Goal: Task Accomplishment & Management: Manage account settings

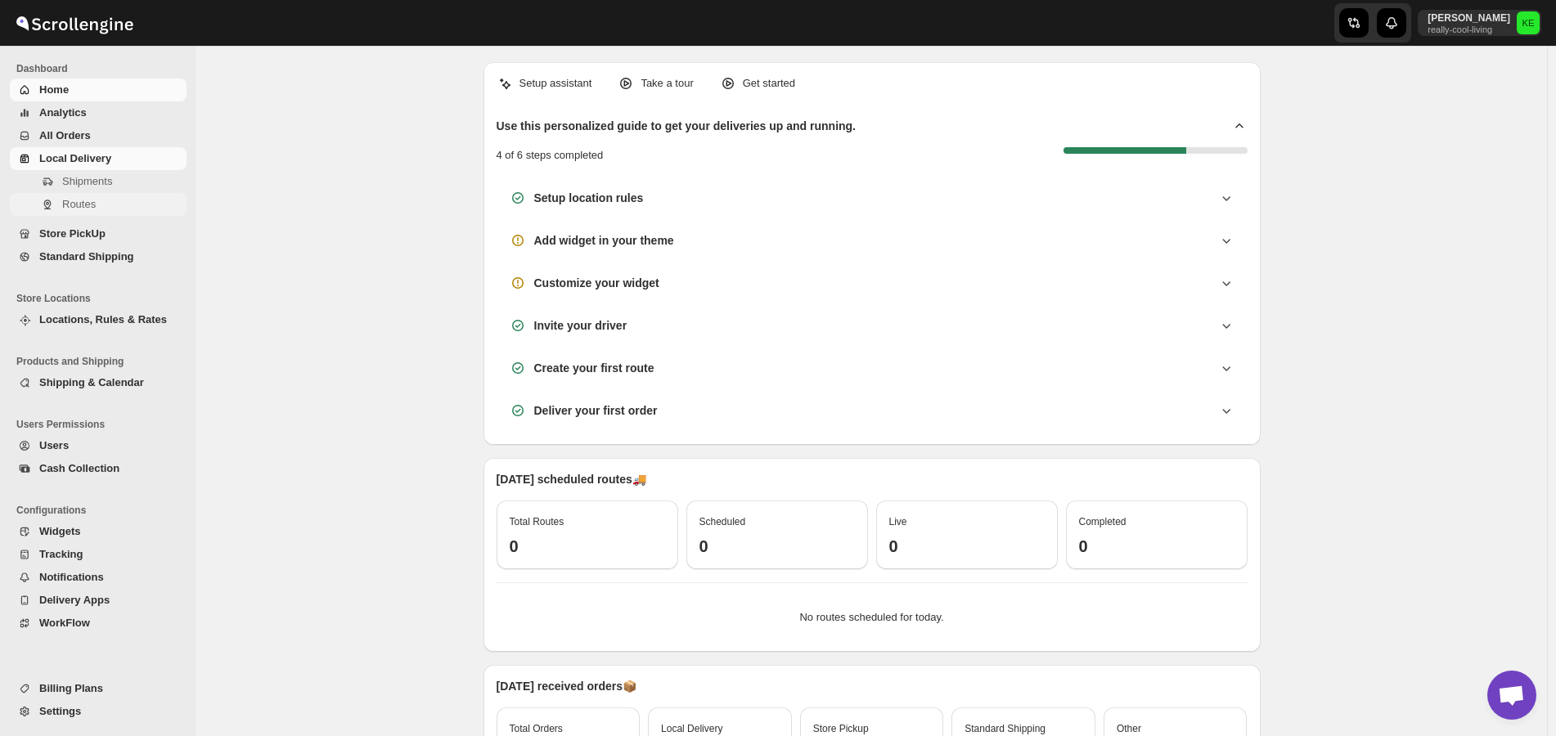
click at [78, 209] on span "Routes" at bounding box center [79, 204] width 34 height 12
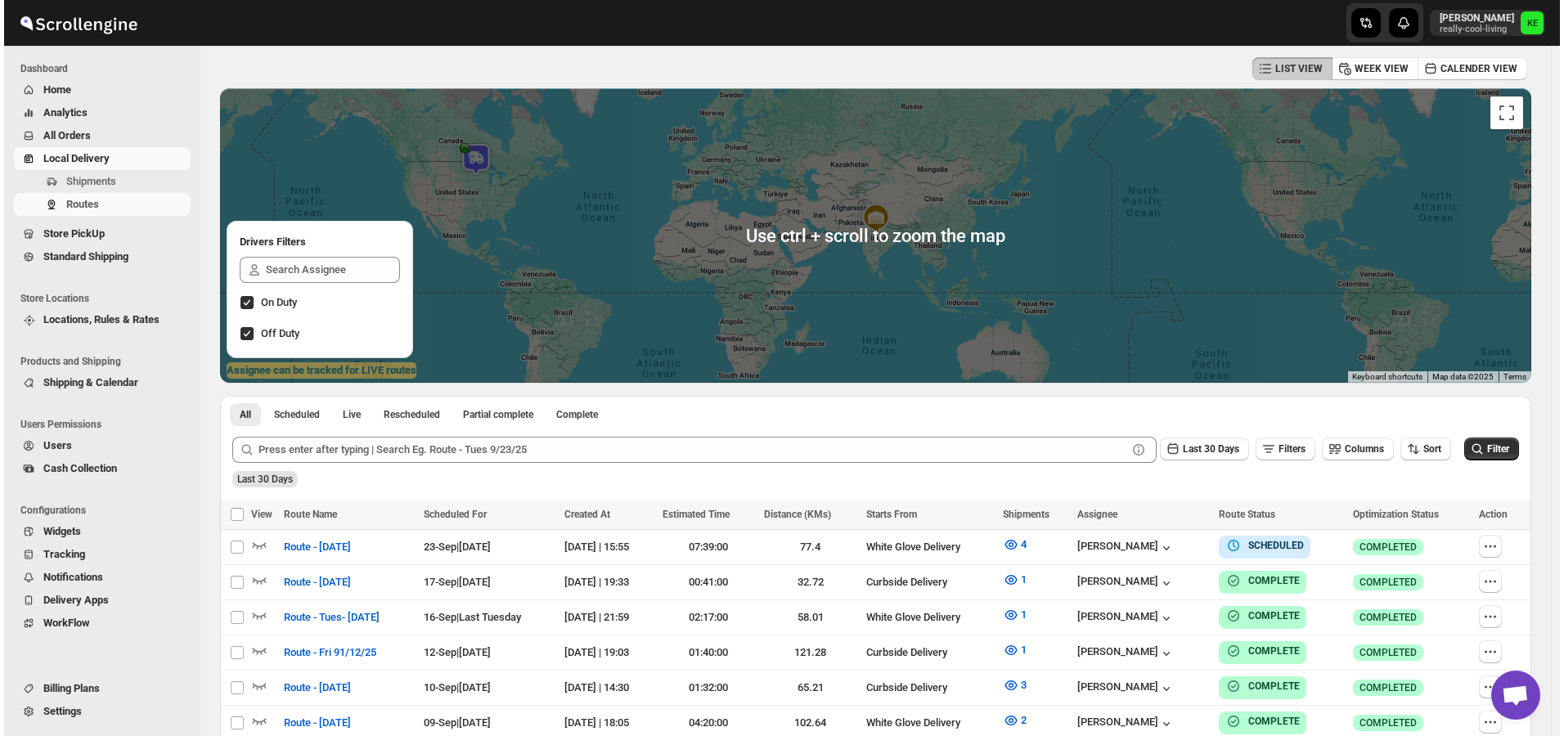
scroll to position [164, 0]
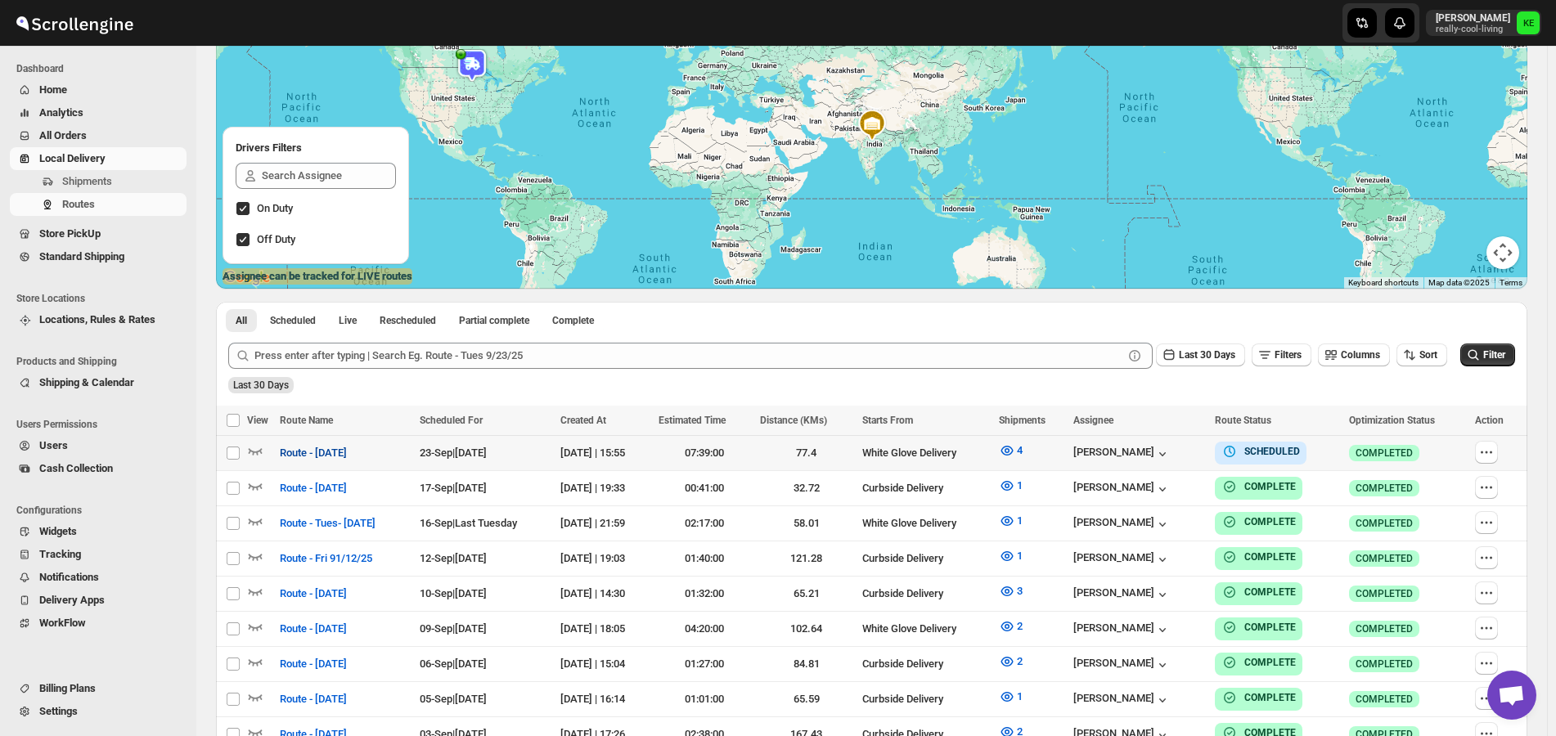
click at [330, 459] on span "Route - [DATE]" at bounding box center [313, 453] width 67 height 16
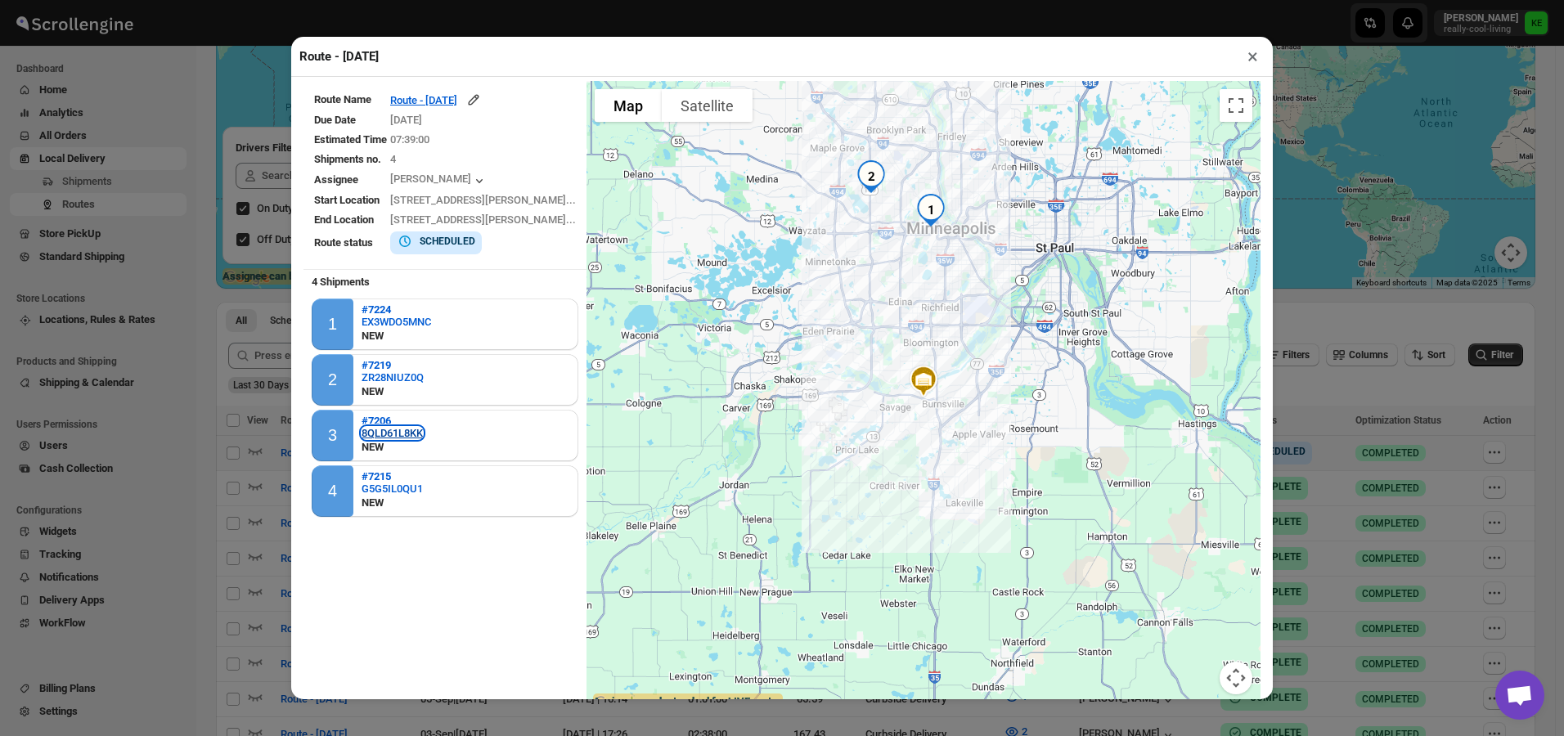
click at [383, 438] on div "8QLD61L8KK" at bounding box center [392, 433] width 61 height 12
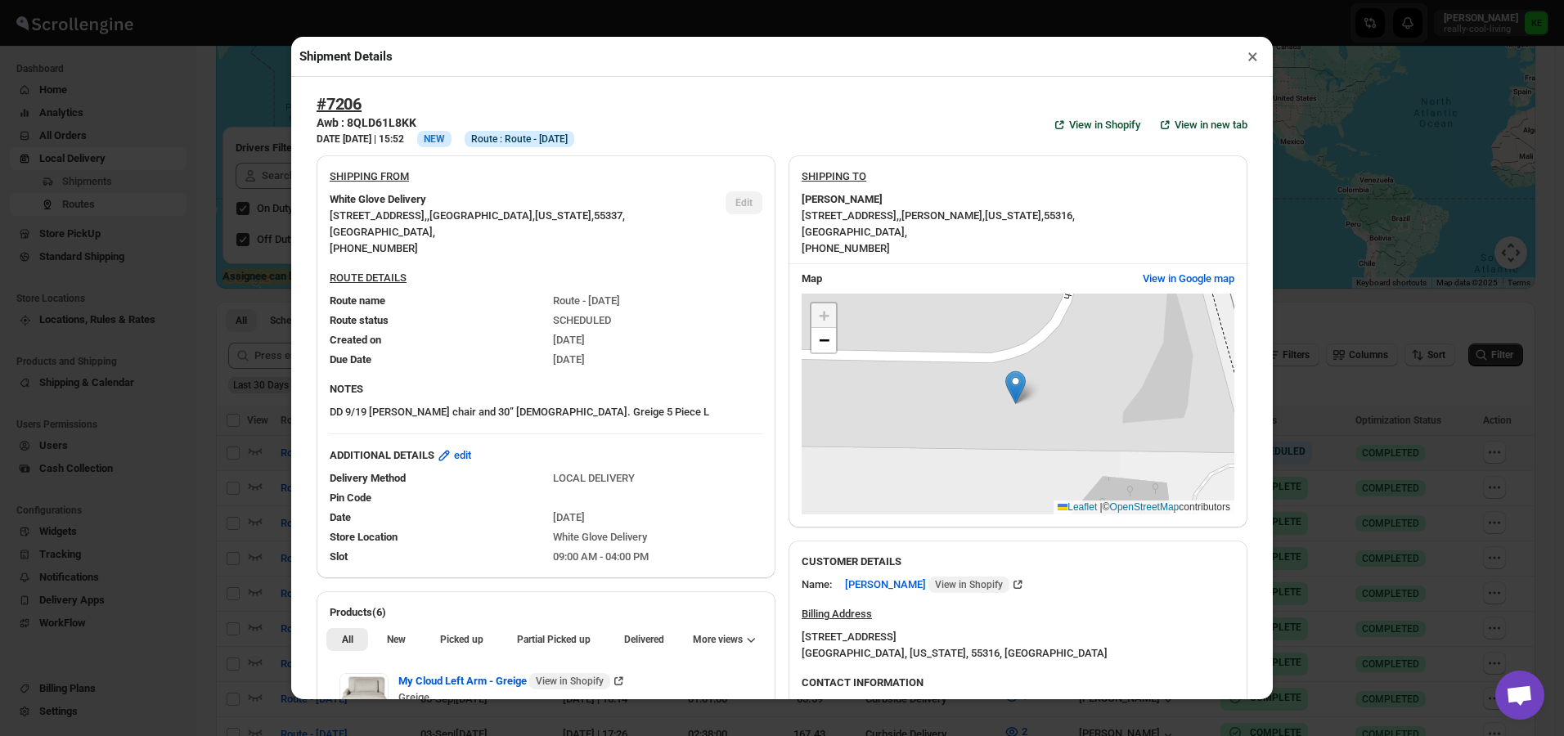
scroll to position [82, 0]
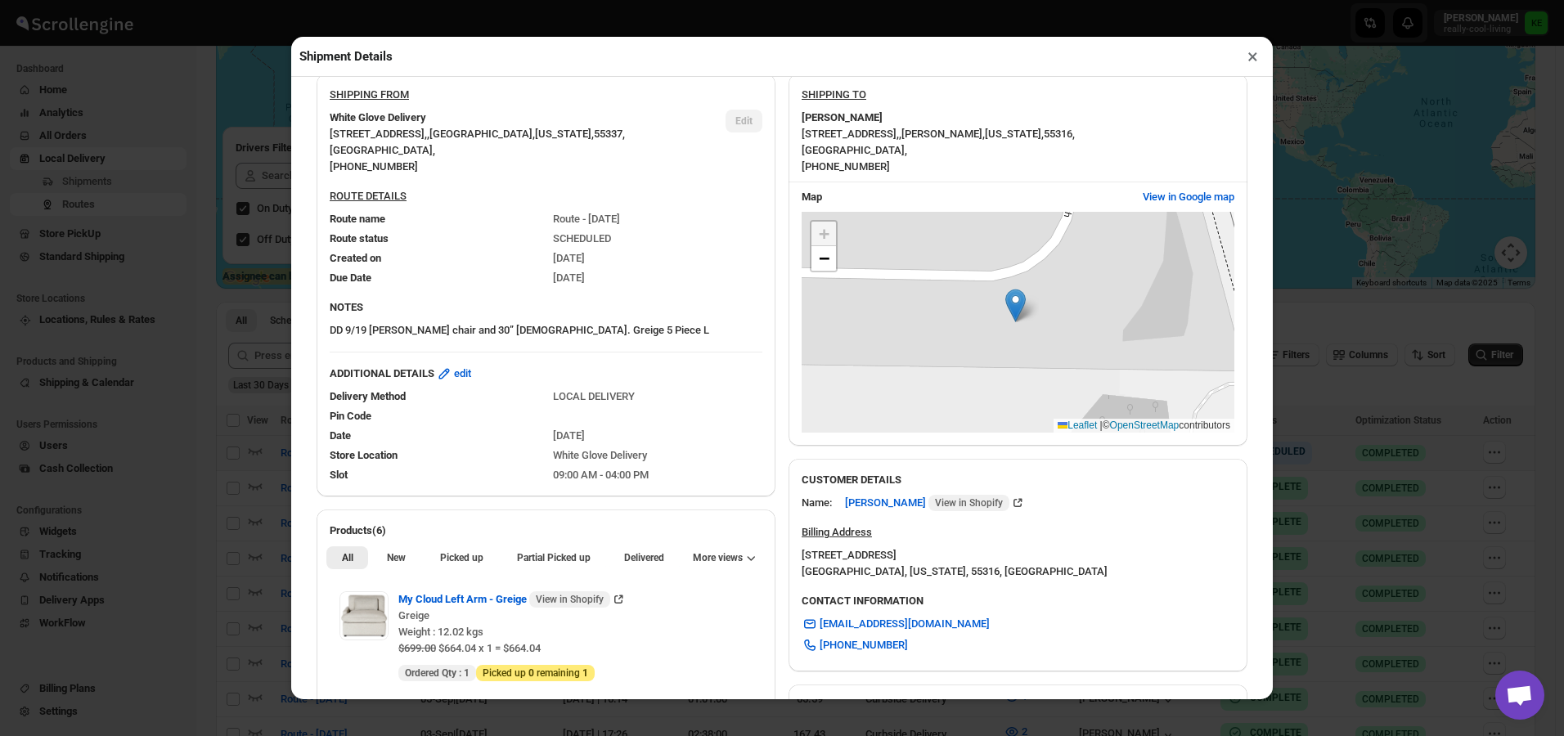
click at [735, 359] on div at bounding box center [546, 352] width 459 height 14
click at [1248, 61] on button "×" at bounding box center [1253, 56] width 24 height 23
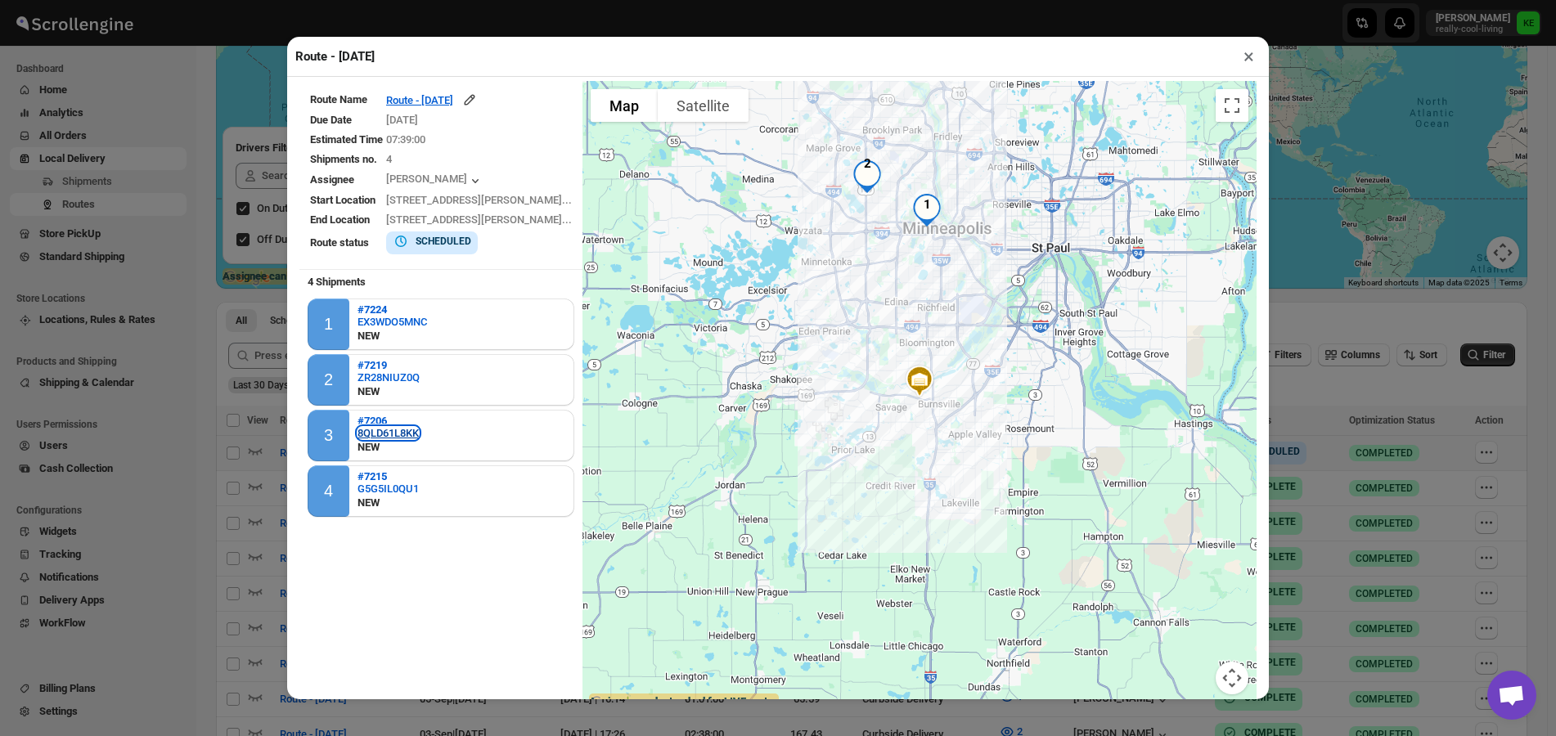
click at [398, 436] on div "8QLD61L8KK" at bounding box center [387, 433] width 61 height 12
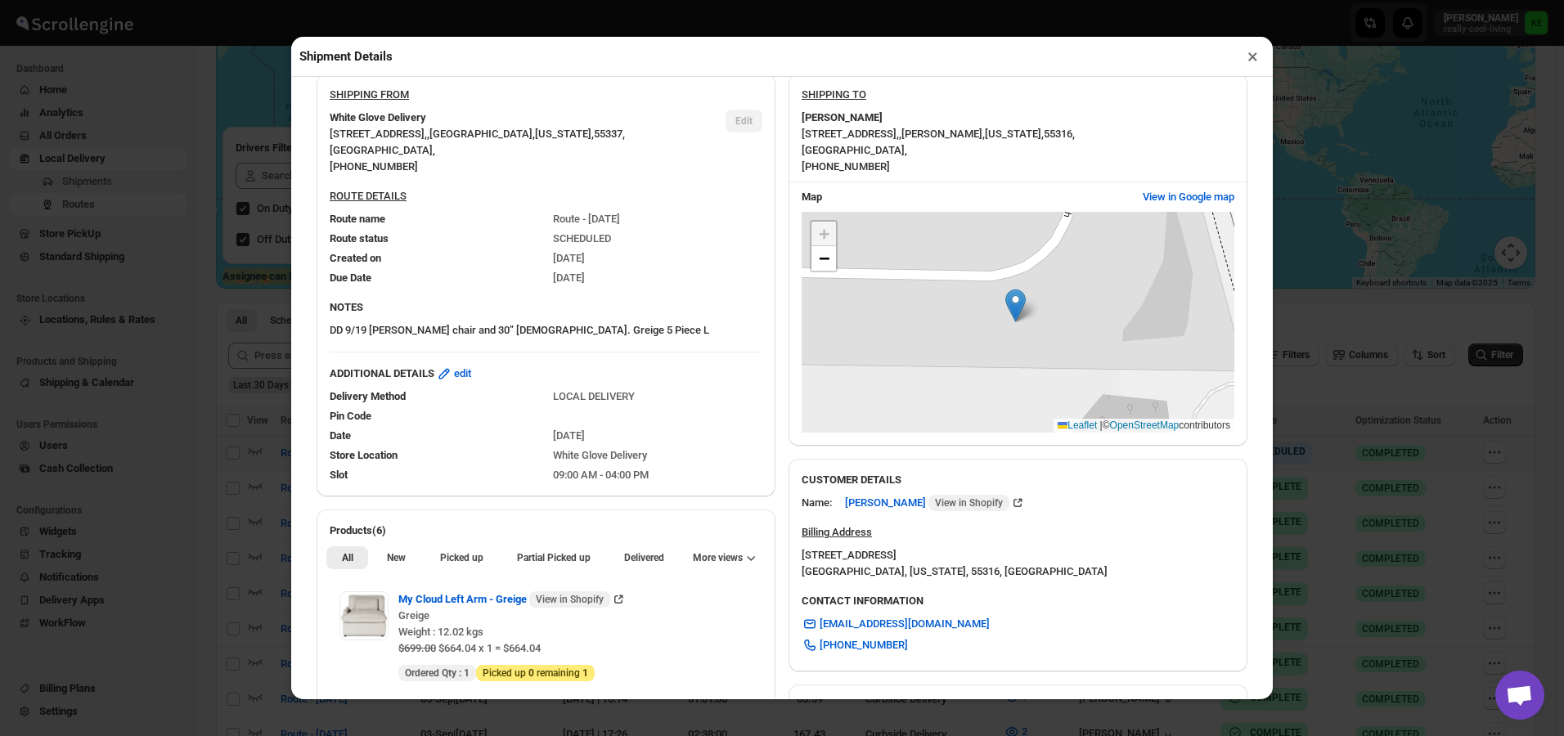
click at [1250, 60] on button "×" at bounding box center [1253, 56] width 24 height 23
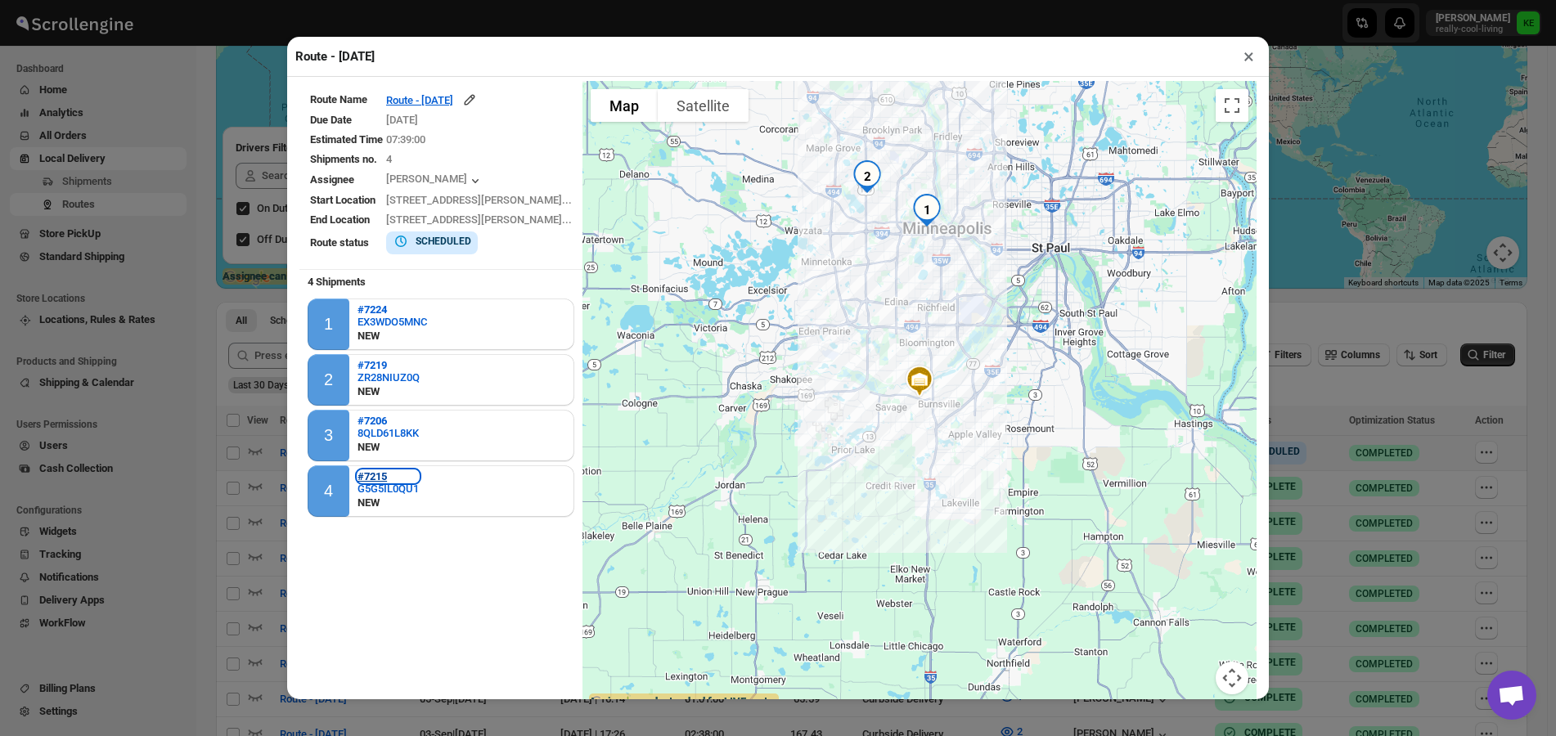
click at [371, 479] on b "#7215" at bounding box center [371, 476] width 29 height 12
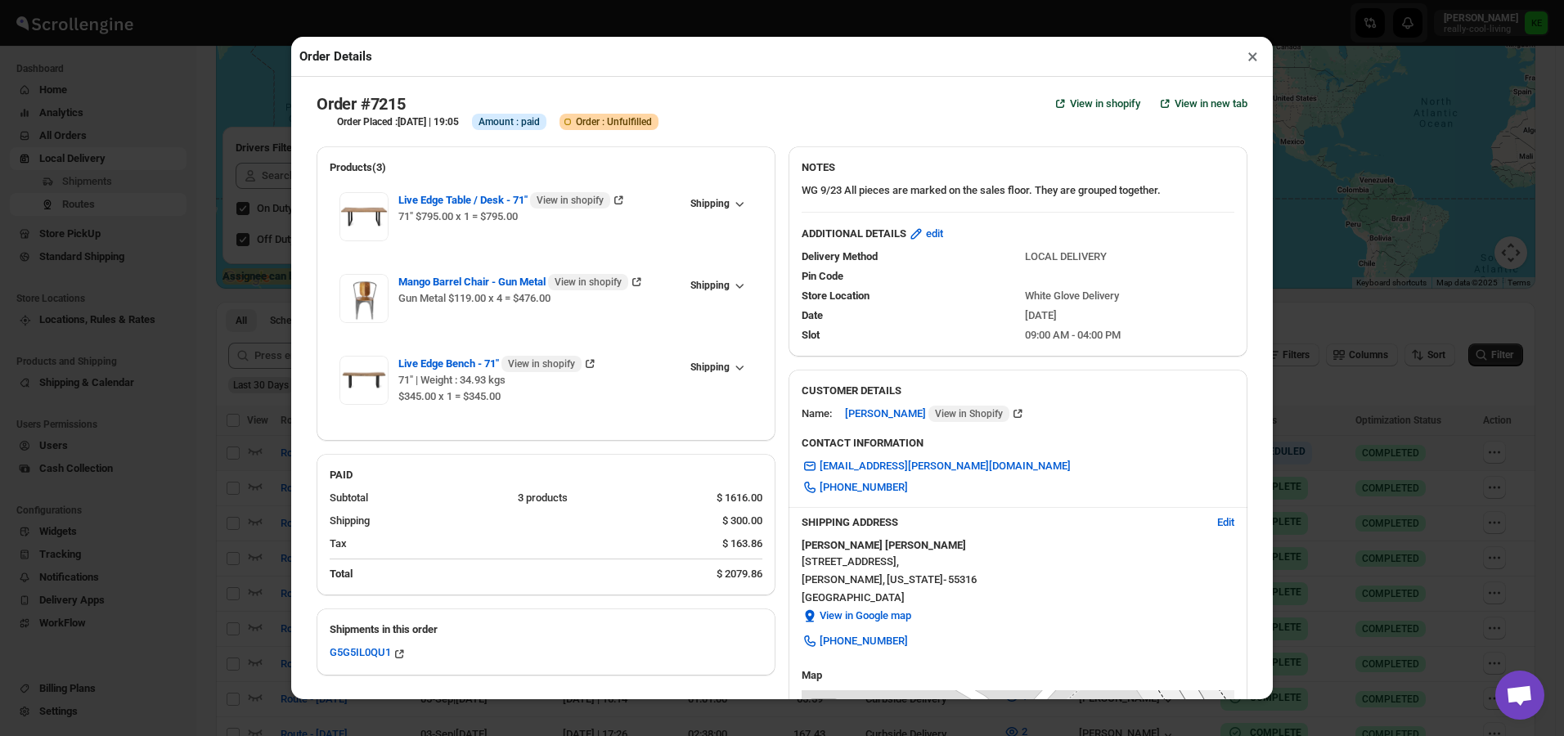
click at [1252, 64] on button "×" at bounding box center [1253, 56] width 24 height 23
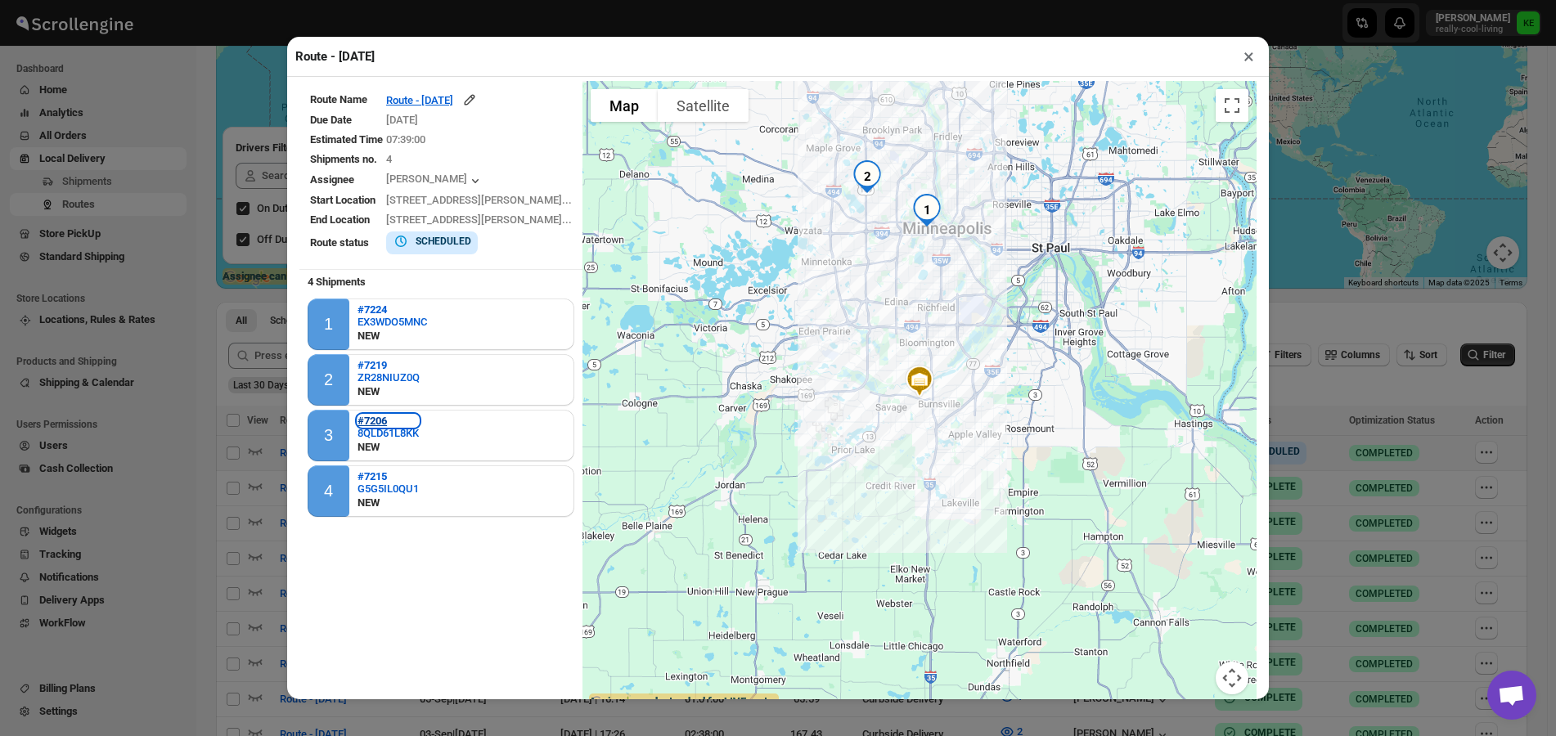
click at [386, 424] on b "#7206" at bounding box center [371, 421] width 29 height 12
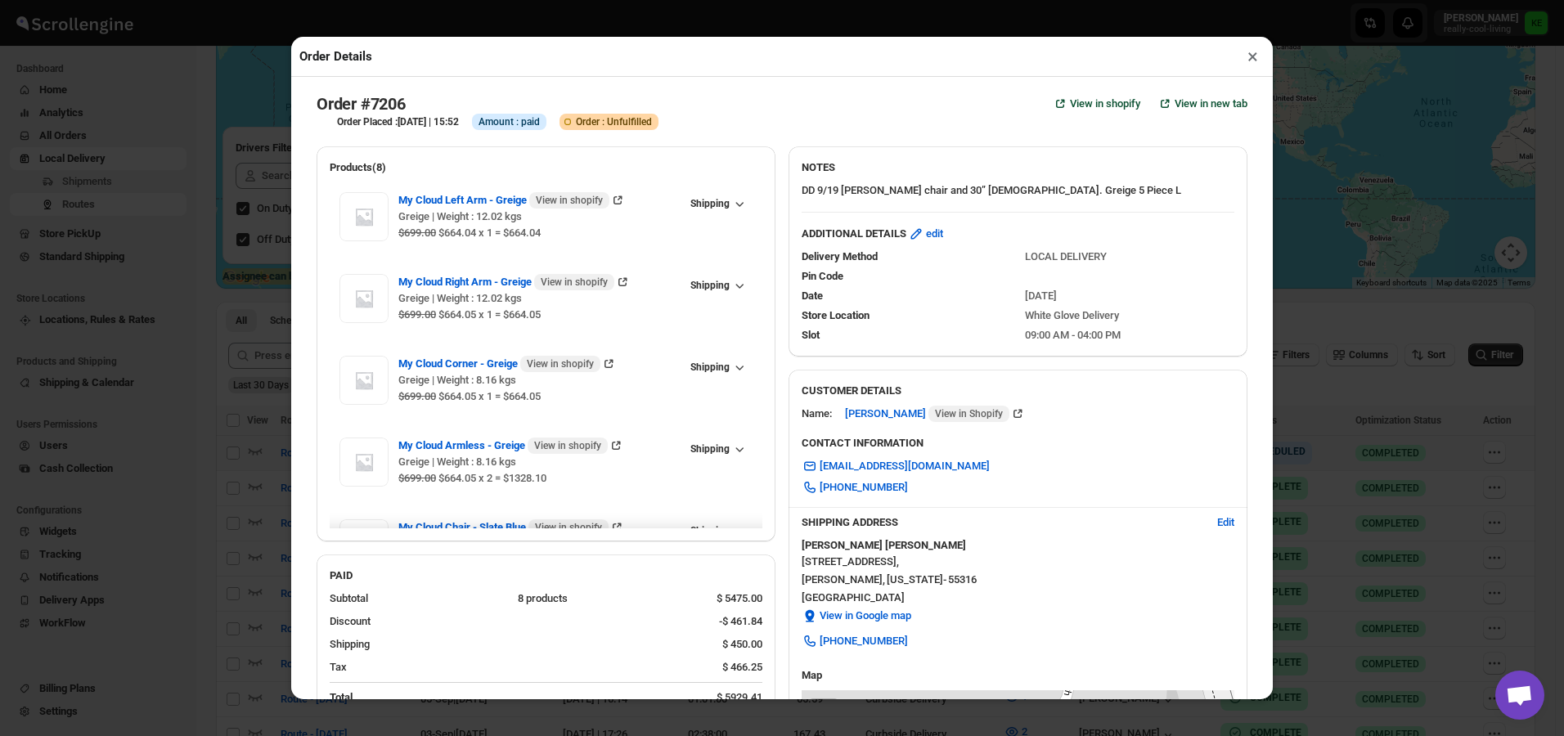
click at [1250, 58] on button "×" at bounding box center [1253, 56] width 24 height 23
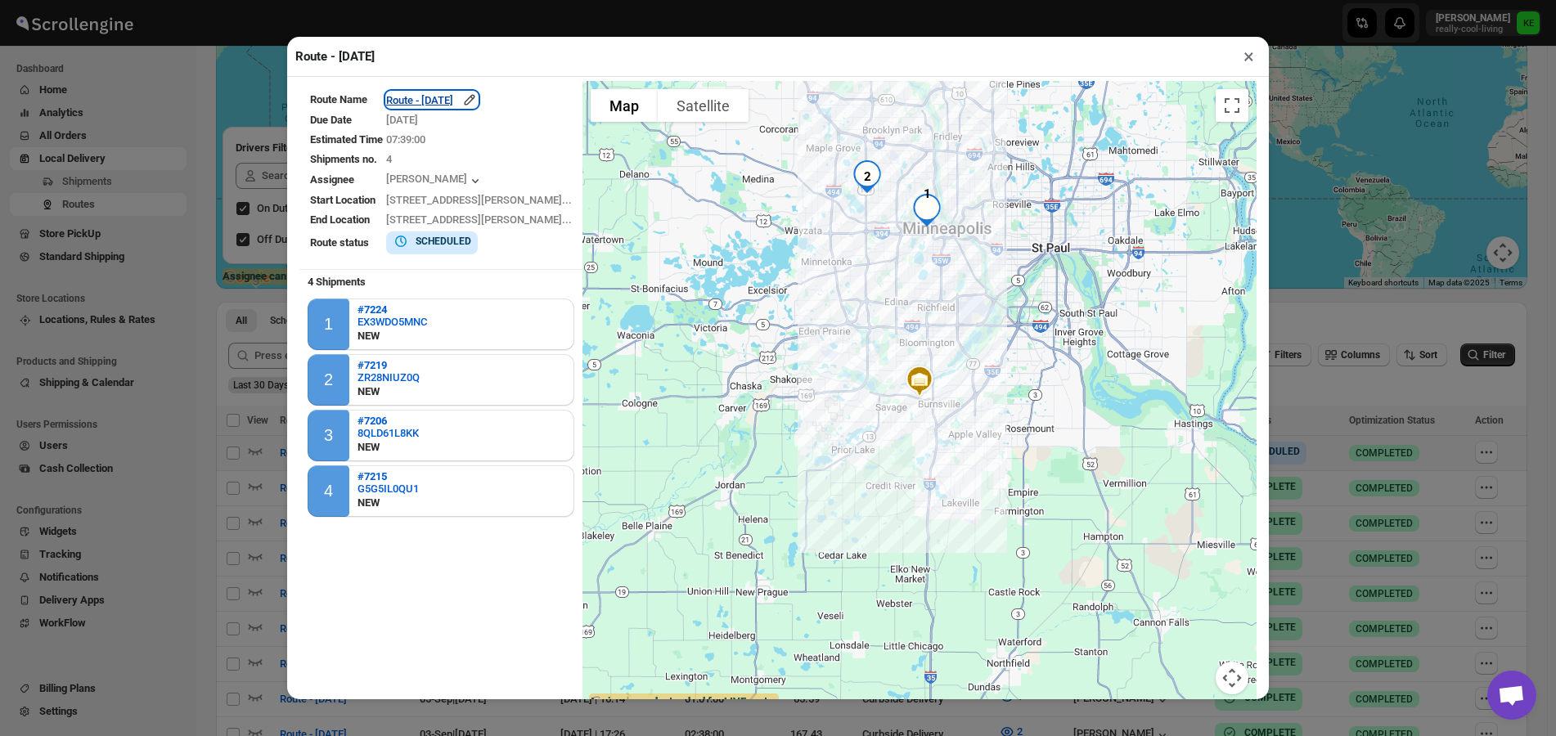
click at [478, 105] on icon "button" at bounding box center [469, 100] width 16 height 16
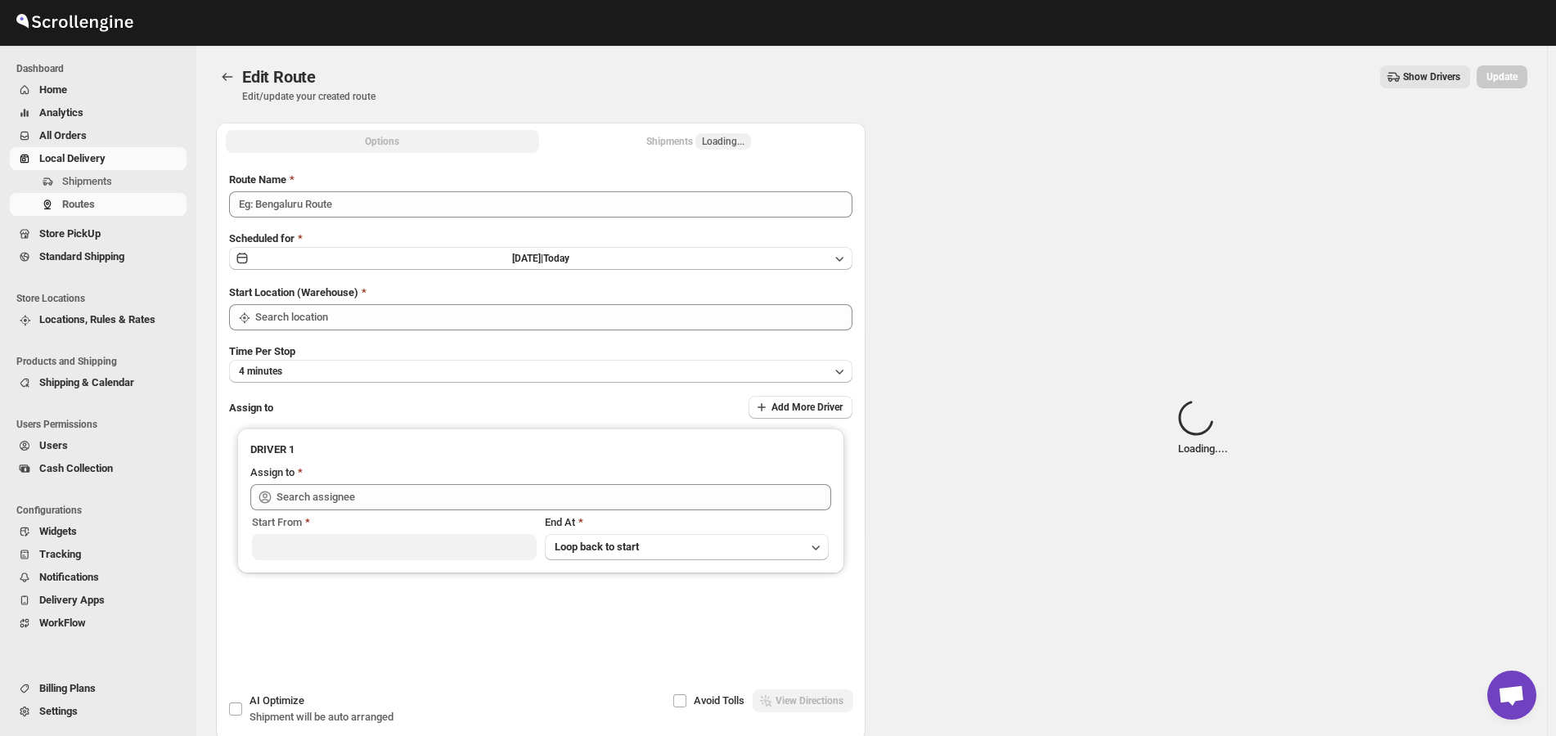
type input "Route - [DATE]"
type input "White Glove Delivery"
type input "[PERSON_NAME] ([EMAIL_ADDRESS][DOMAIN_NAME])"
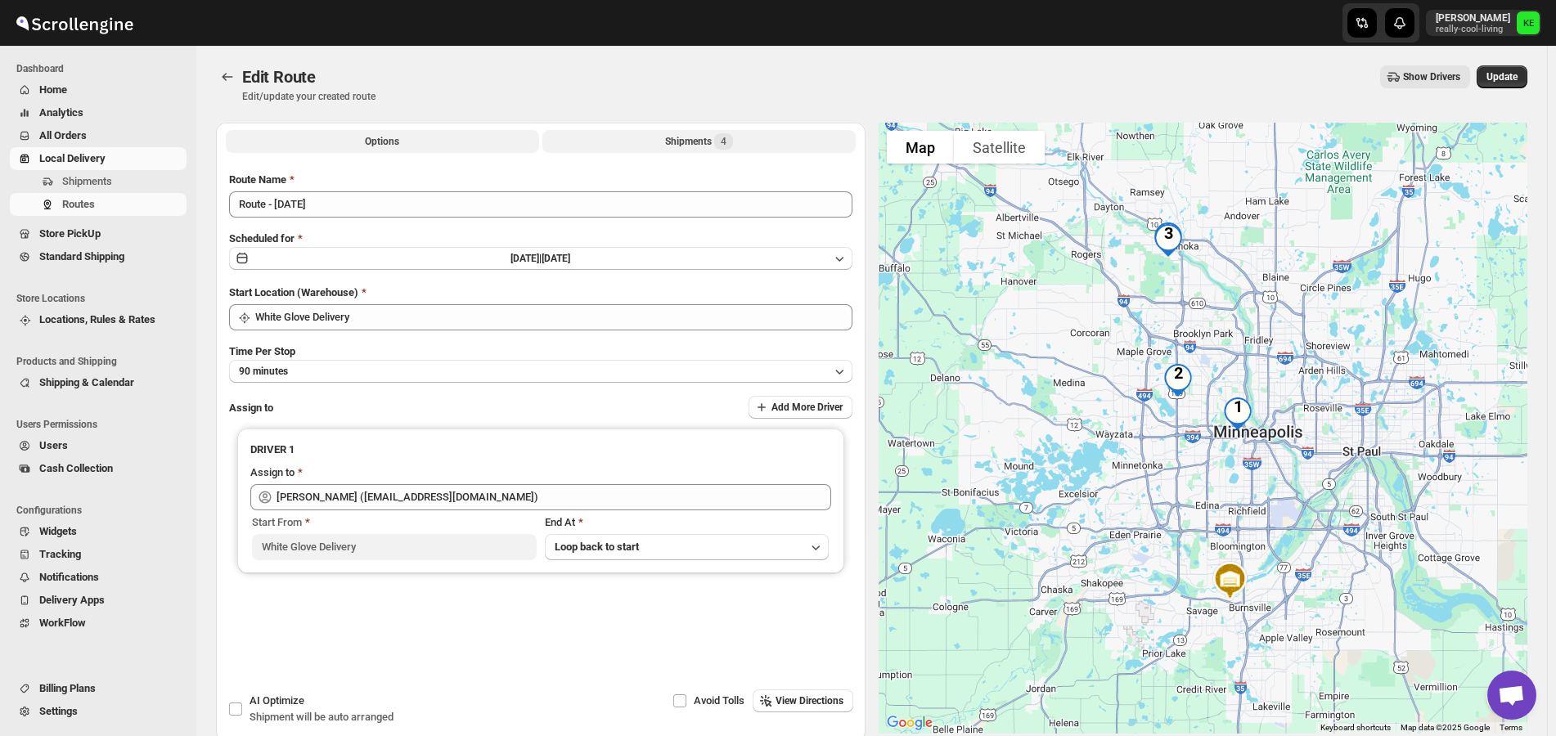
click at [693, 151] on button "Shipments 4" at bounding box center [698, 141] width 313 height 23
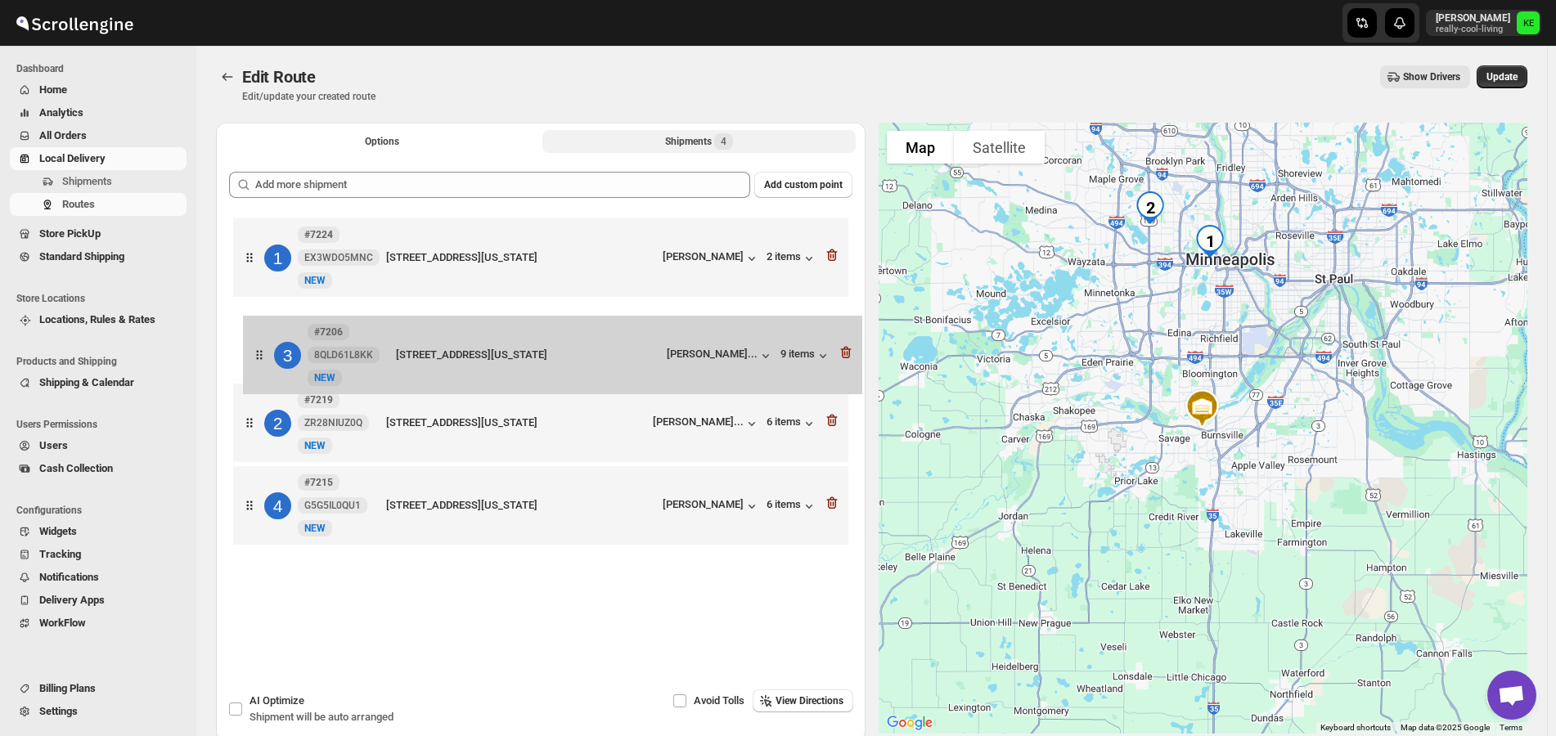
drag, startPoint x: 518, startPoint y: 434, endPoint x: 529, endPoint y: 359, distance: 76.1
click at [529, 359] on div "1 #7224 EX3WDO5MNC [GEOGRAPHIC_DATA][STREET_ADDRESS][US_STATE] [PERSON_NAME] 2 …" at bounding box center [540, 383] width 623 height 339
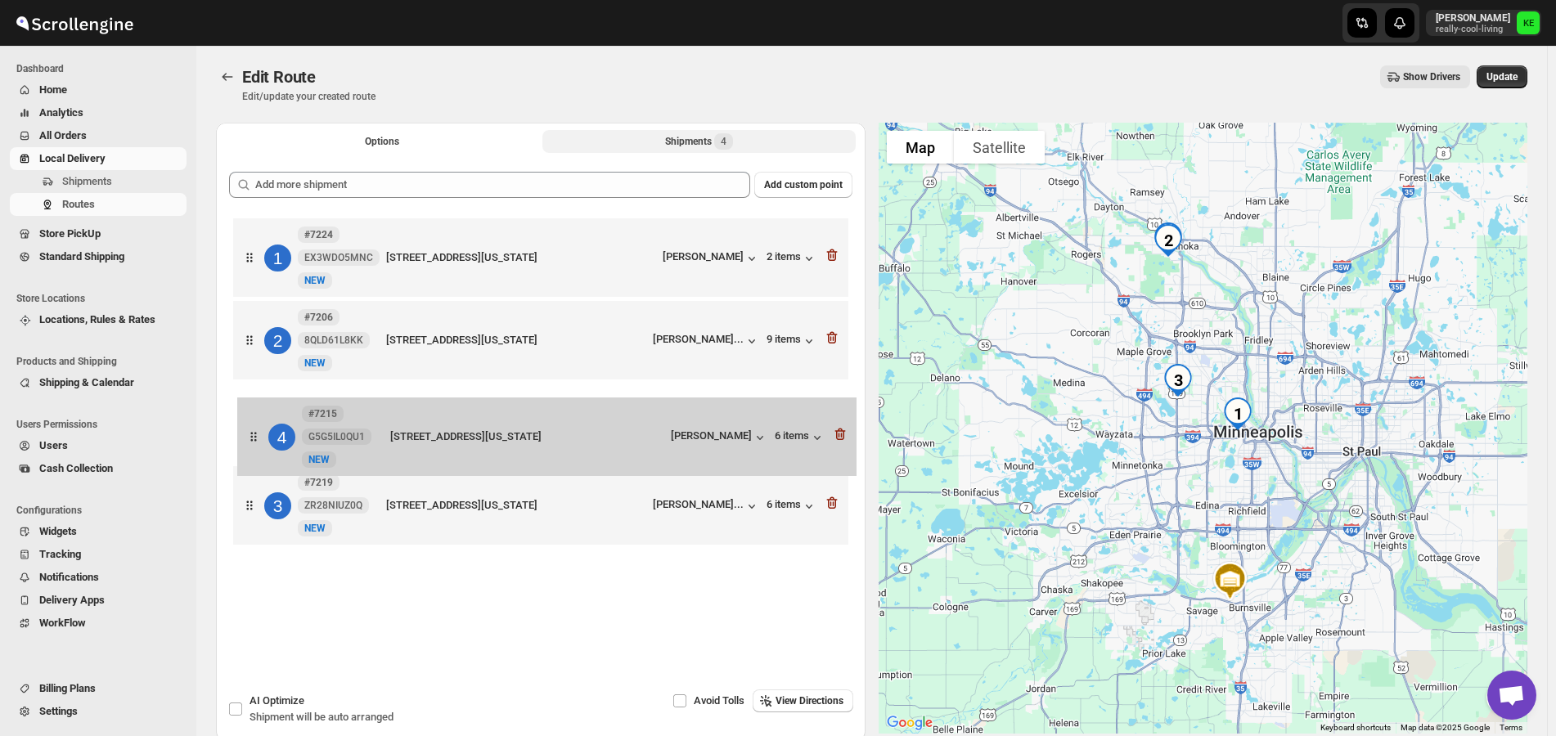
drag, startPoint x: 477, startPoint y: 508, endPoint x: 483, endPoint y: 431, distance: 77.1
click at [483, 431] on div "1 #7224 EX3WDO5MNC [GEOGRAPHIC_DATA][STREET_ADDRESS][US_STATE] [PERSON_NAME] 2 …" at bounding box center [540, 383] width 623 height 339
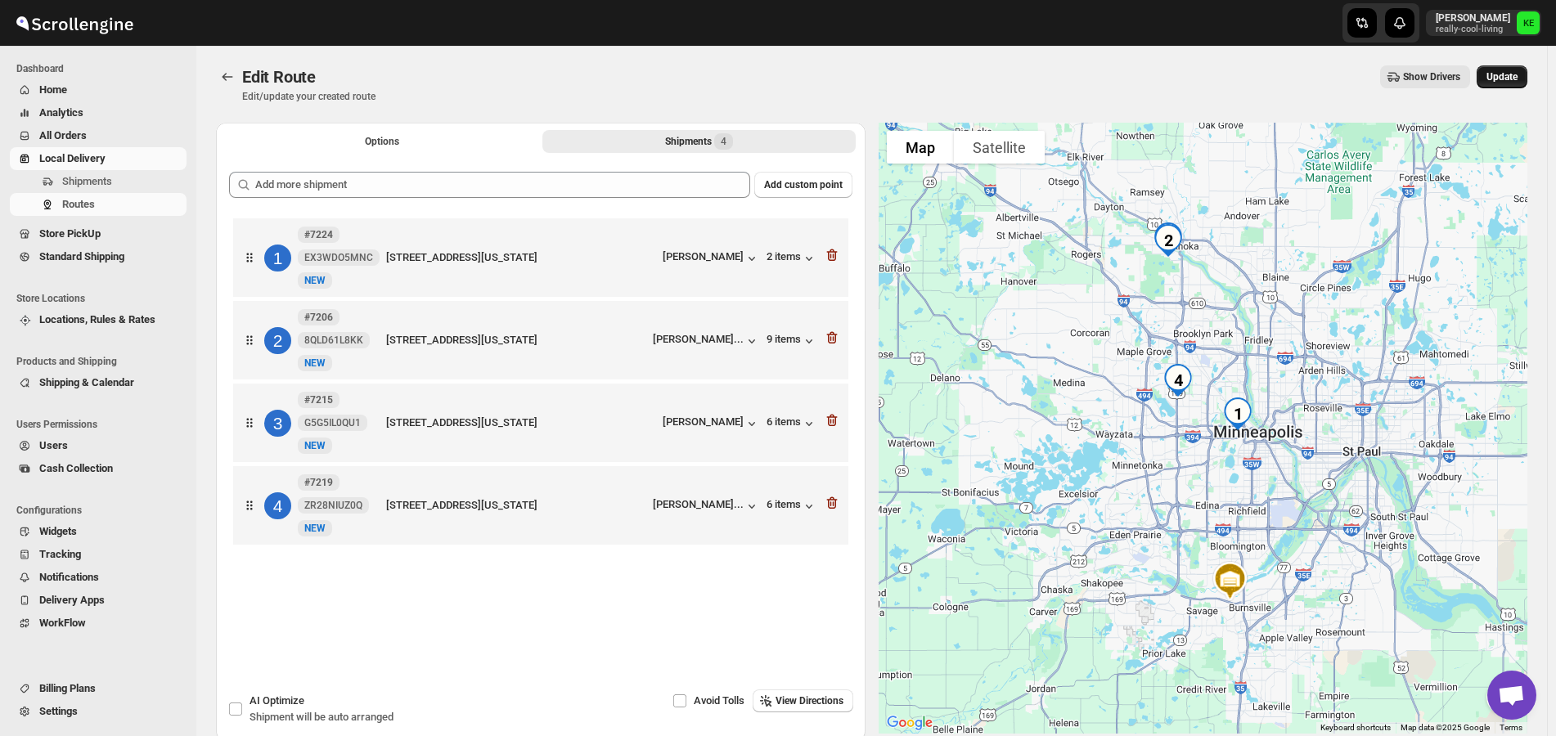
click at [1517, 79] on span "Update" at bounding box center [1501, 76] width 31 height 13
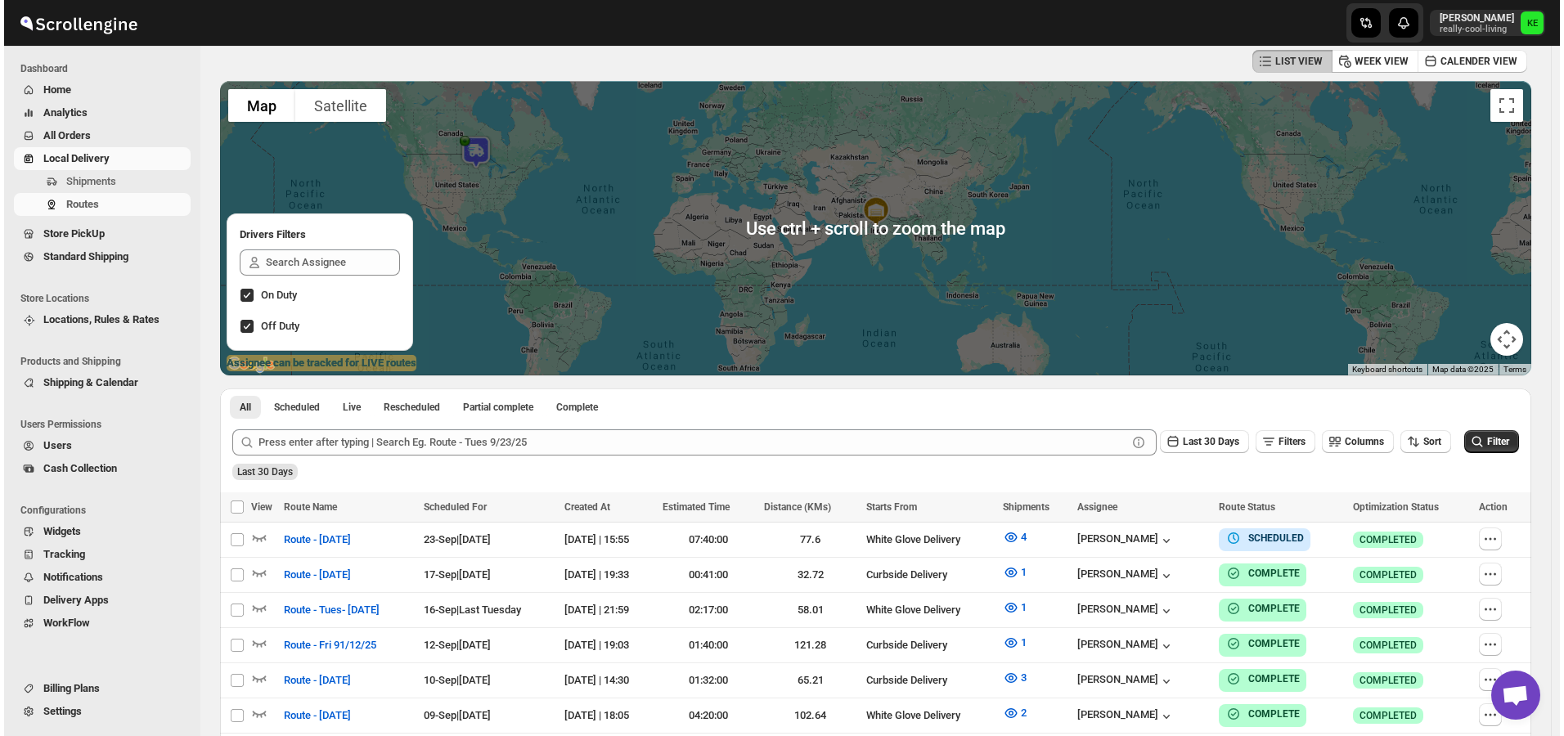
scroll to position [327, 0]
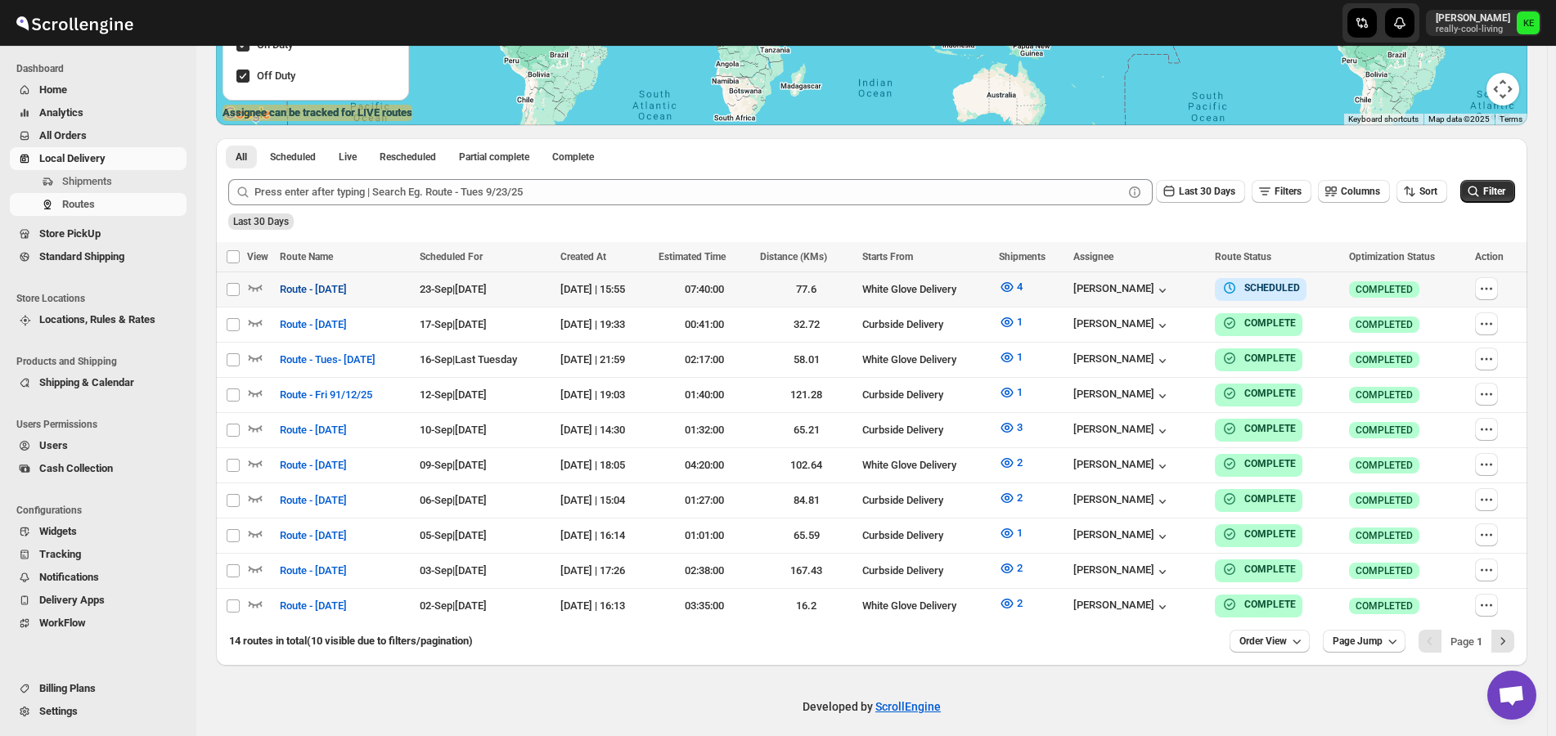
click at [317, 290] on span "Route - [DATE]" at bounding box center [313, 289] width 67 height 16
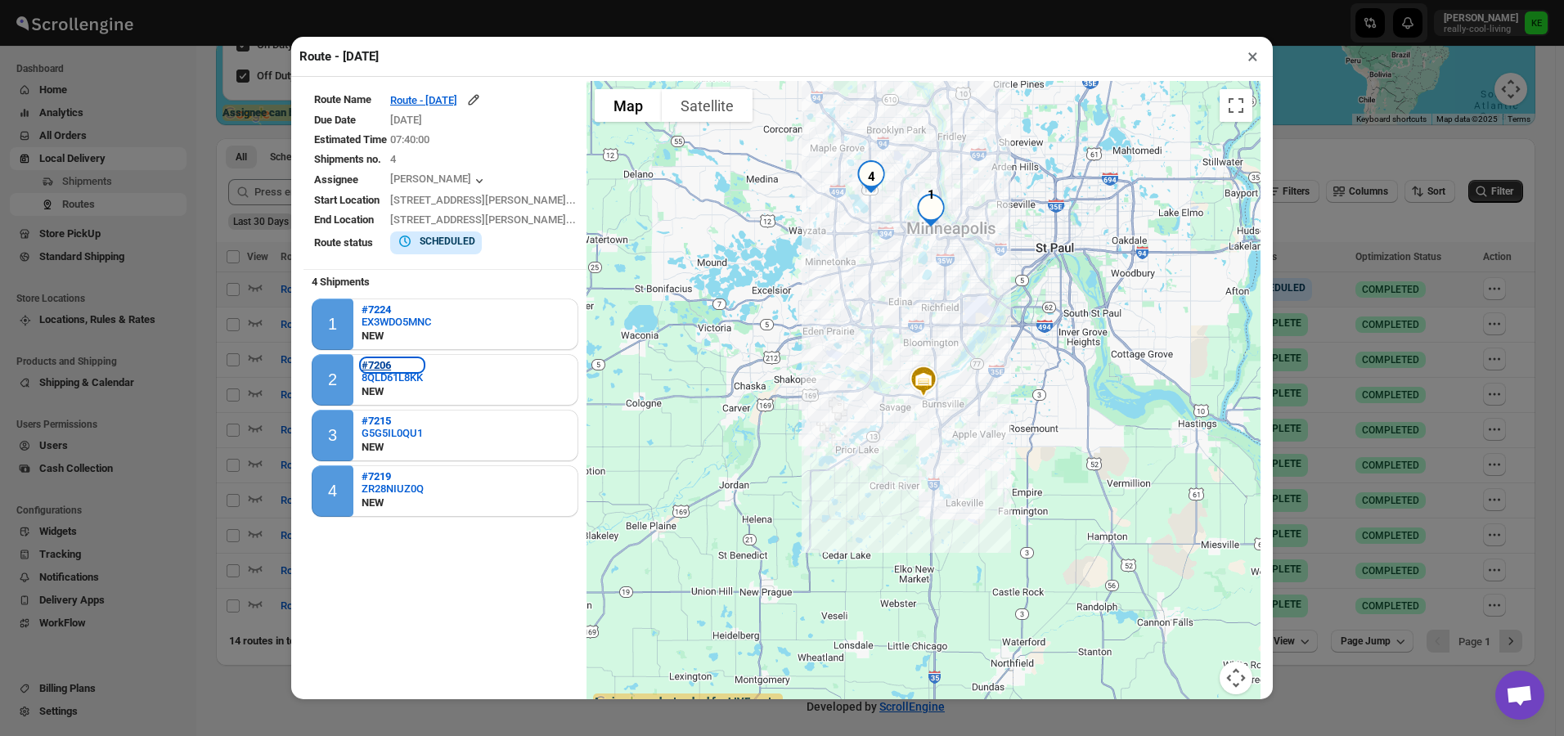
click at [375, 366] on b "#7206" at bounding box center [376, 365] width 29 height 12
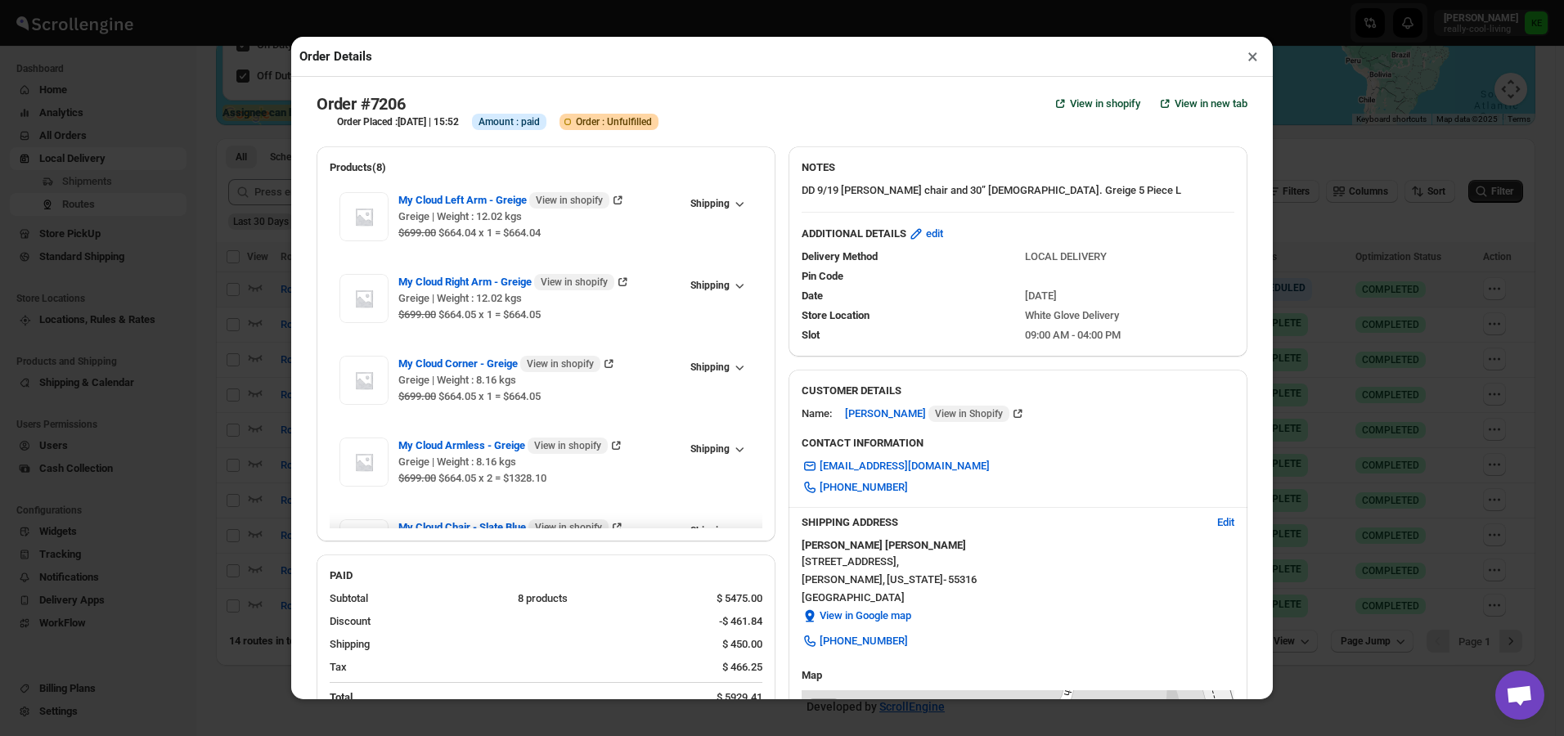
click at [1248, 62] on button "×" at bounding box center [1253, 56] width 24 height 23
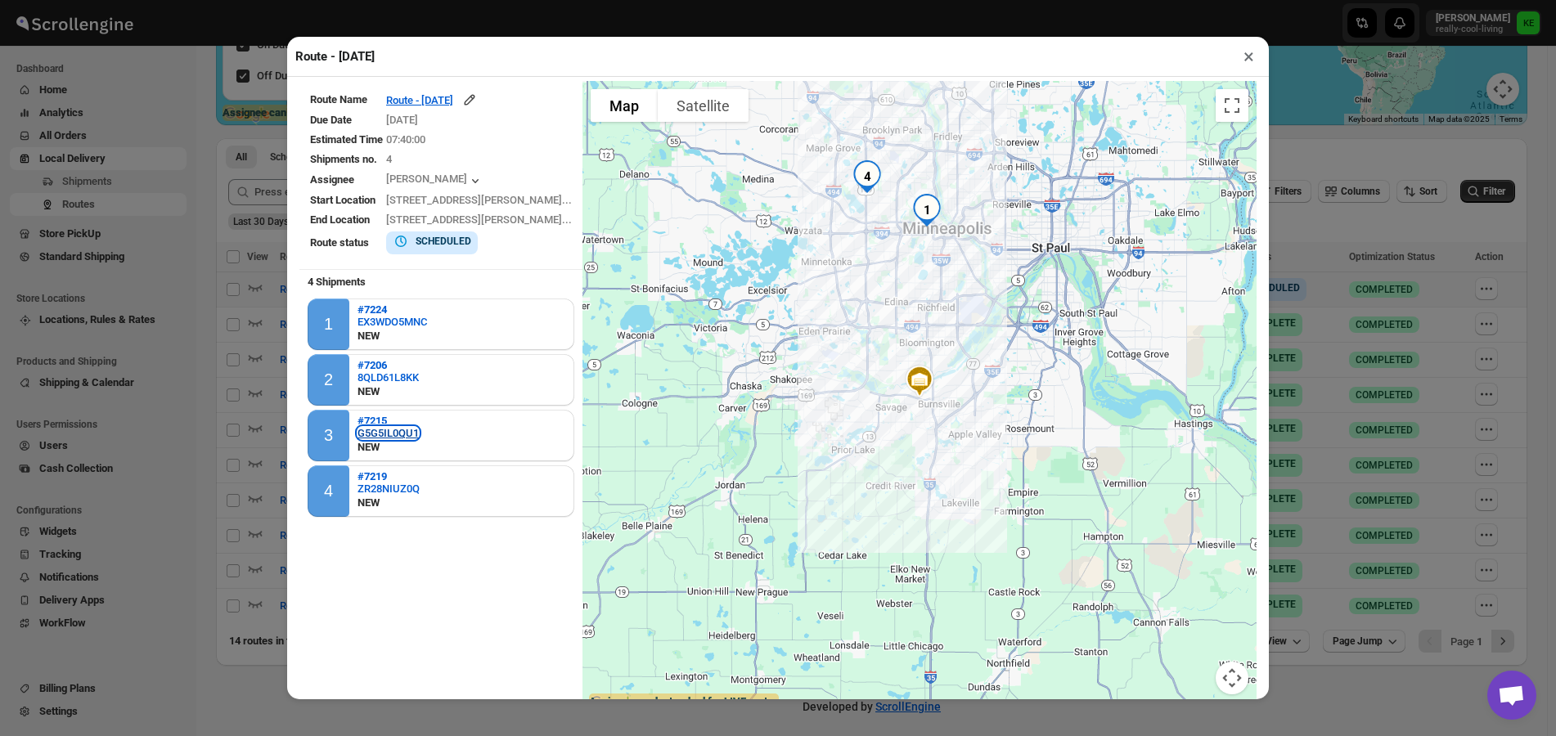
click at [375, 432] on div "G5G5IL0QU1" at bounding box center [387, 433] width 61 height 12
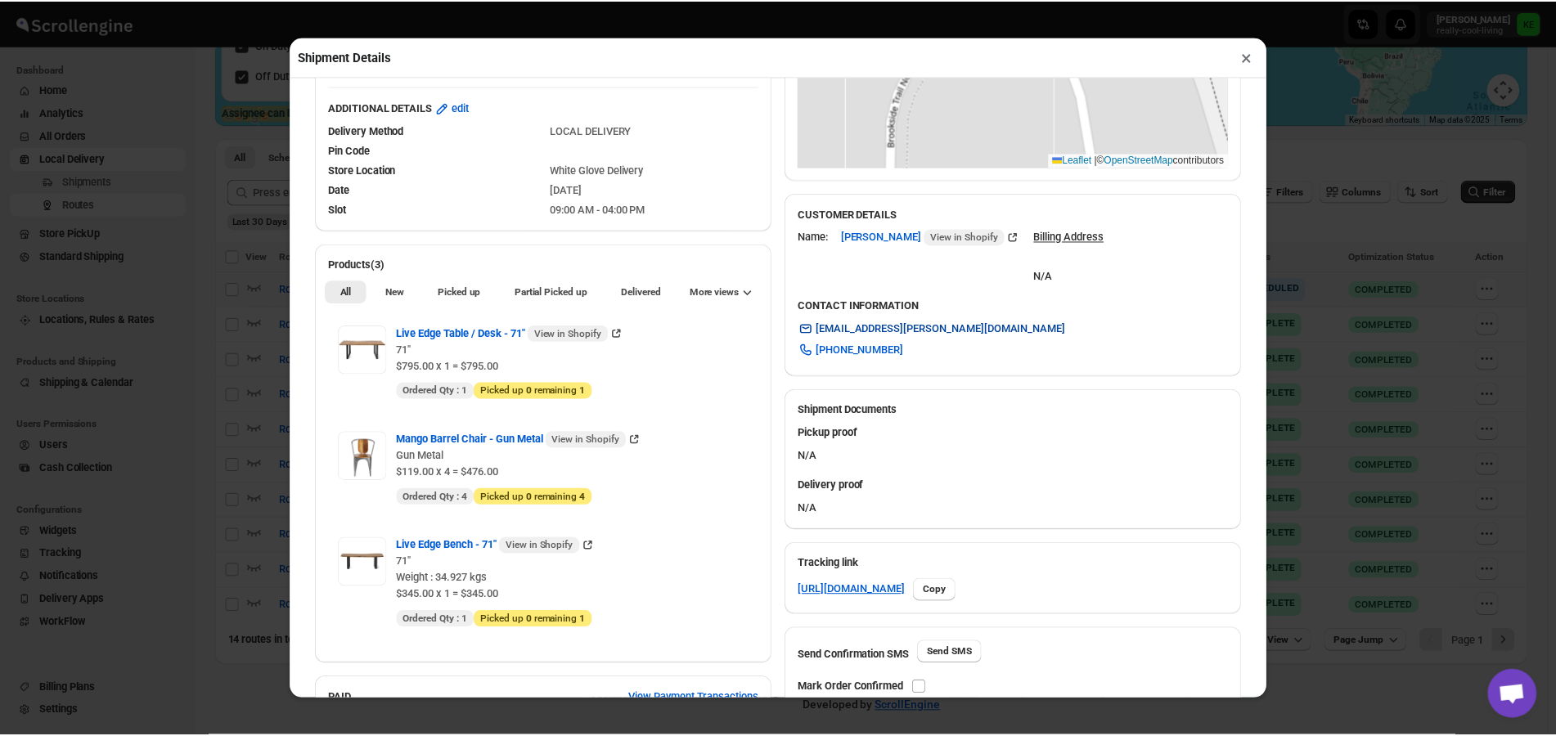
scroll to position [293, 0]
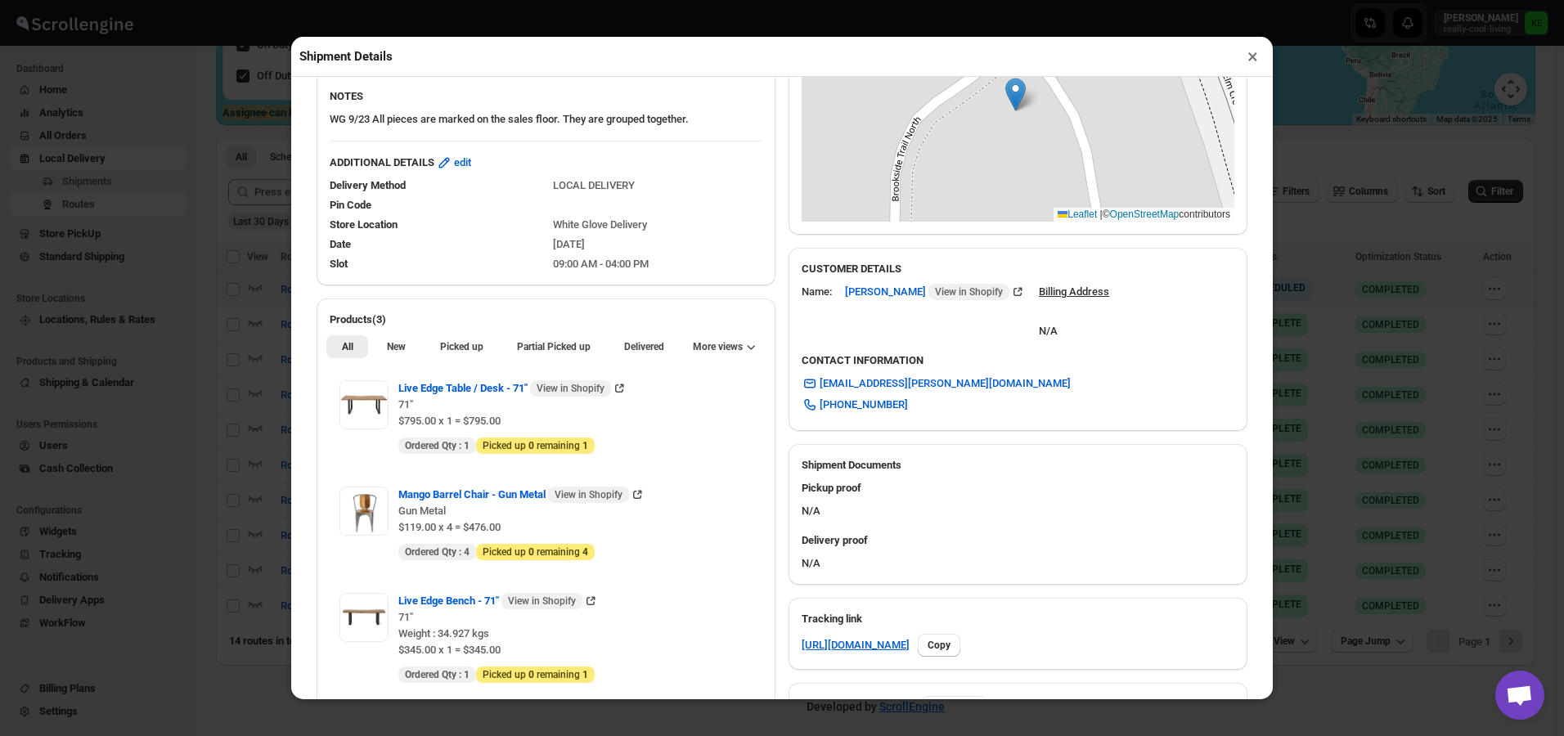
click at [1255, 60] on button "×" at bounding box center [1253, 56] width 24 height 23
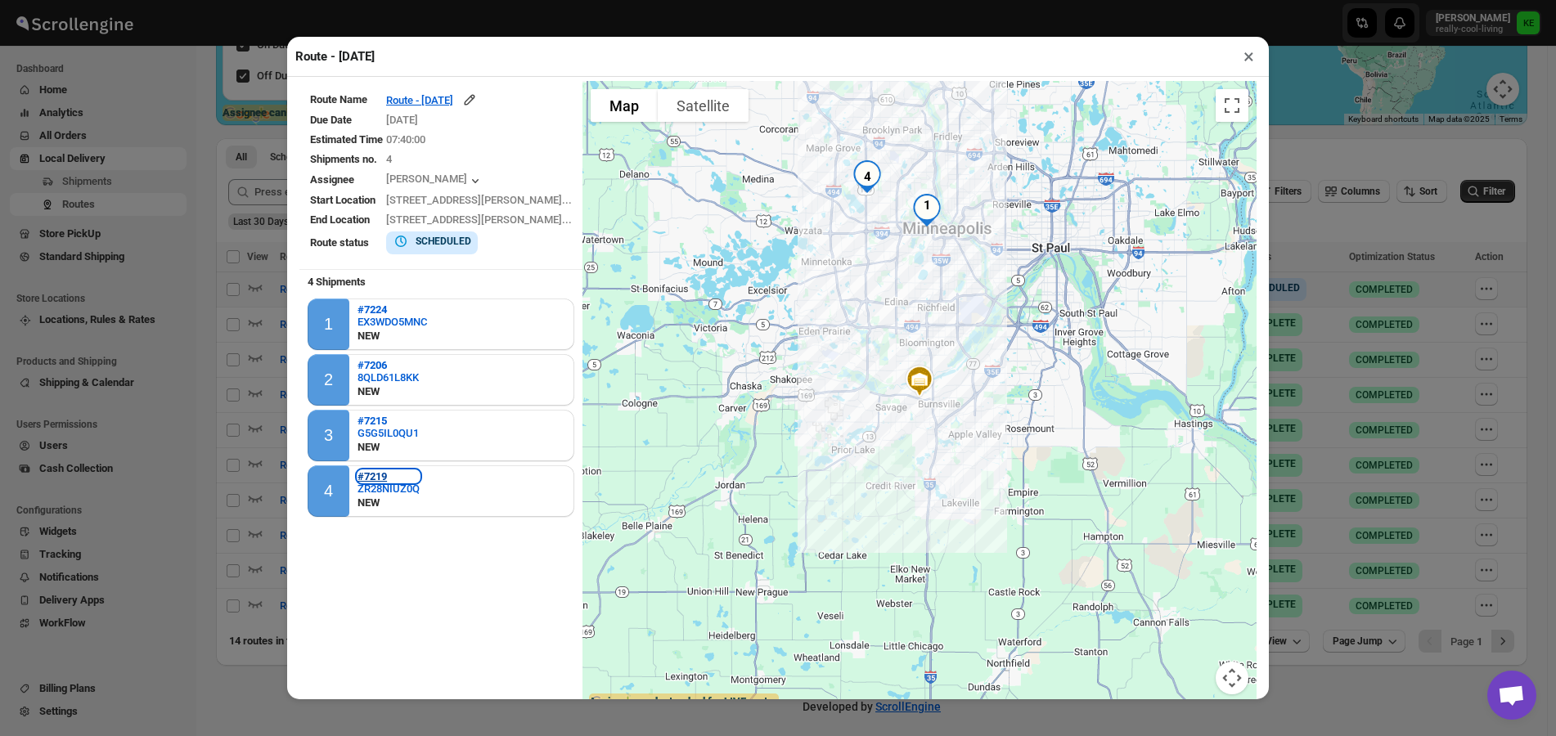
click at [370, 479] on b "#7219" at bounding box center [371, 476] width 29 height 12
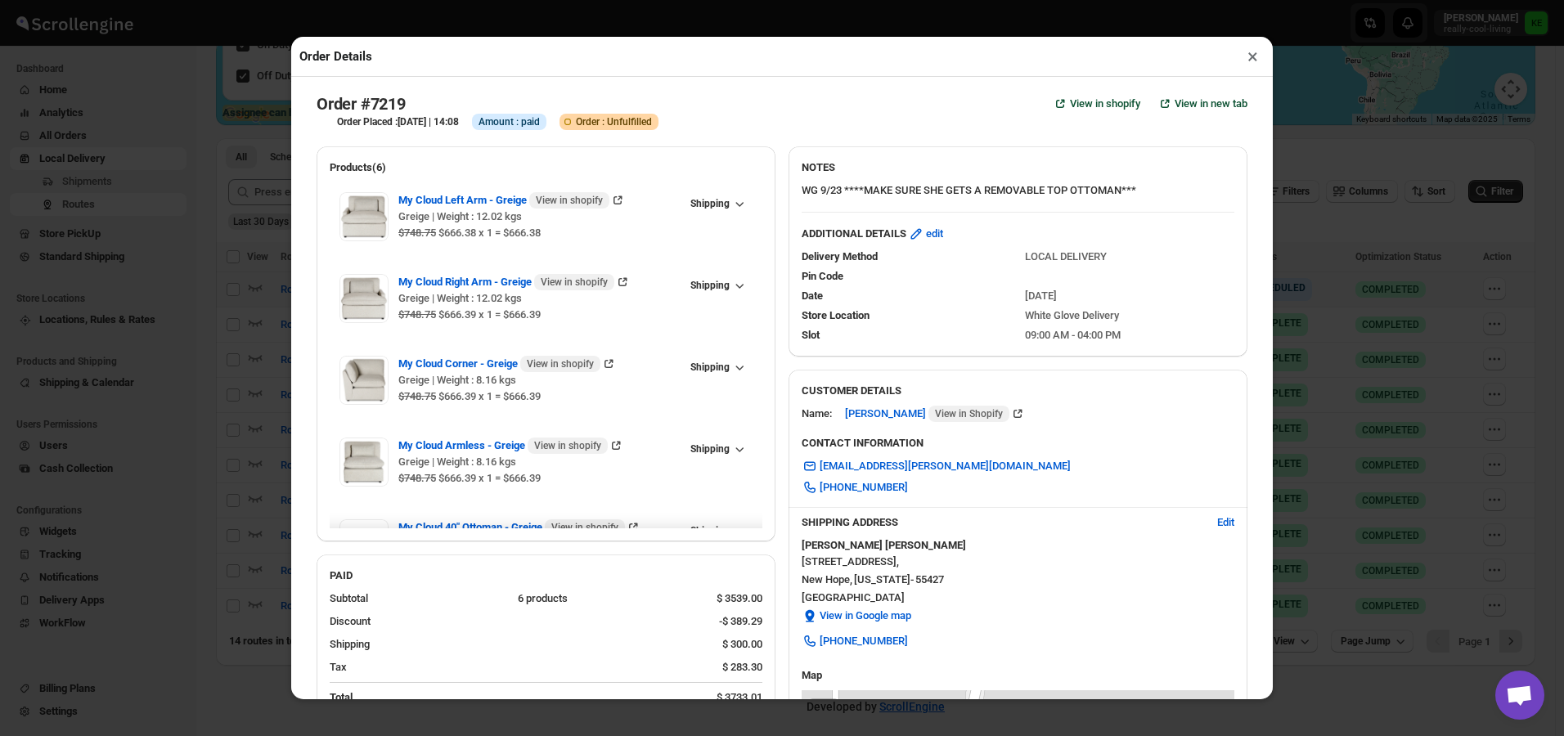
click at [1255, 62] on button "×" at bounding box center [1253, 56] width 24 height 23
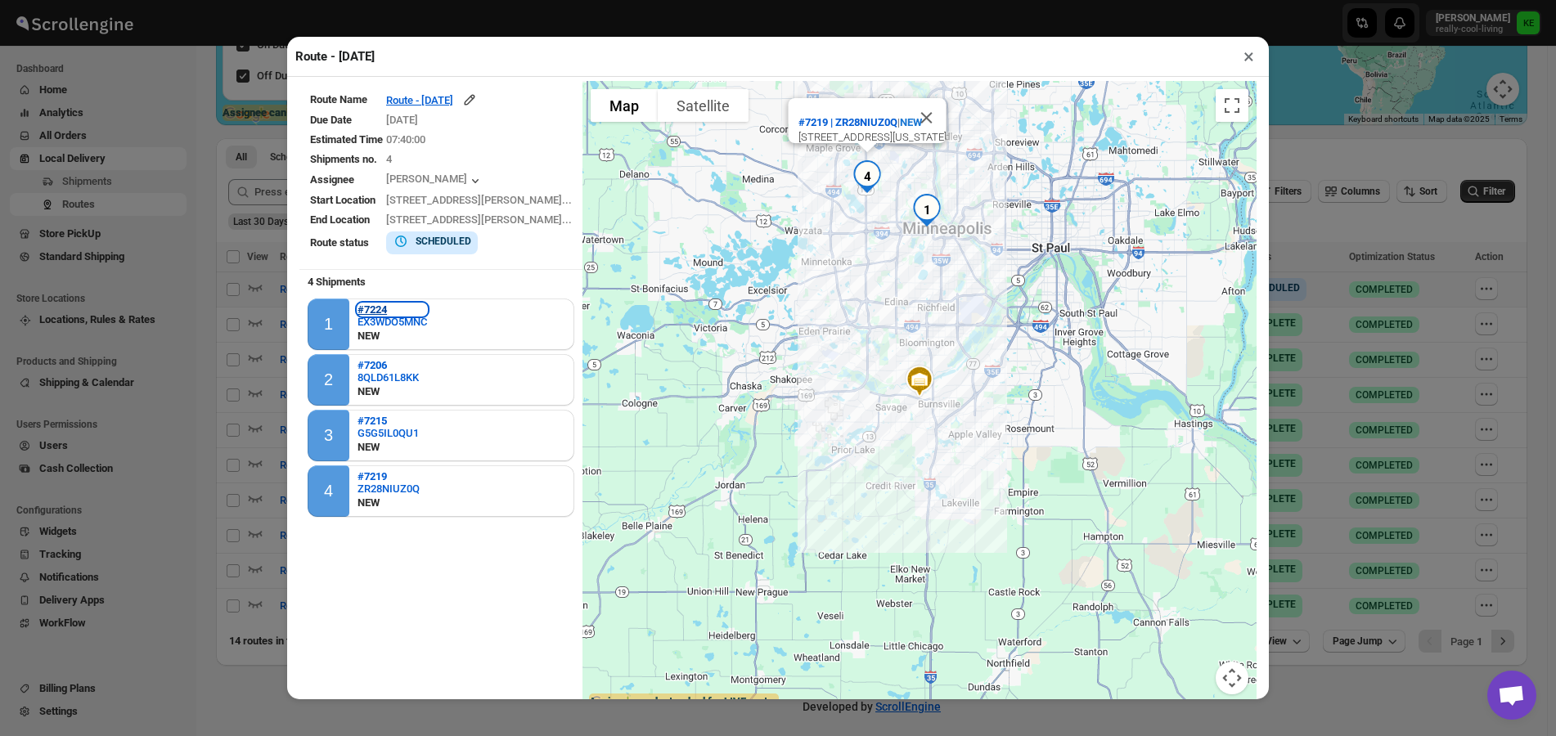
click at [380, 313] on b "#7224" at bounding box center [371, 309] width 29 height 12
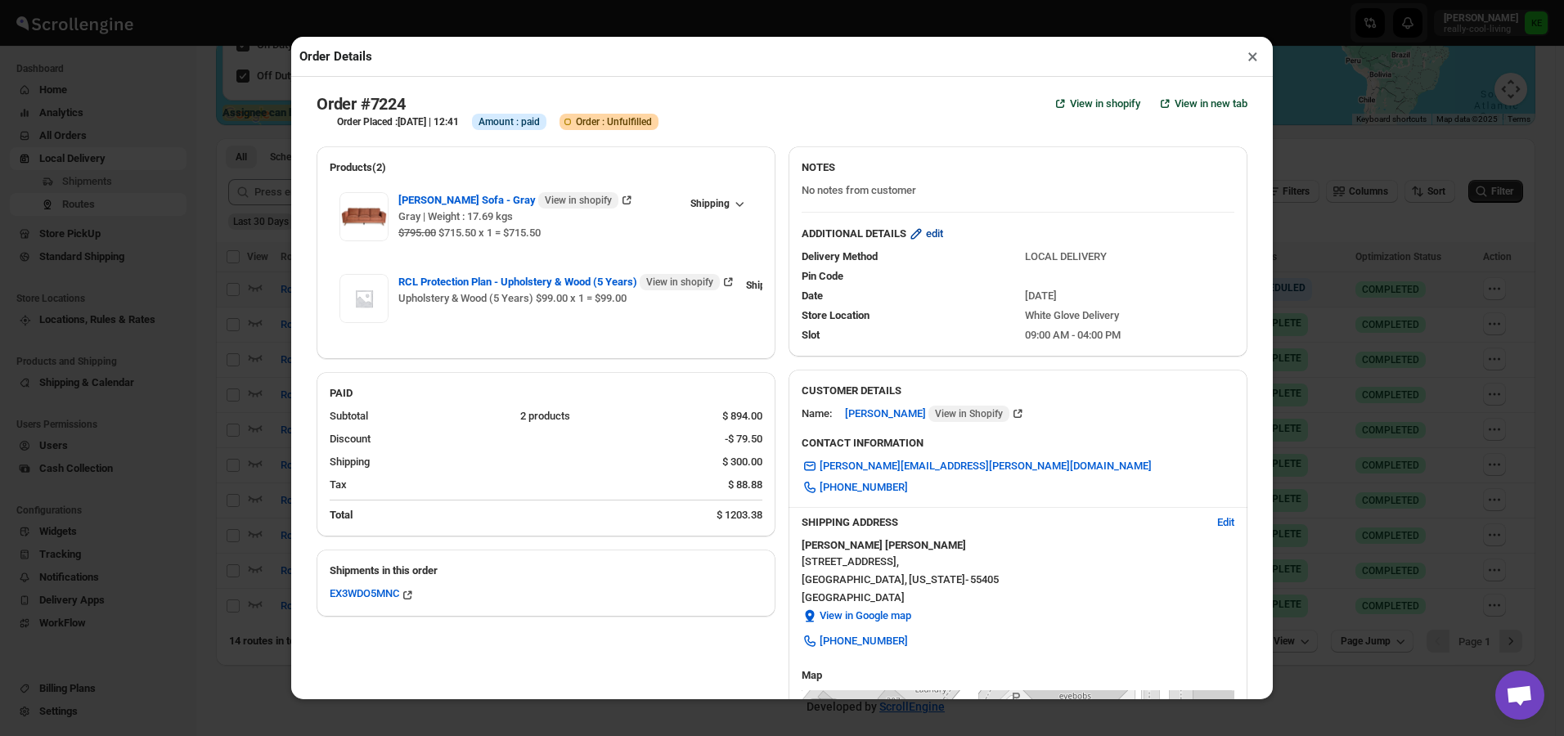
click at [931, 240] on span "edit" at bounding box center [934, 234] width 17 height 16
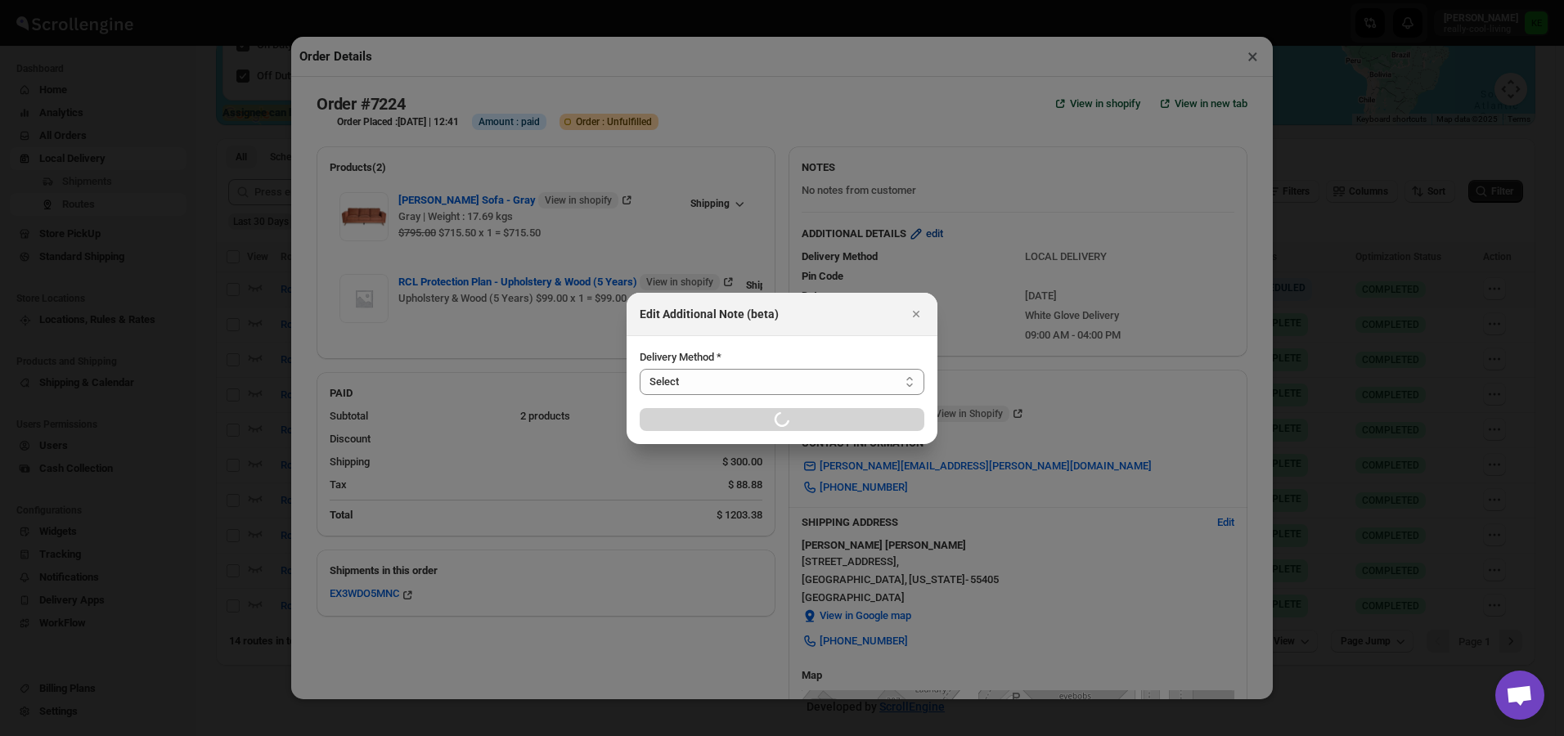
select select "LOCAL_DELIVERY"
select select "LOCATION_BASES"
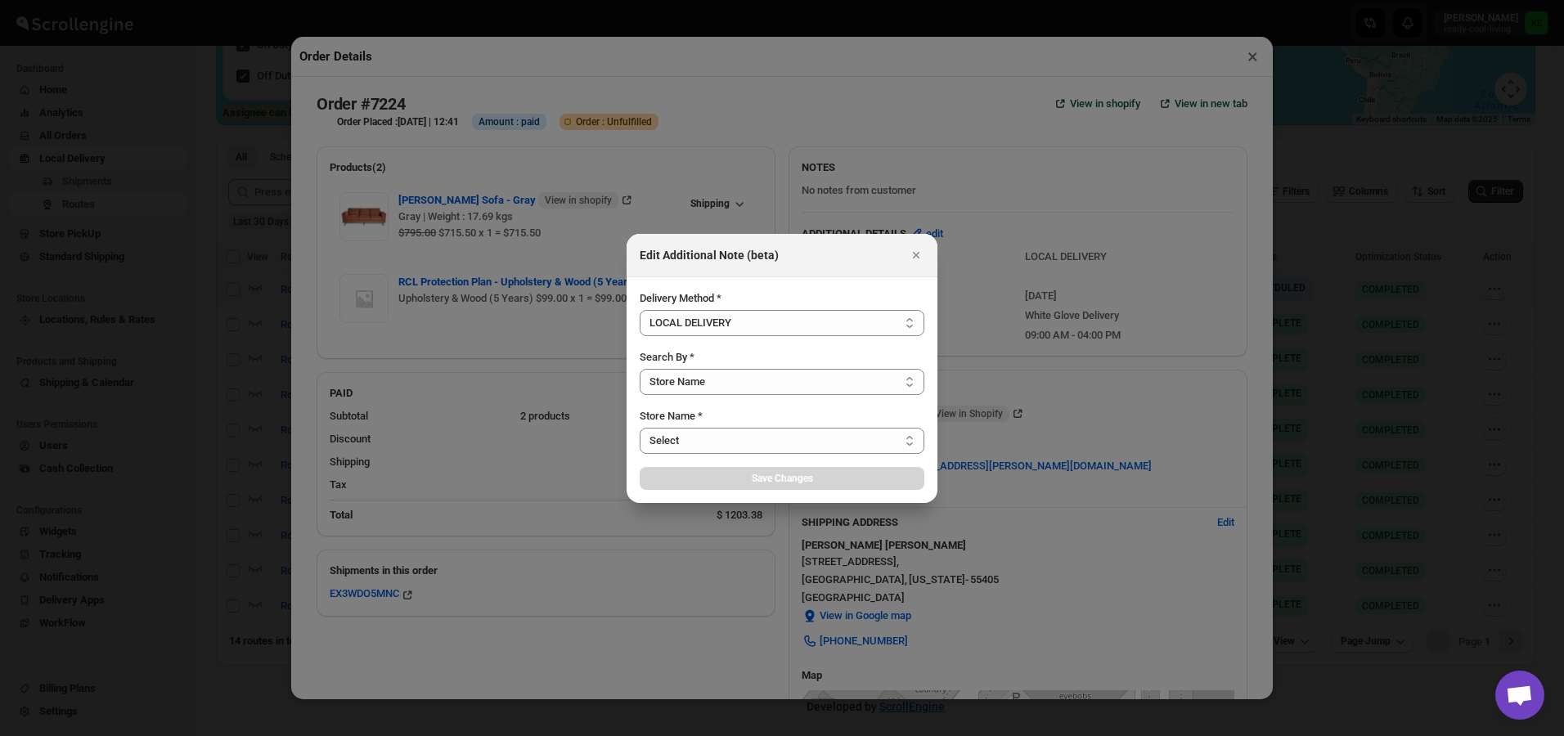
select select "656744df154a64d9bb065b6e"
select select "[DATE]"
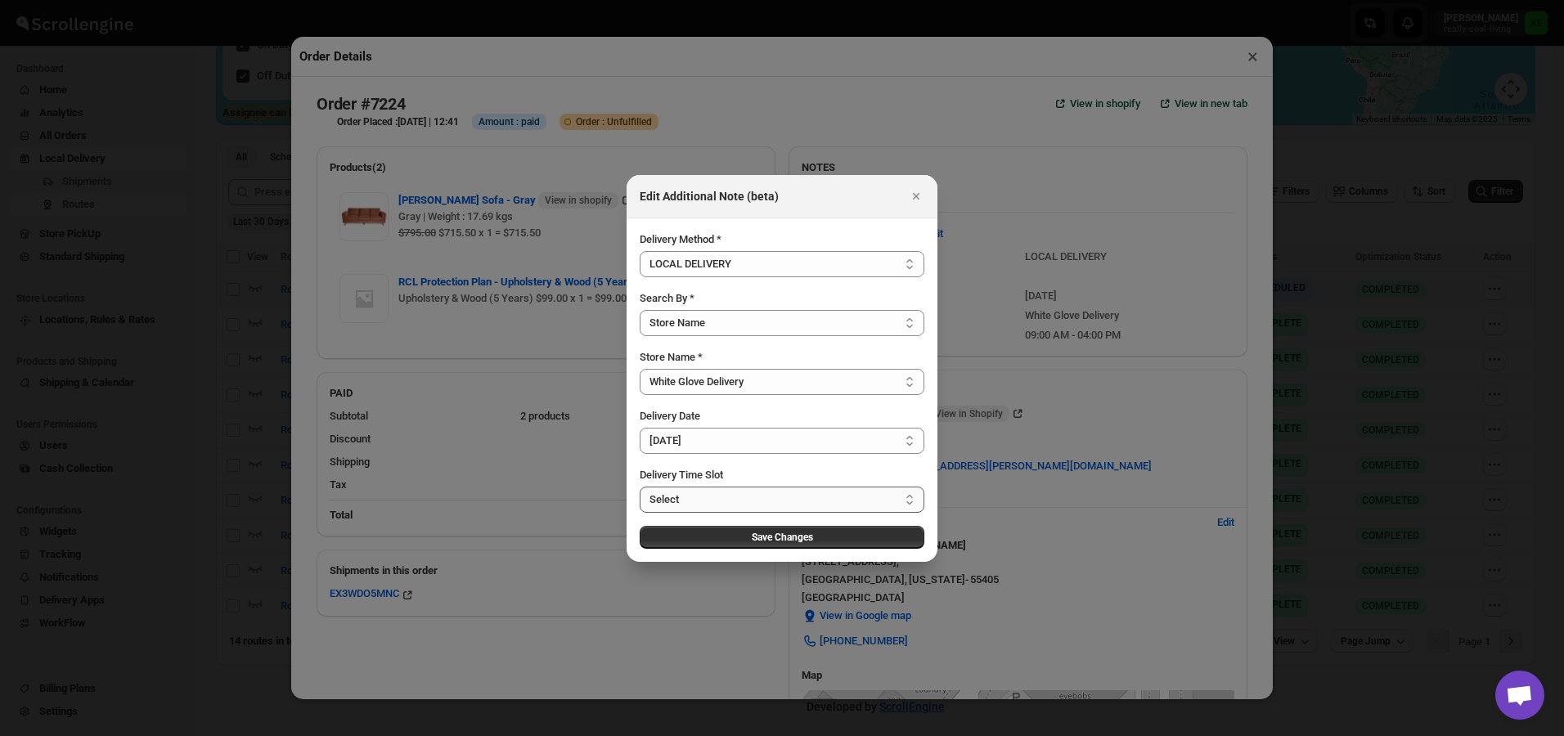
click at [913, 501] on select "Select 09:00 AM - 04:00 PM 09:00 AM - 12:00 PM 10:00 AM - 01:00 PM 11:00 AM - 0…" at bounding box center [782, 500] width 285 height 26
select select "67cf0f8b676fe980bfd59e0e"
click at [640, 487] on select "Select 09:00 AM - 04:00 PM 09:00 AM - 12:00 PM 10:00 AM - 01:00 PM 11:00 AM - 0…" at bounding box center [782, 500] width 285 height 26
click at [782, 541] on span "Save Changes" at bounding box center [782, 537] width 61 height 13
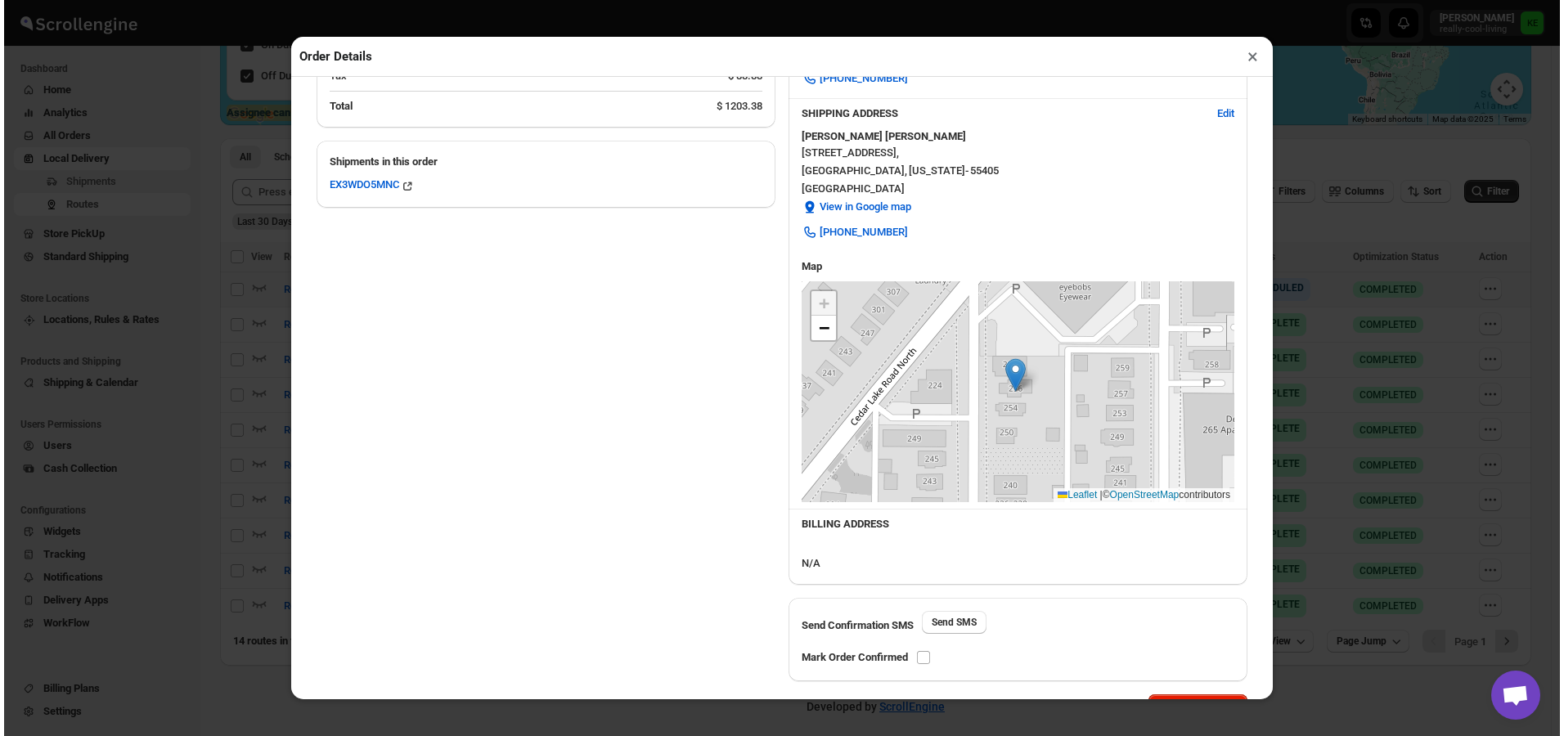
scroll to position [465, 0]
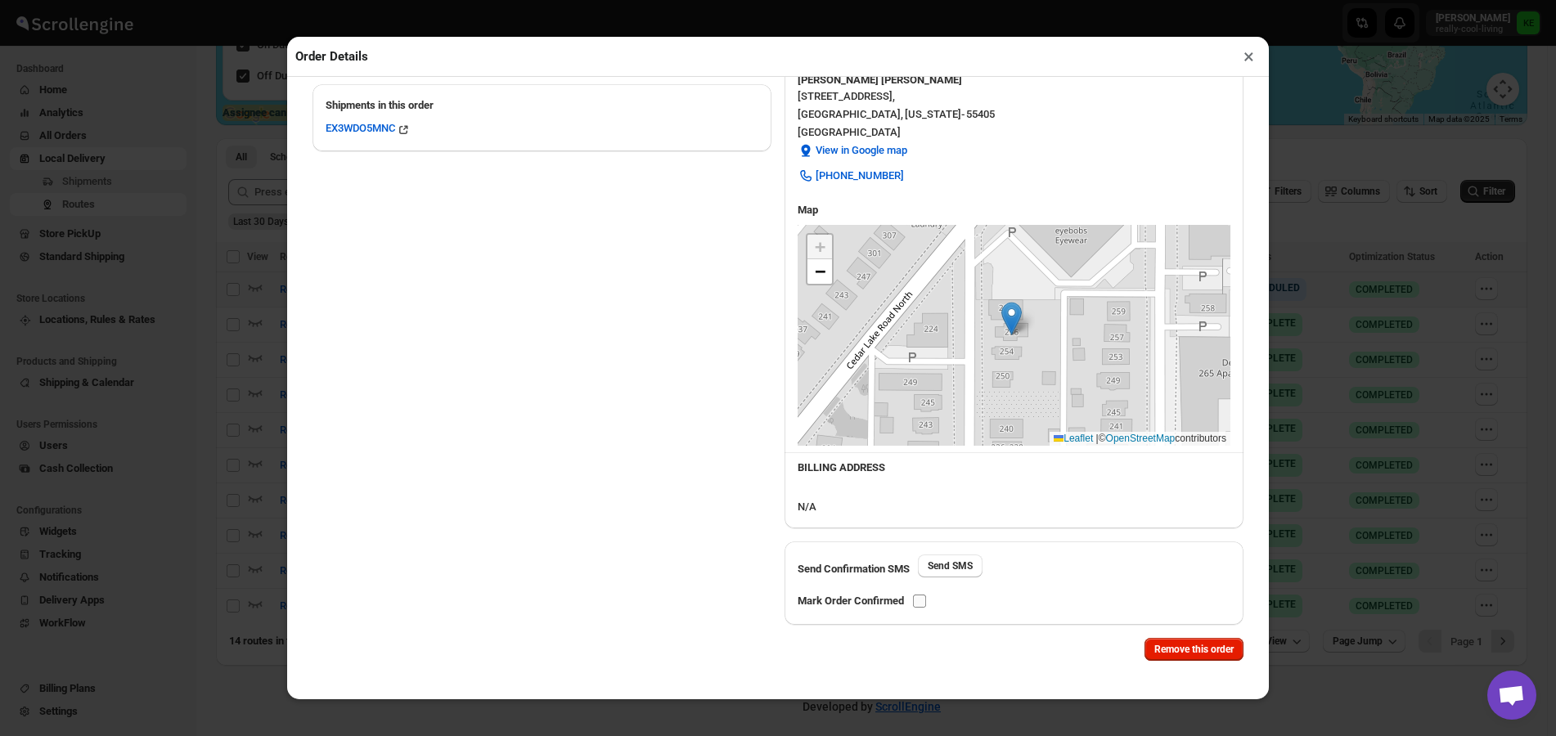
click at [922, 602] on input "checkbox" at bounding box center [919, 601] width 13 height 13
checkbox input "true"
click at [1243, 60] on button "×" at bounding box center [1249, 56] width 24 height 23
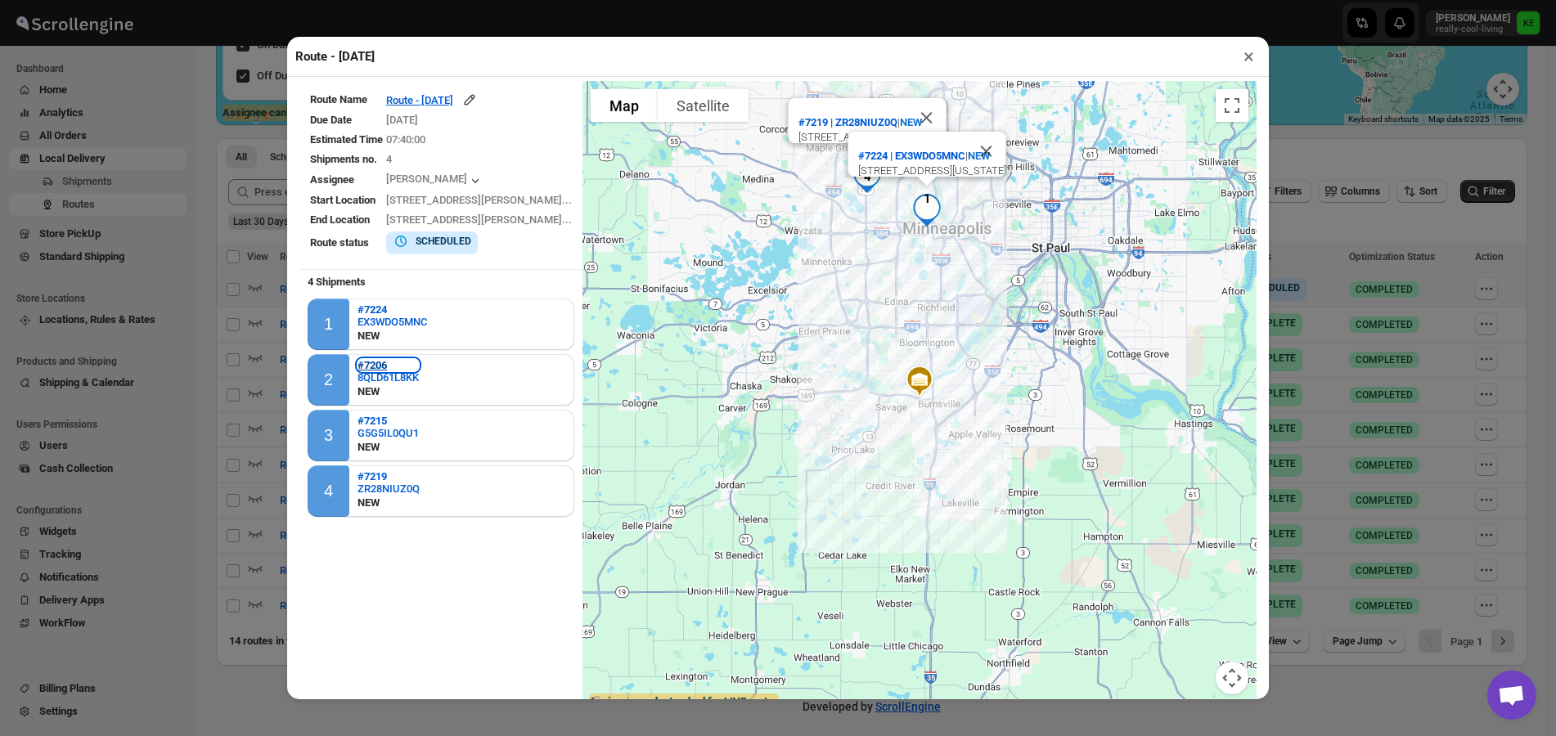
click at [371, 364] on b "#7206" at bounding box center [371, 365] width 29 height 12
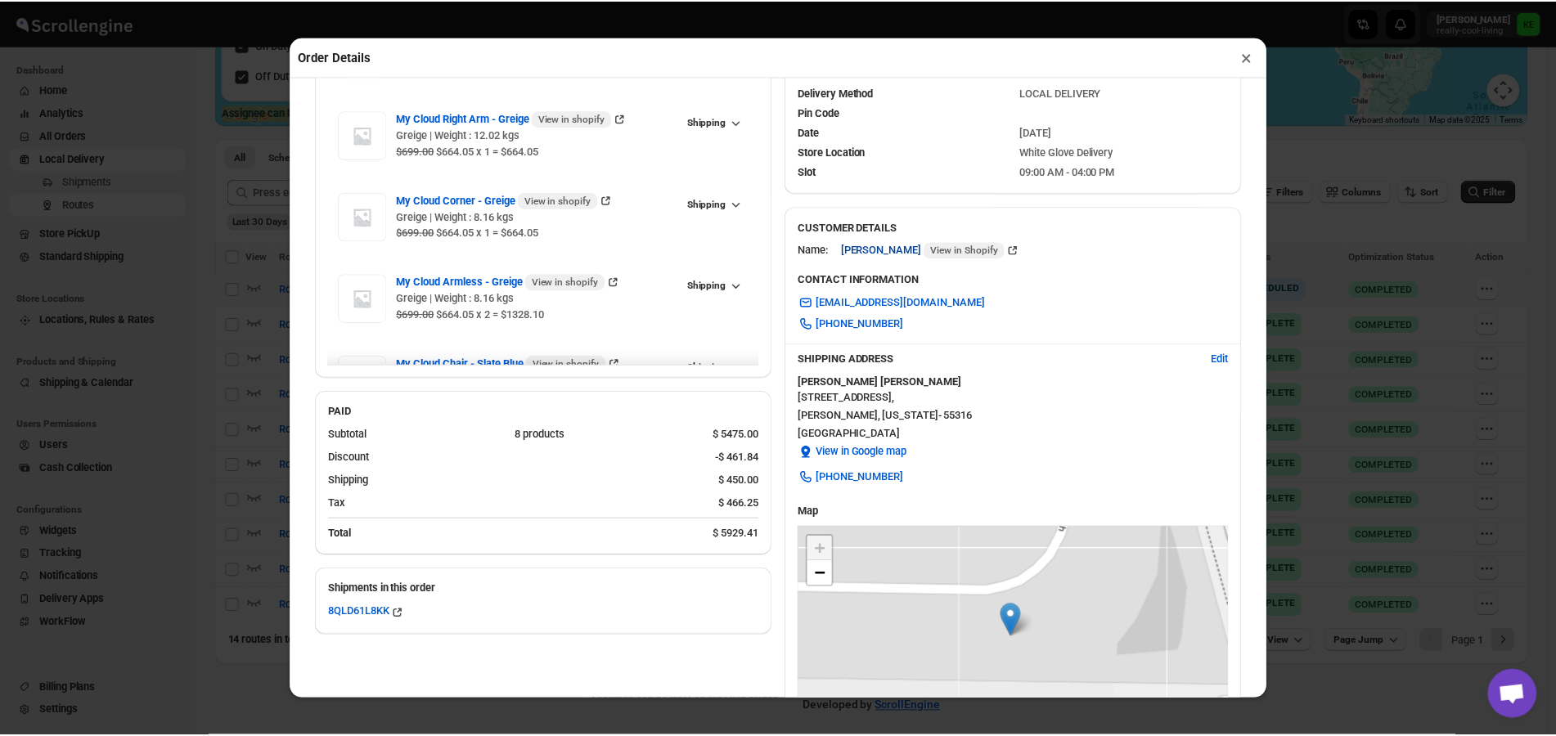
scroll to position [0, 0]
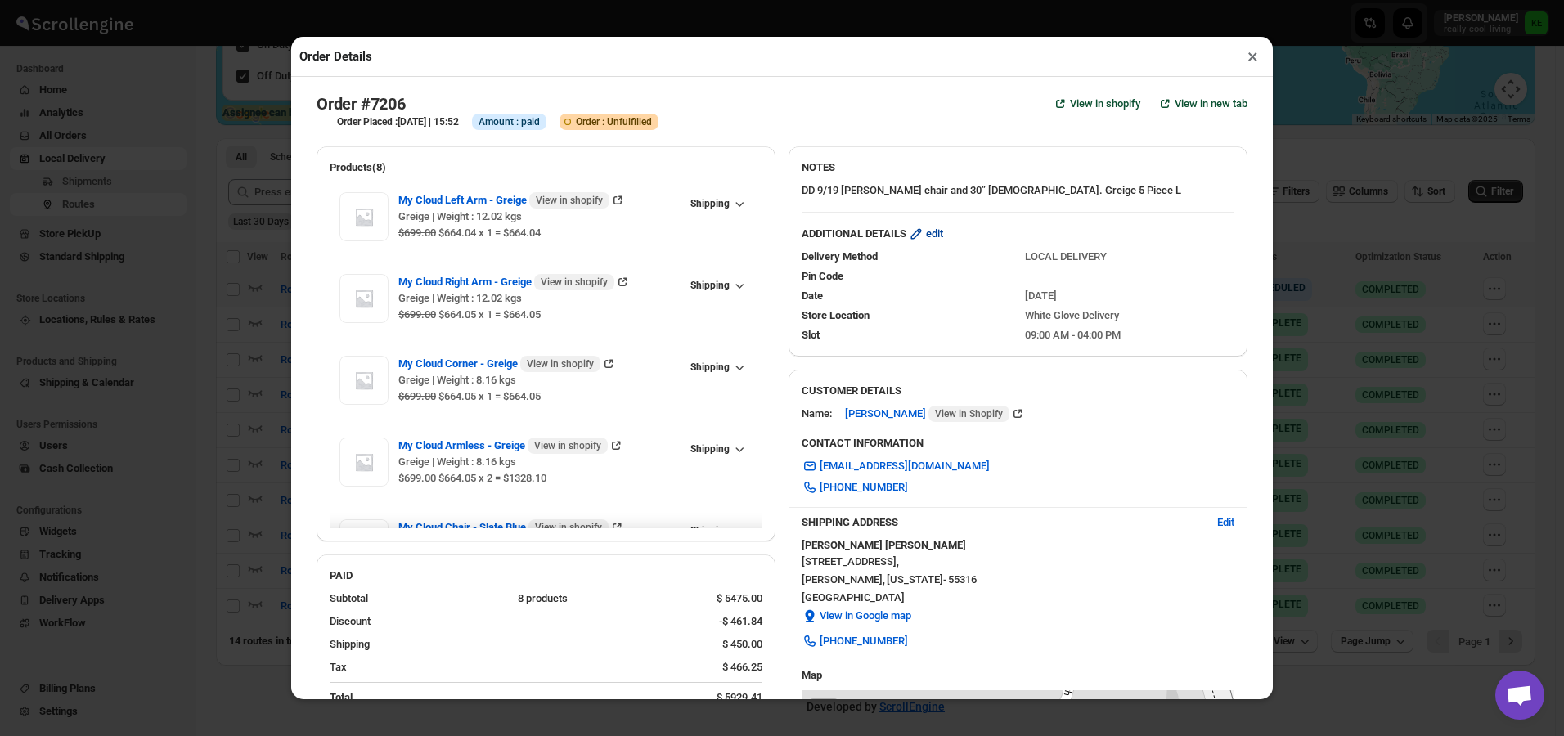
click at [935, 240] on span "edit" at bounding box center [934, 234] width 17 height 16
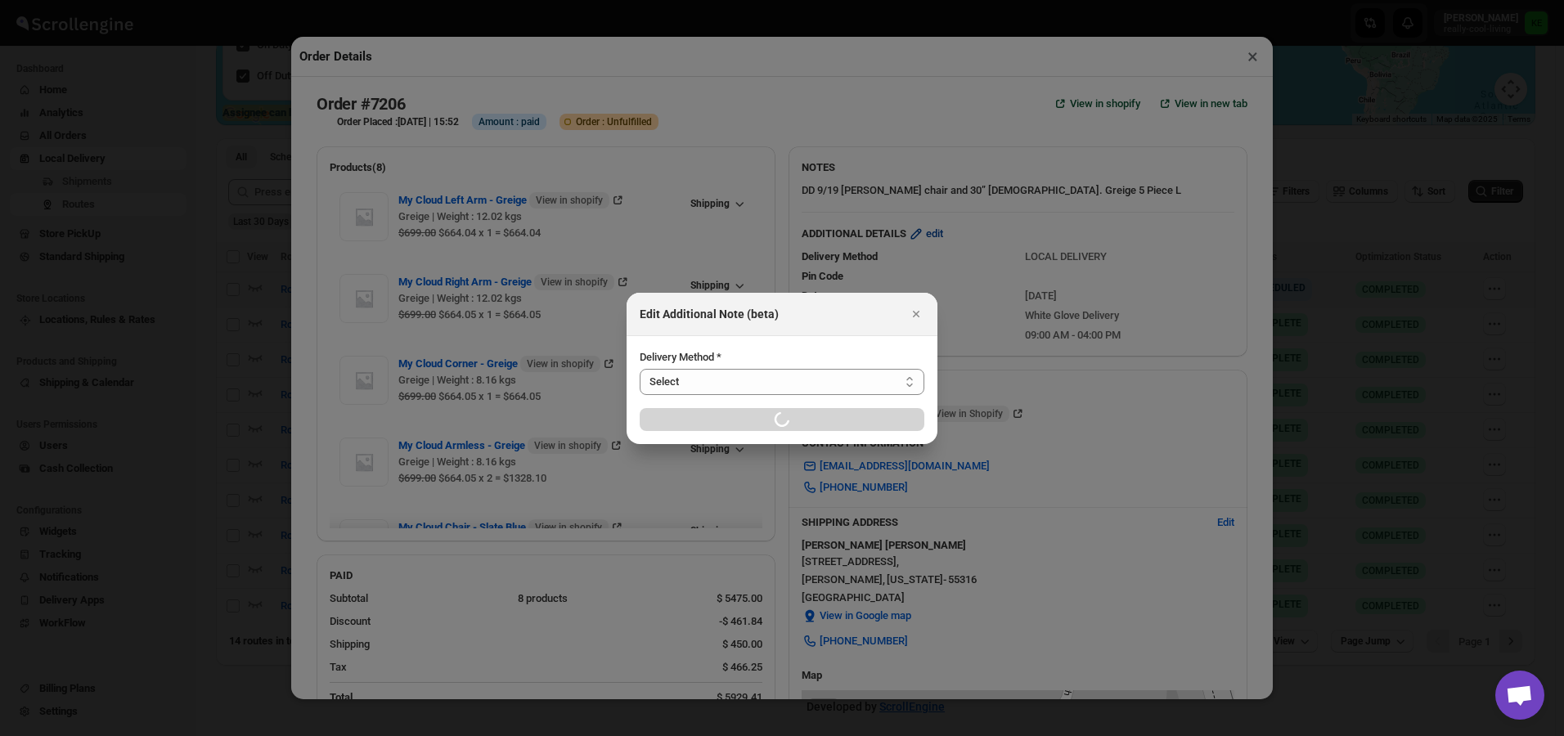
select select "LOCAL_DELIVERY"
select select "LOCATION_BASES"
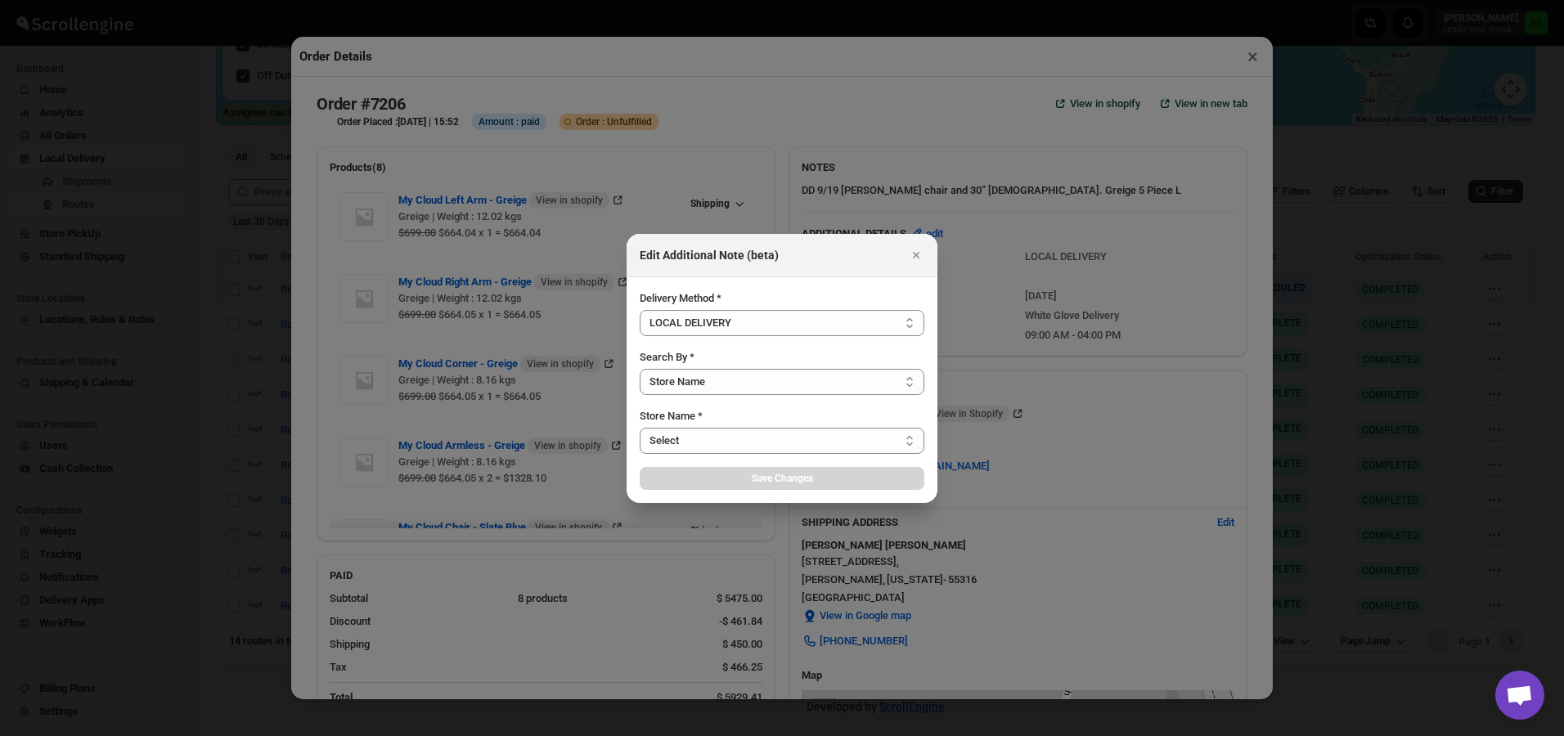
select select "656744df154a64d9bb065b6e"
select select "[DATE]"
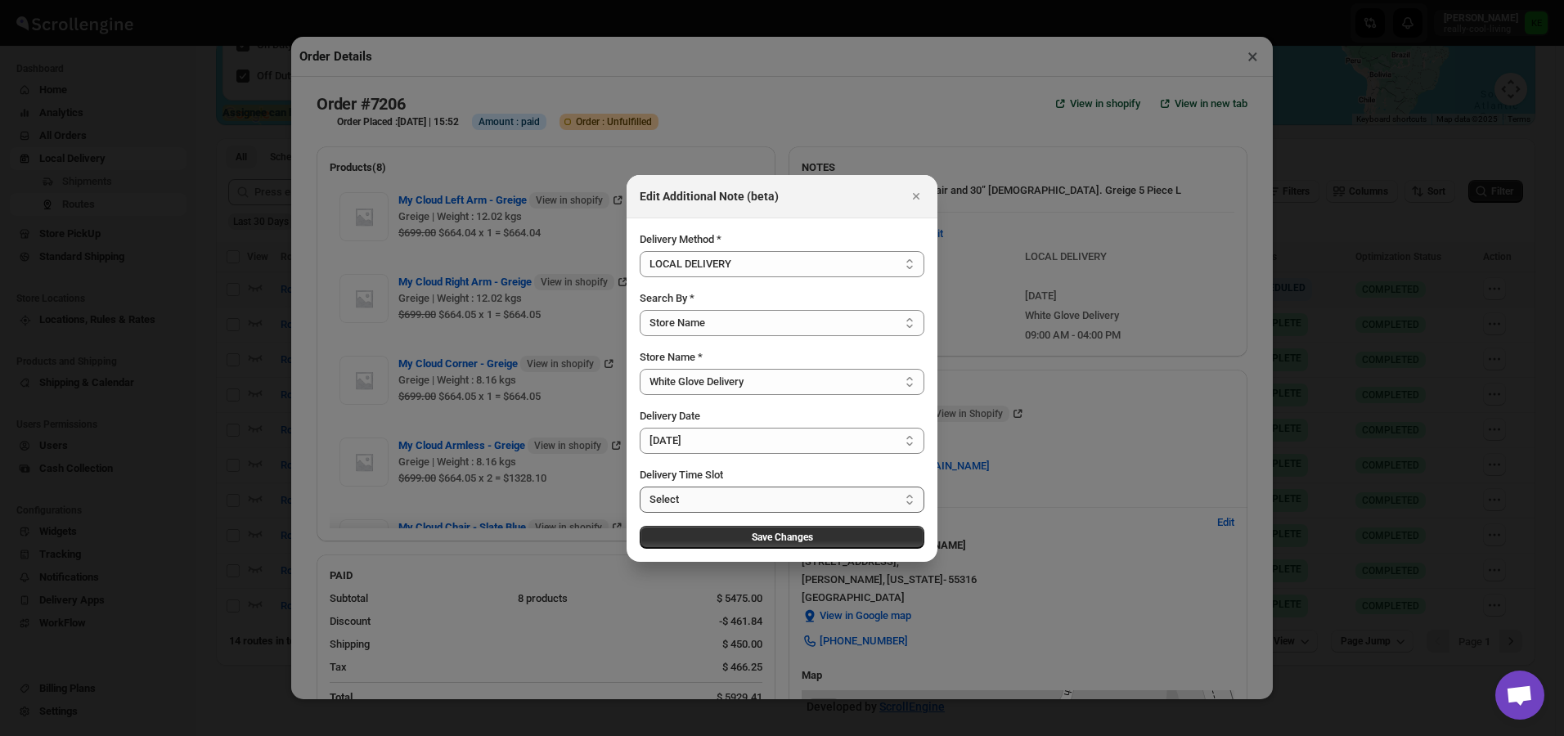
click at [908, 502] on select "Select 09:00 AM - 04:00 PM 09:00 AM - 12:00 PM 10:00 AM - 01:00 PM 11:00 AM - 0…" at bounding box center [782, 500] width 285 height 26
select select "67cf0f8b676fe980bfd59e0f"
click at [640, 487] on select "Select 09:00 AM - 04:00 PM 09:00 AM - 12:00 PM 10:00 AM - 01:00 PM 11:00 AM - 0…" at bounding box center [782, 500] width 285 height 26
click at [813, 544] on button "Save Changes" at bounding box center [782, 537] width 285 height 23
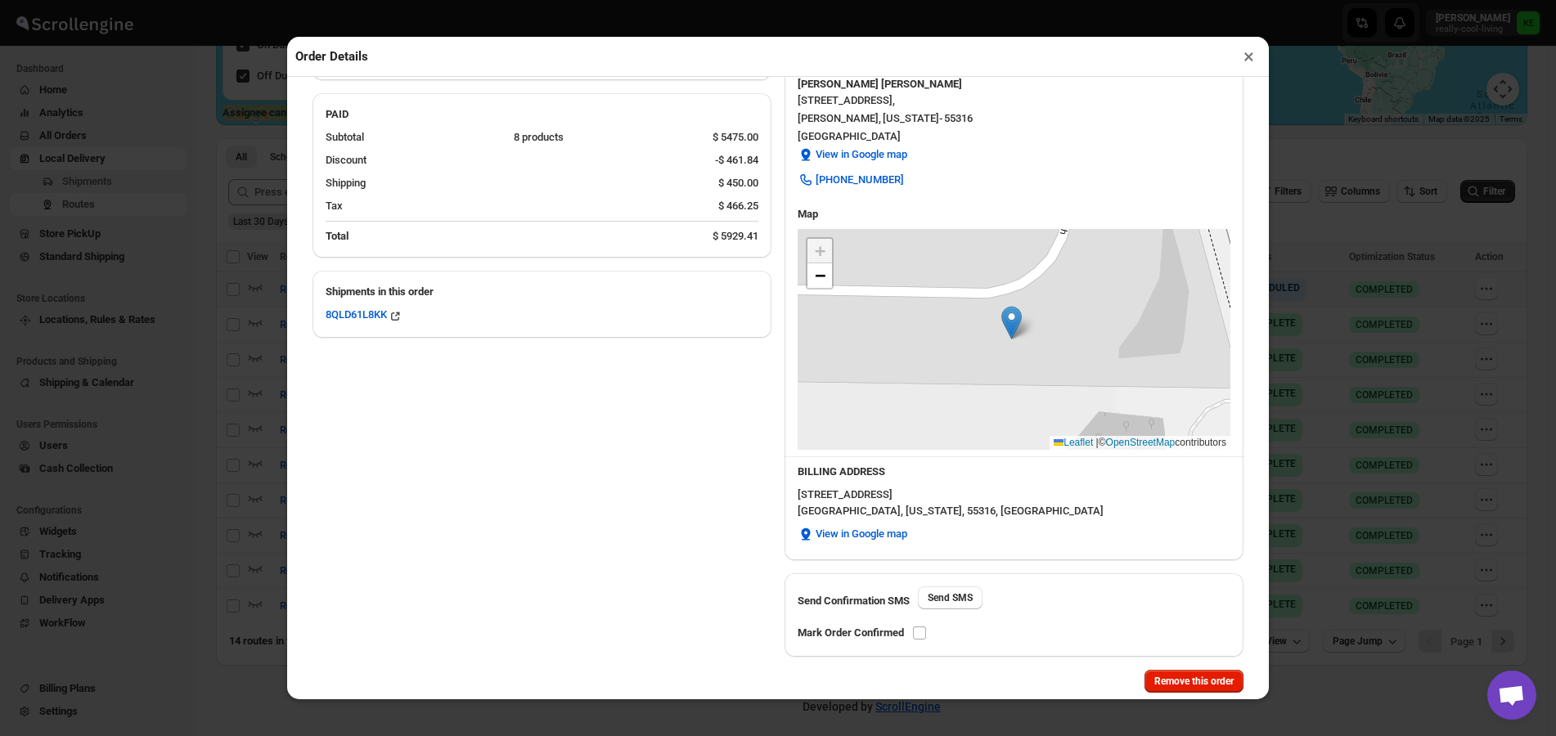
scroll to position [491, 0]
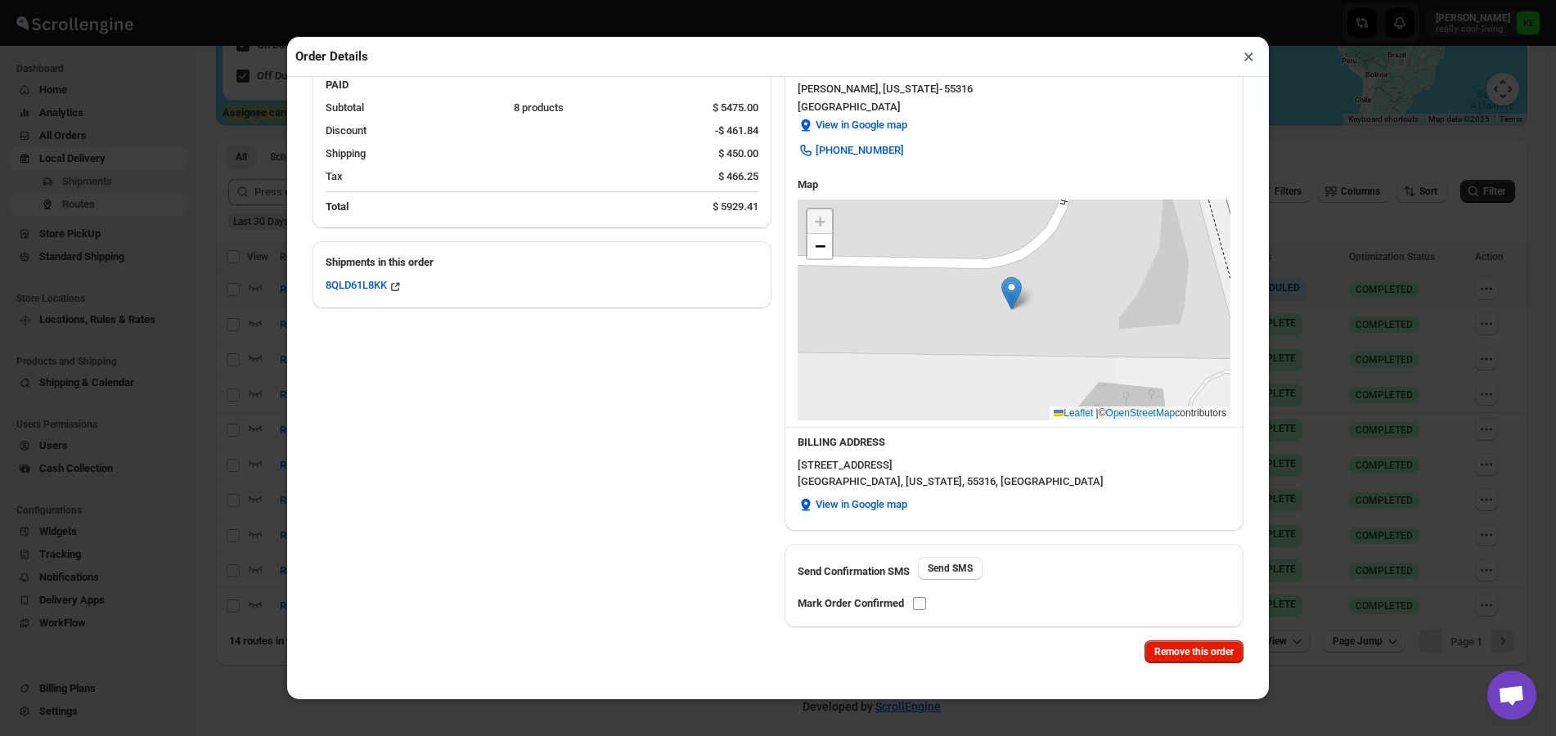
click at [921, 607] on input "checkbox" at bounding box center [919, 603] width 13 height 13
checkbox input "true"
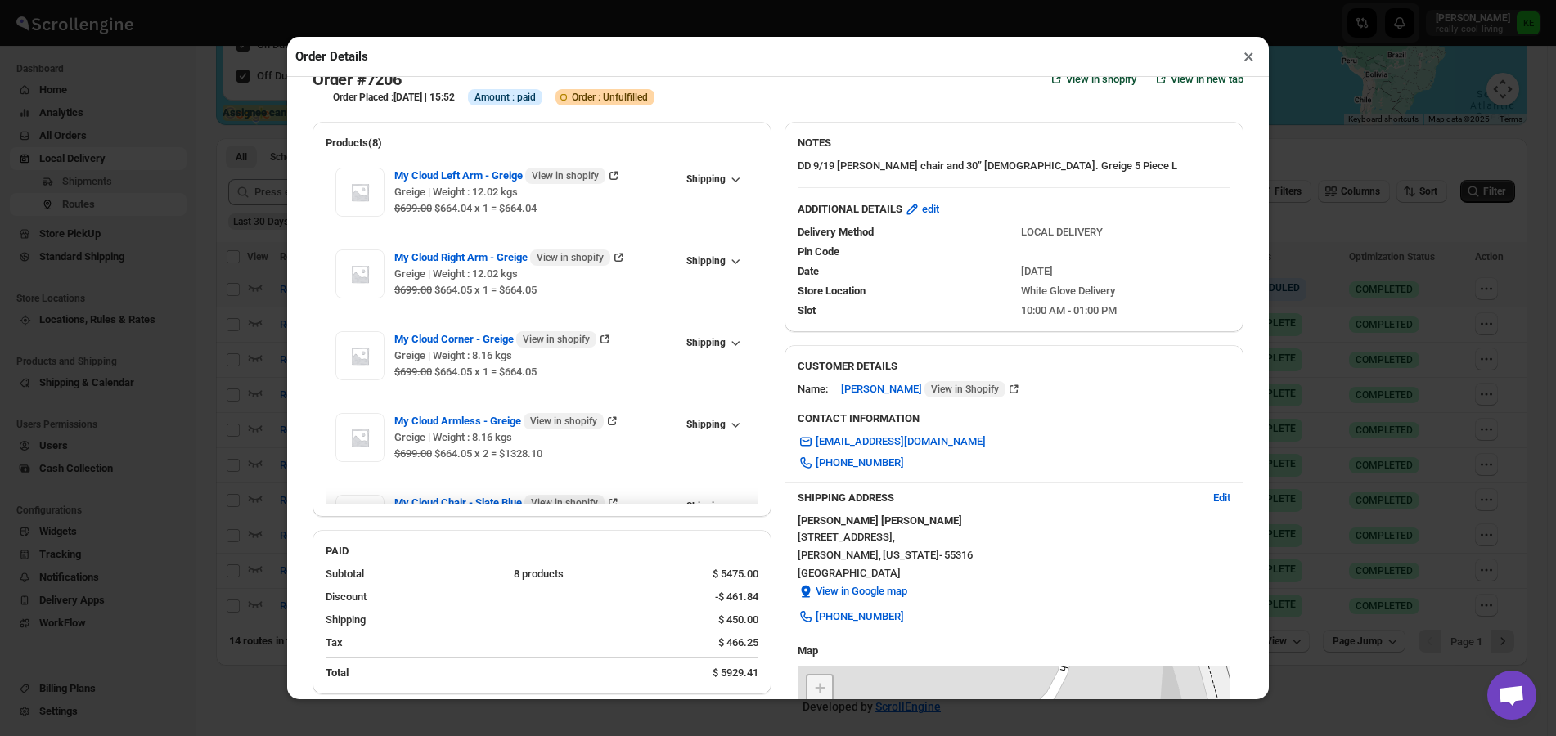
scroll to position [0, 0]
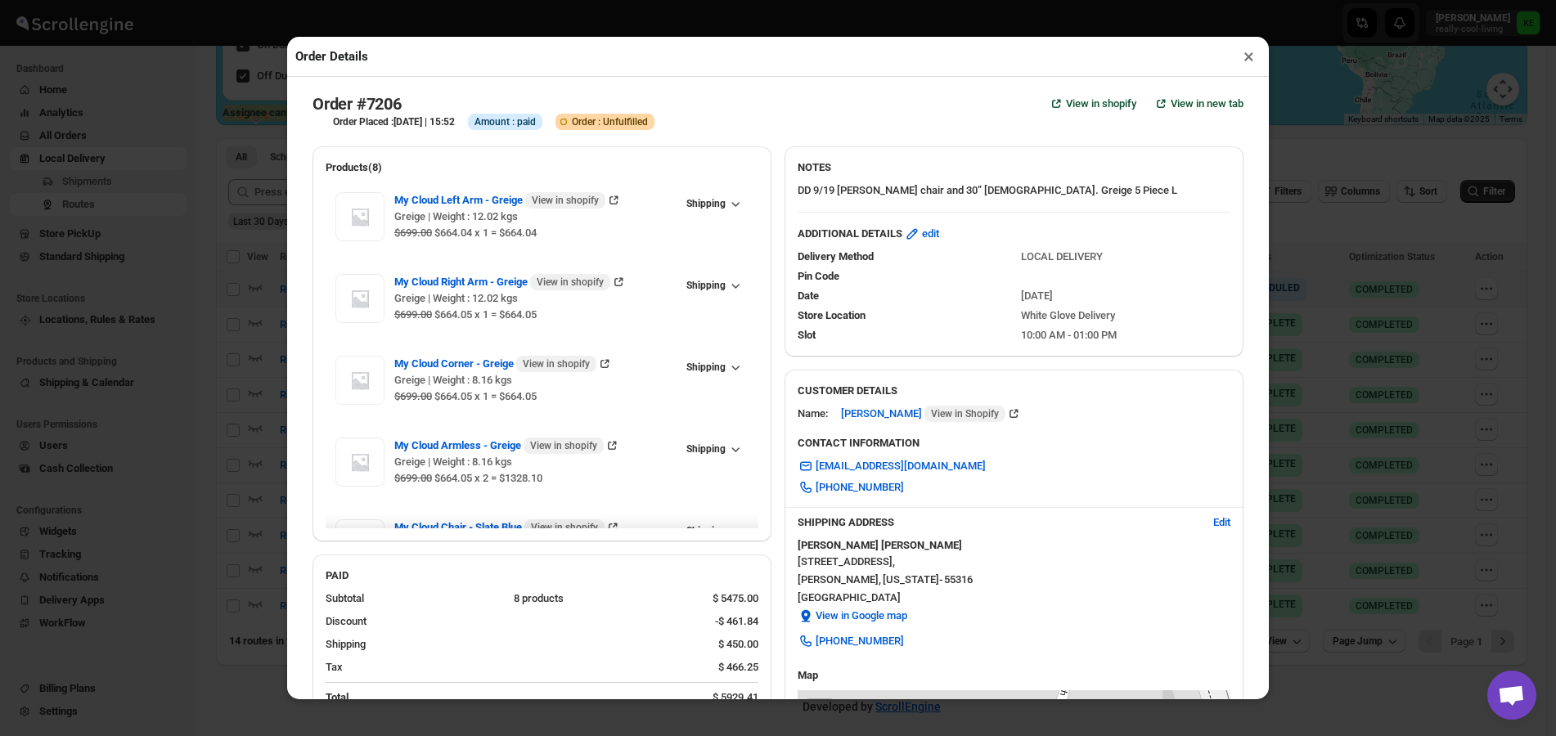
click at [1246, 62] on button "×" at bounding box center [1249, 56] width 24 height 23
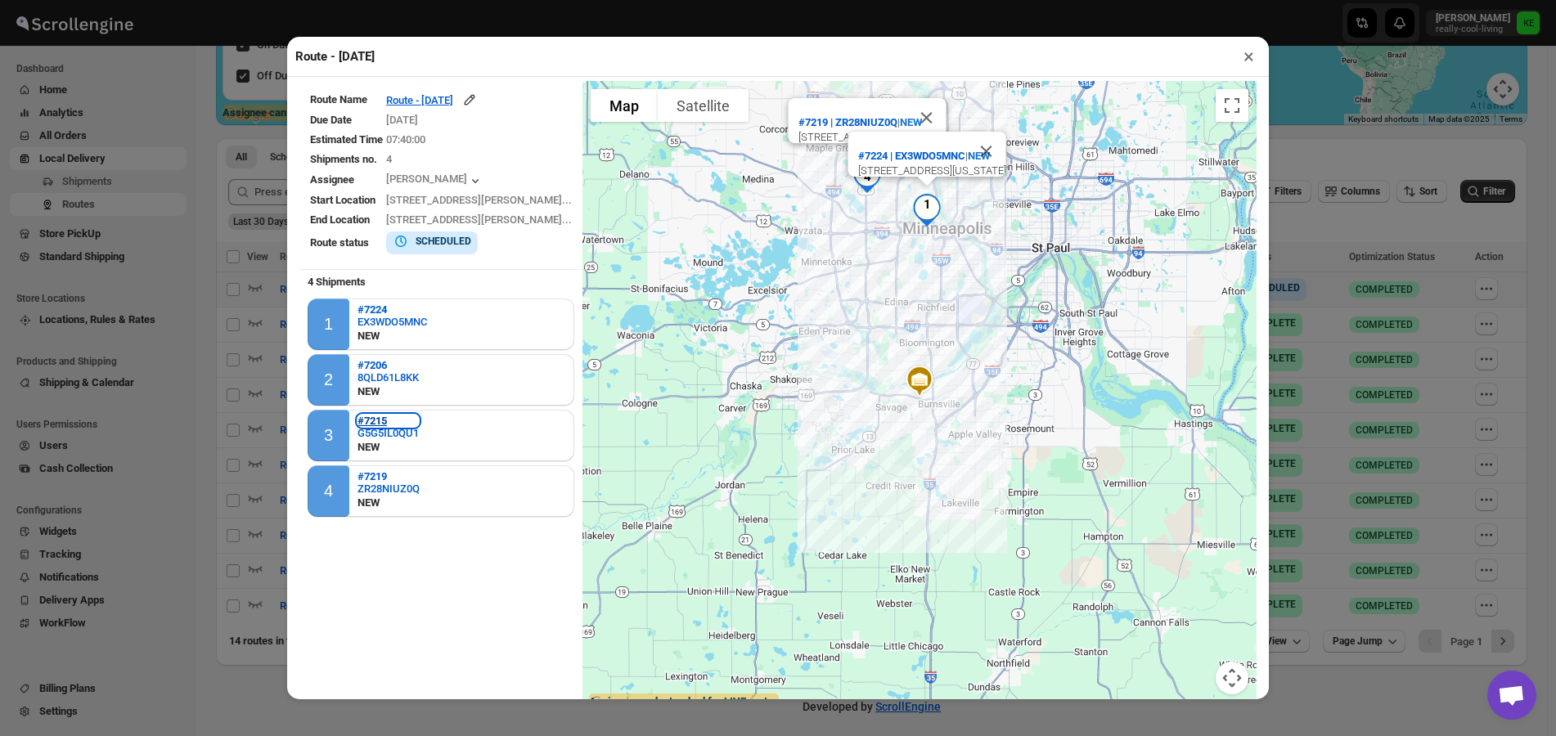
click at [371, 423] on b "#7215" at bounding box center [371, 421] width 29 height 12
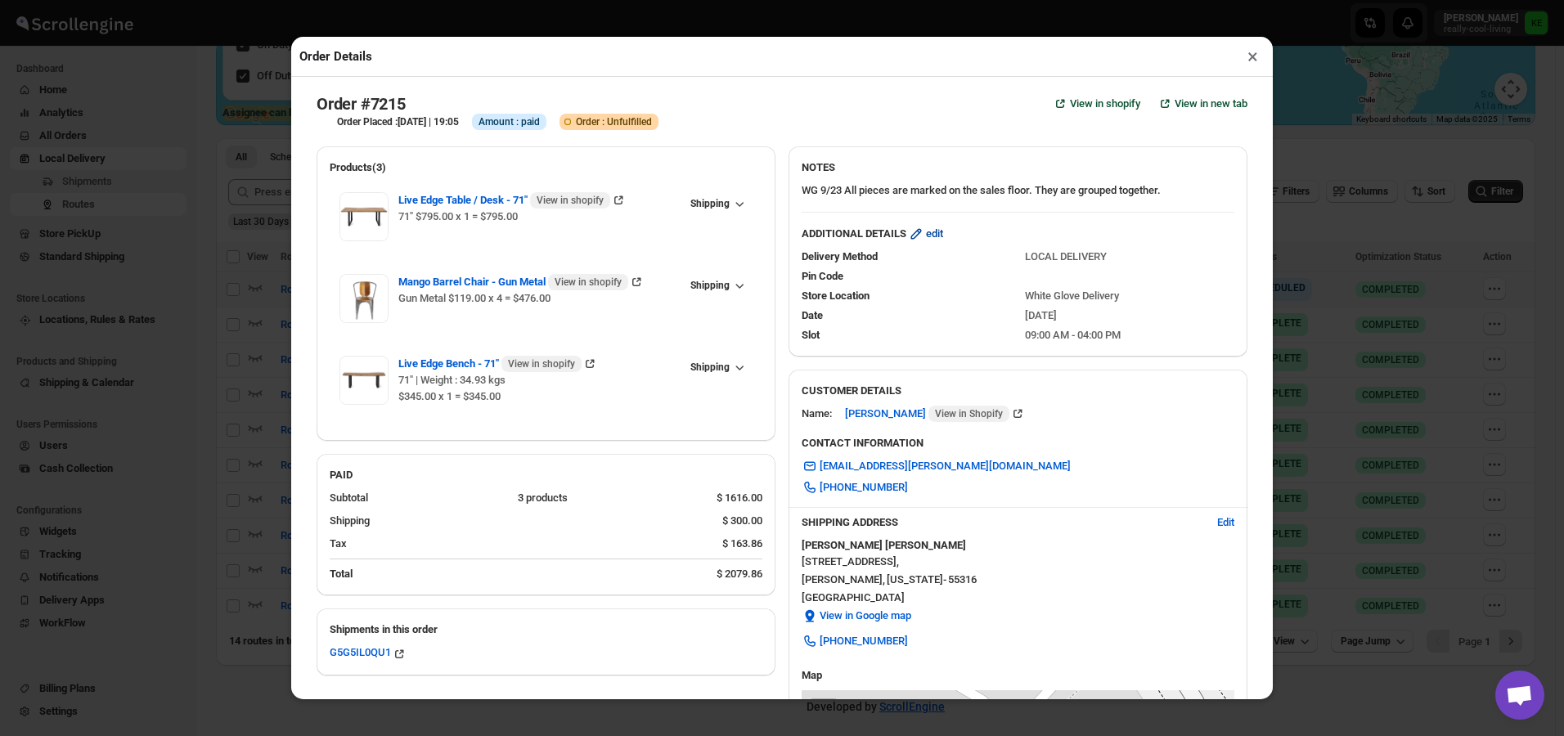
click at [935, 236] on span "edit" at bounding box center [934, 234] width 17 height 16
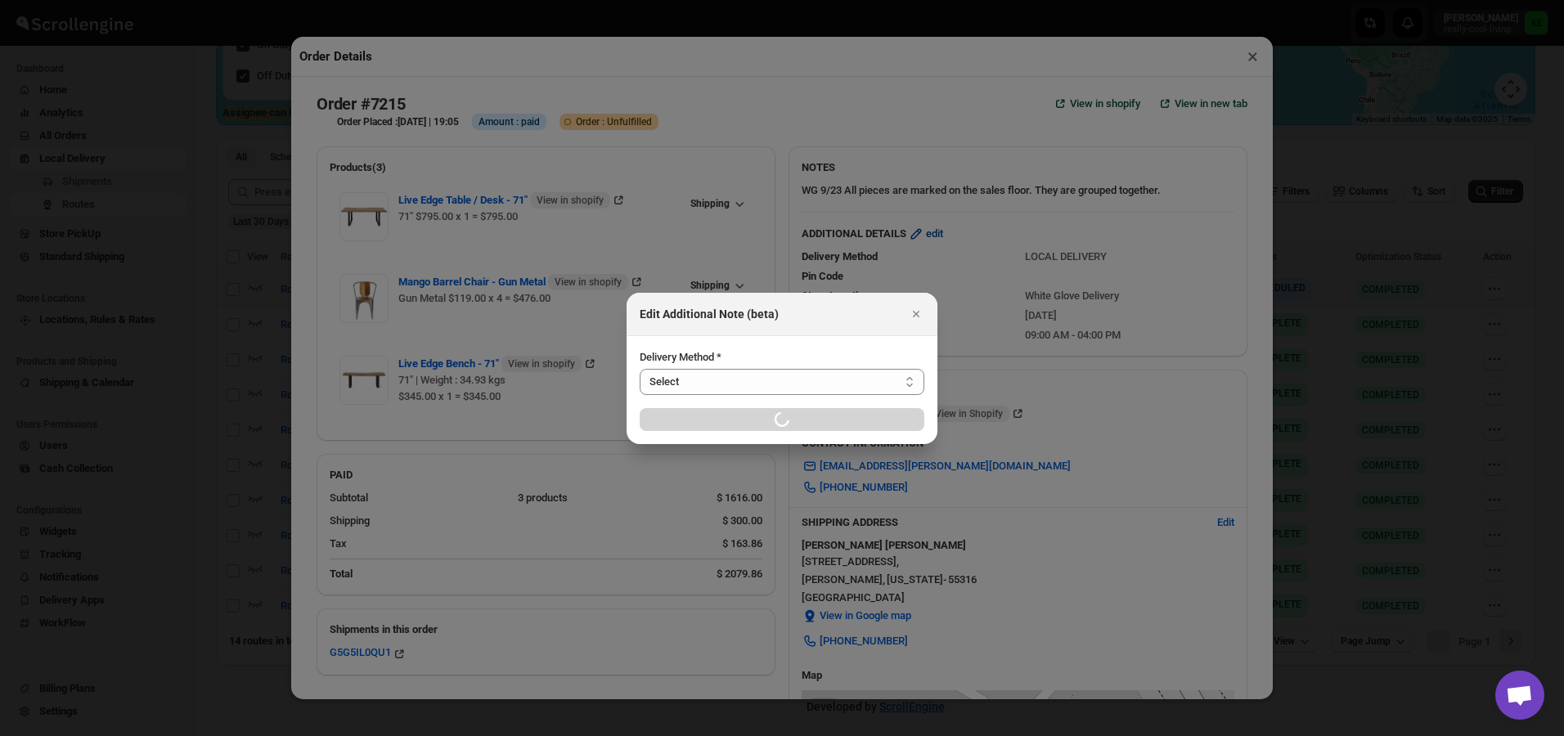
select select "LOCAL_DELIVERY"
select select "LOCATION_BASES"
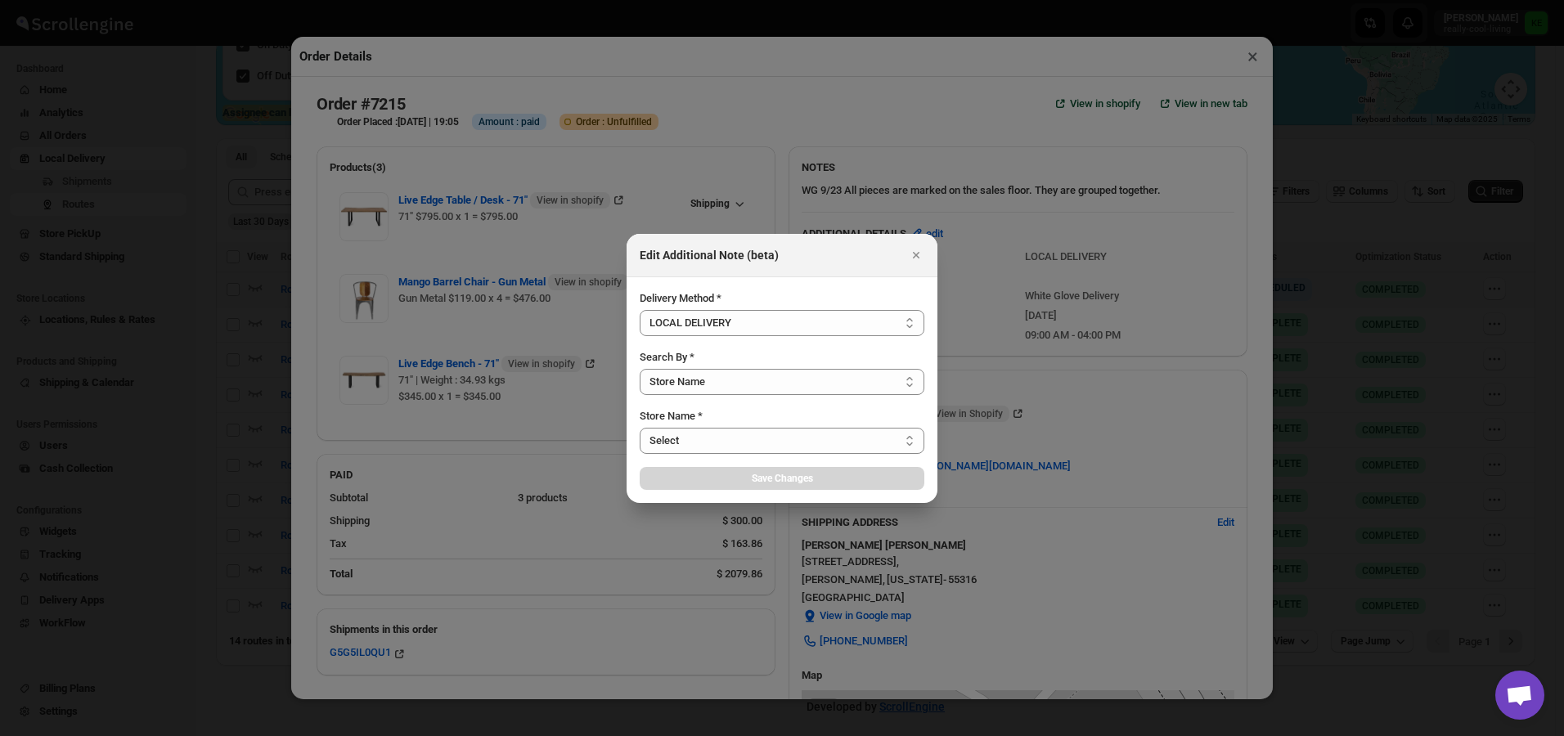
select select "656744df154a64d9bb065b6e"
select select "[DATE]"
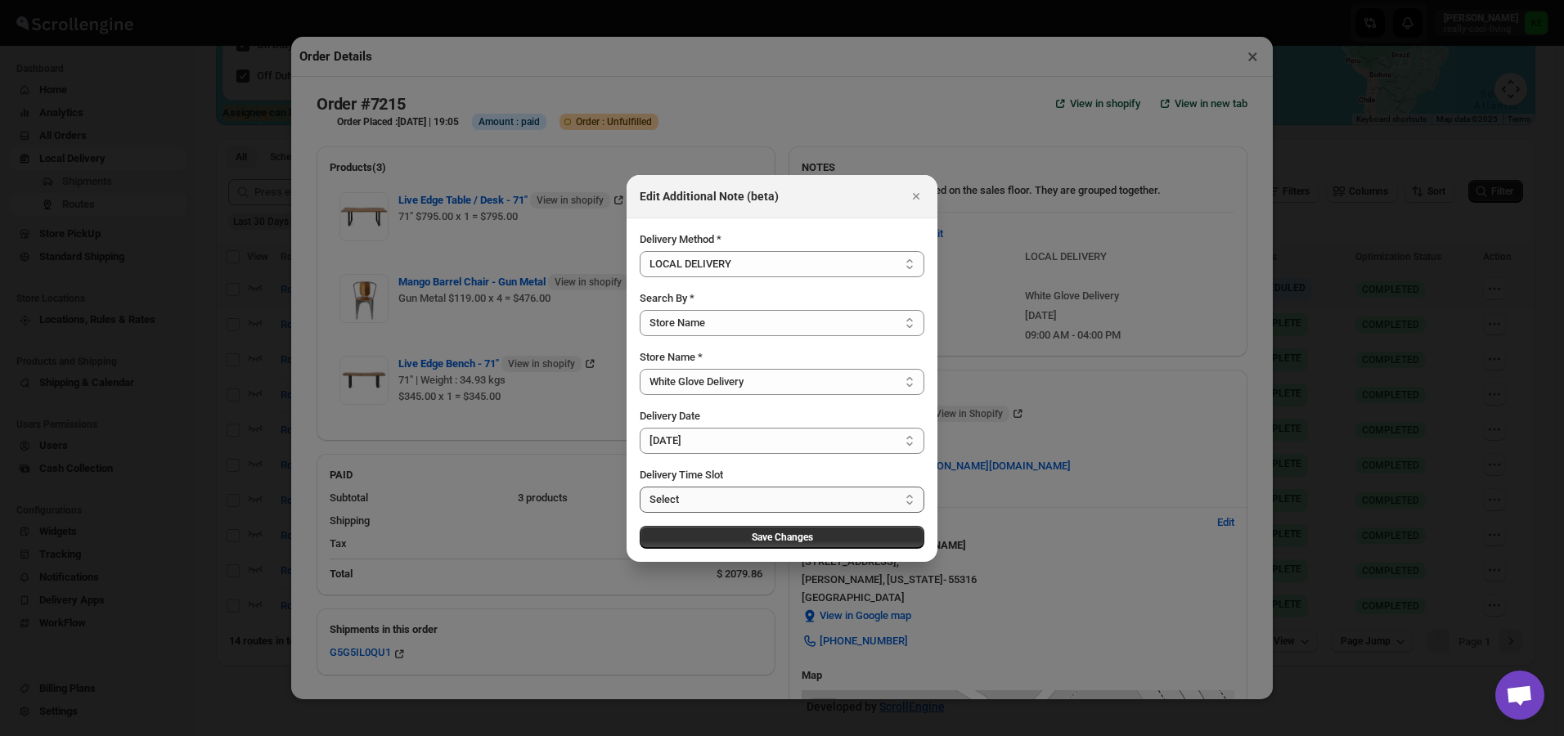
click at [912, 501] on select "Select 09:00 AM - 04:00 PM 09:00 AM - 12:00 PM 10:00 AM - 01:00 PM 11:00 AM - 0…" at bounding box center [782, 500] width 285 height 26
select select "67cf0f8b676fe980bfd59e10"
click at [640, 487] on select "Select 09:00 AM - 04:00 PM 09:00 AM - 12:00 PM 10:00 AM - 01:00 PM 11:00 AM - 0…" at bounding box center [782, 500] width 285 height 26
click at [797, 537] on span "Save Changes" at bounding box center [782, 537] width 61 height 13
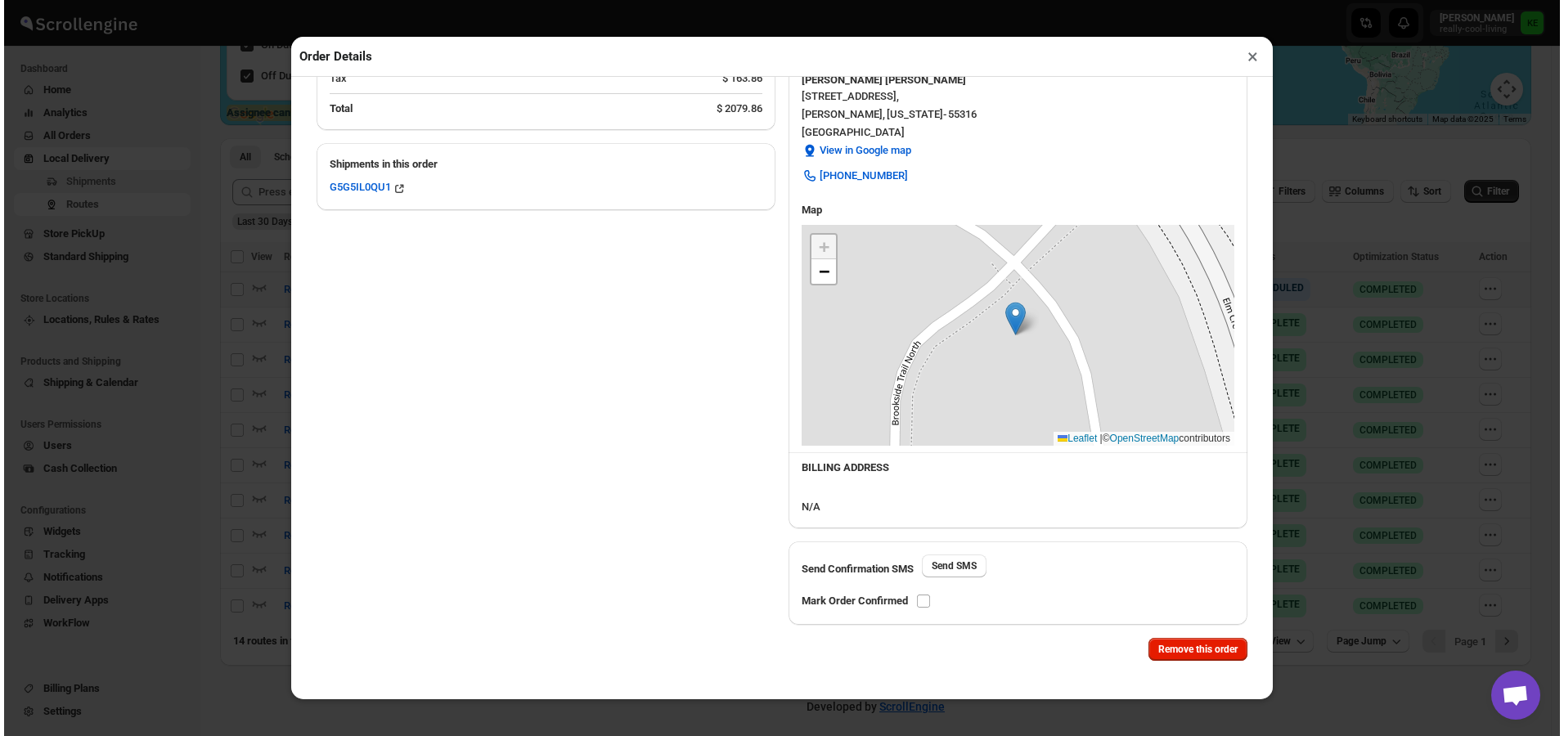
scroll to position [330, 0]
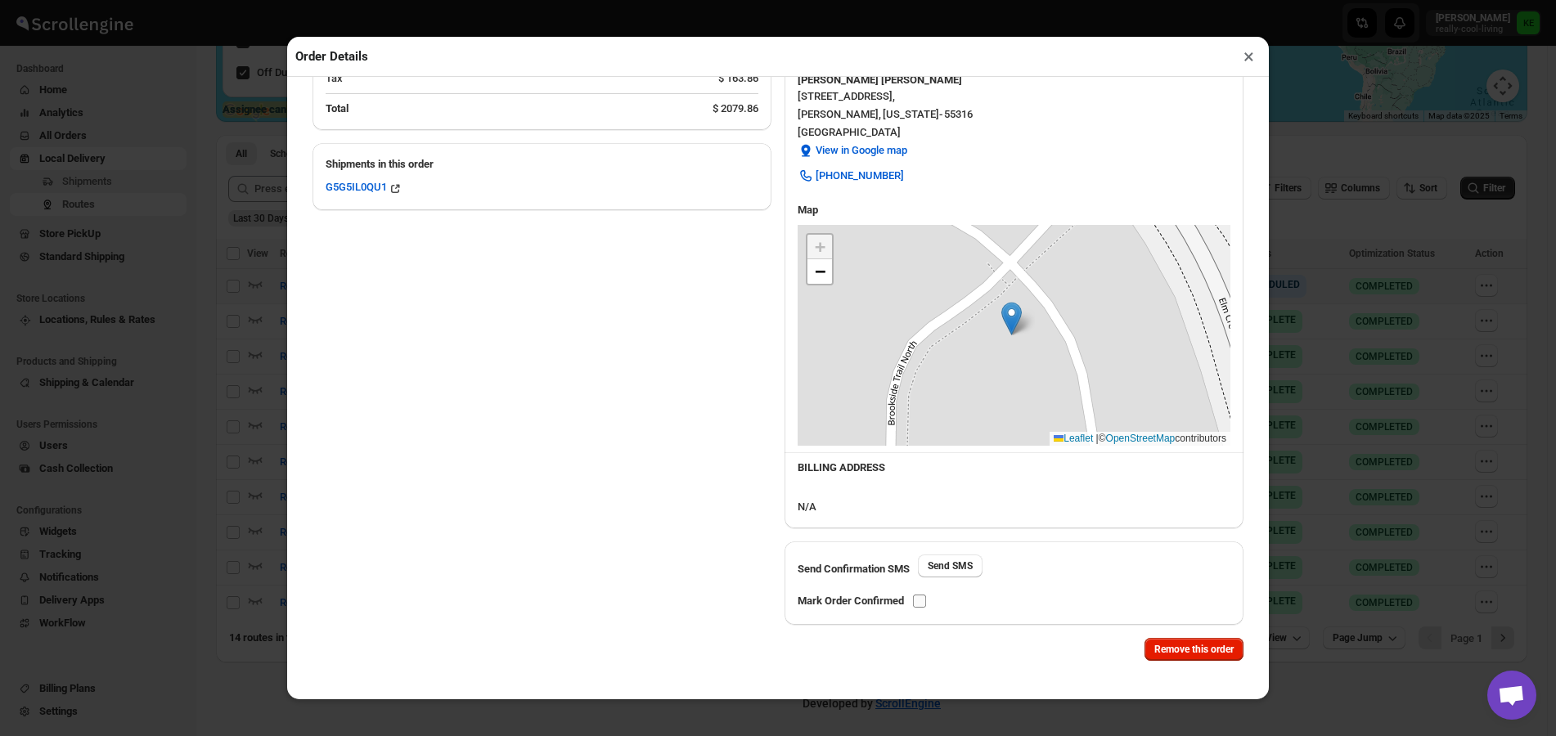
click at [922, 597] on input "checkbox" at bounding box center [919, 601] width 13 height 13
checkbox input "true"
click at [1249, 62] on button "×" at bounding box center [1249, 56] width 24 height 23
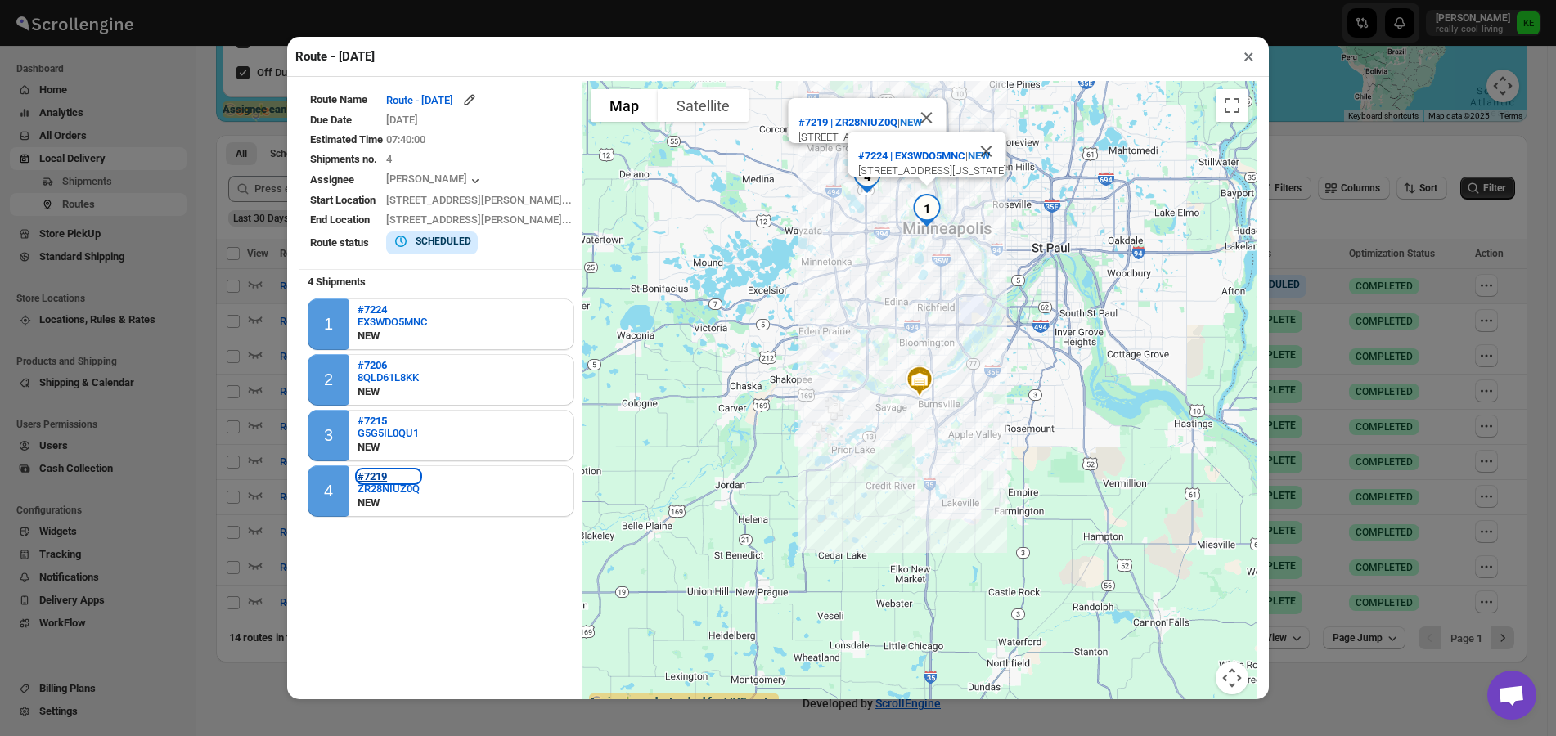
click at [384, 478] on b "#7219" at bounding box center [371, 476] width 29 height 12
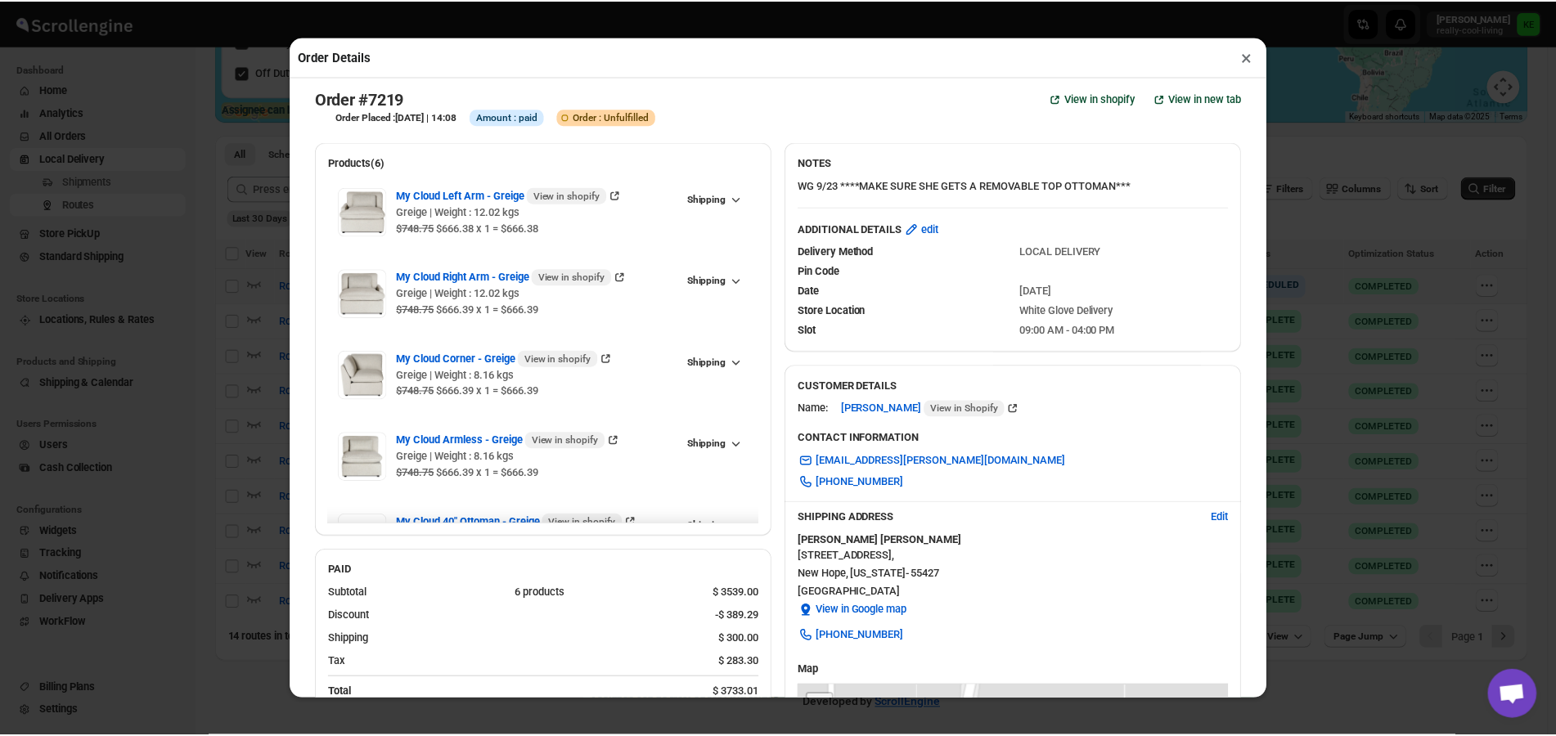
scroll to position [0, 0]
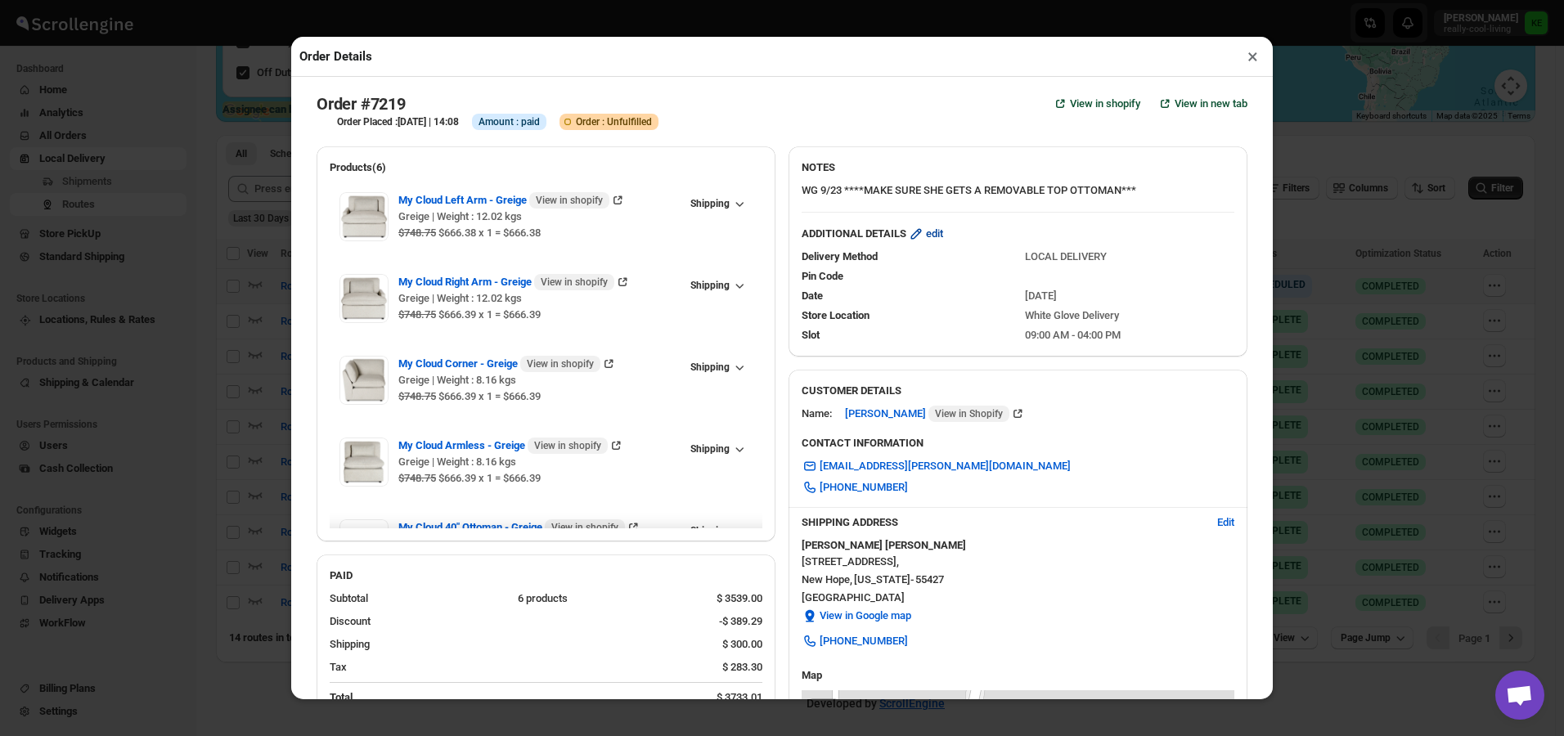
click at [931, 240] on span "edit" at bounding box center [934, 234] width 17 height 16
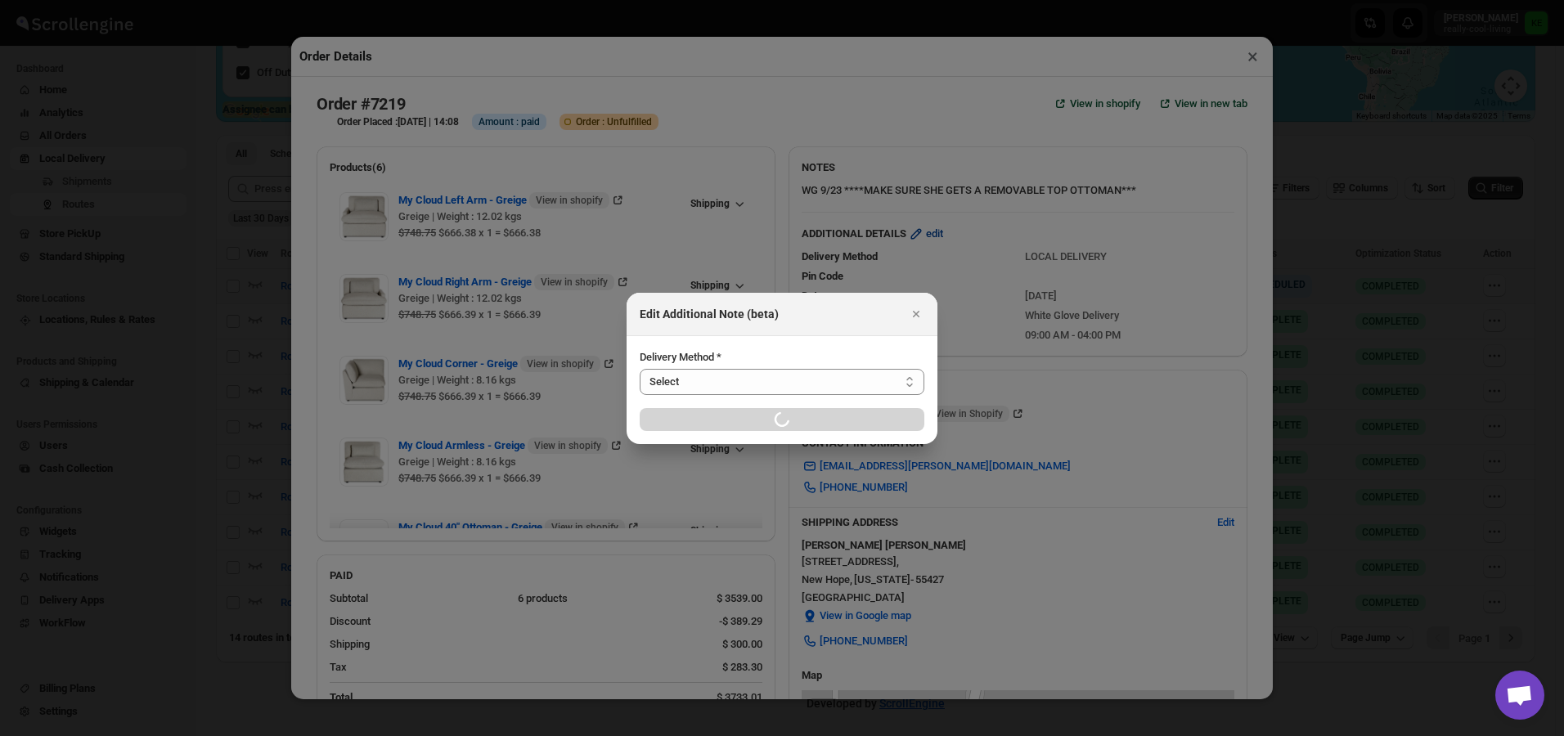
select select "LOCAL_DELIVERY"
select select "LOCATION_BASES"
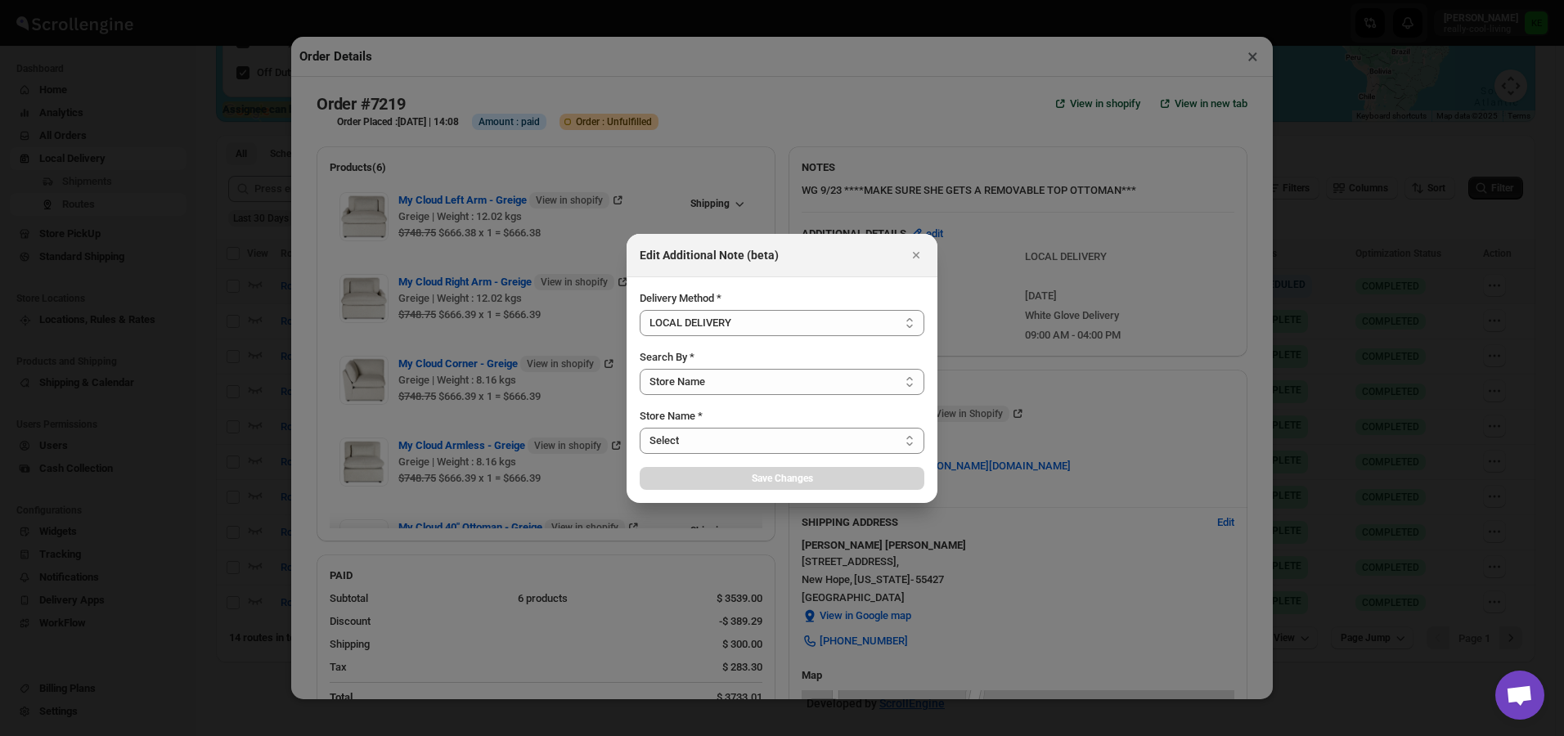
select select "656744df154a64d9bb065b6e"
select select "[DATE]"
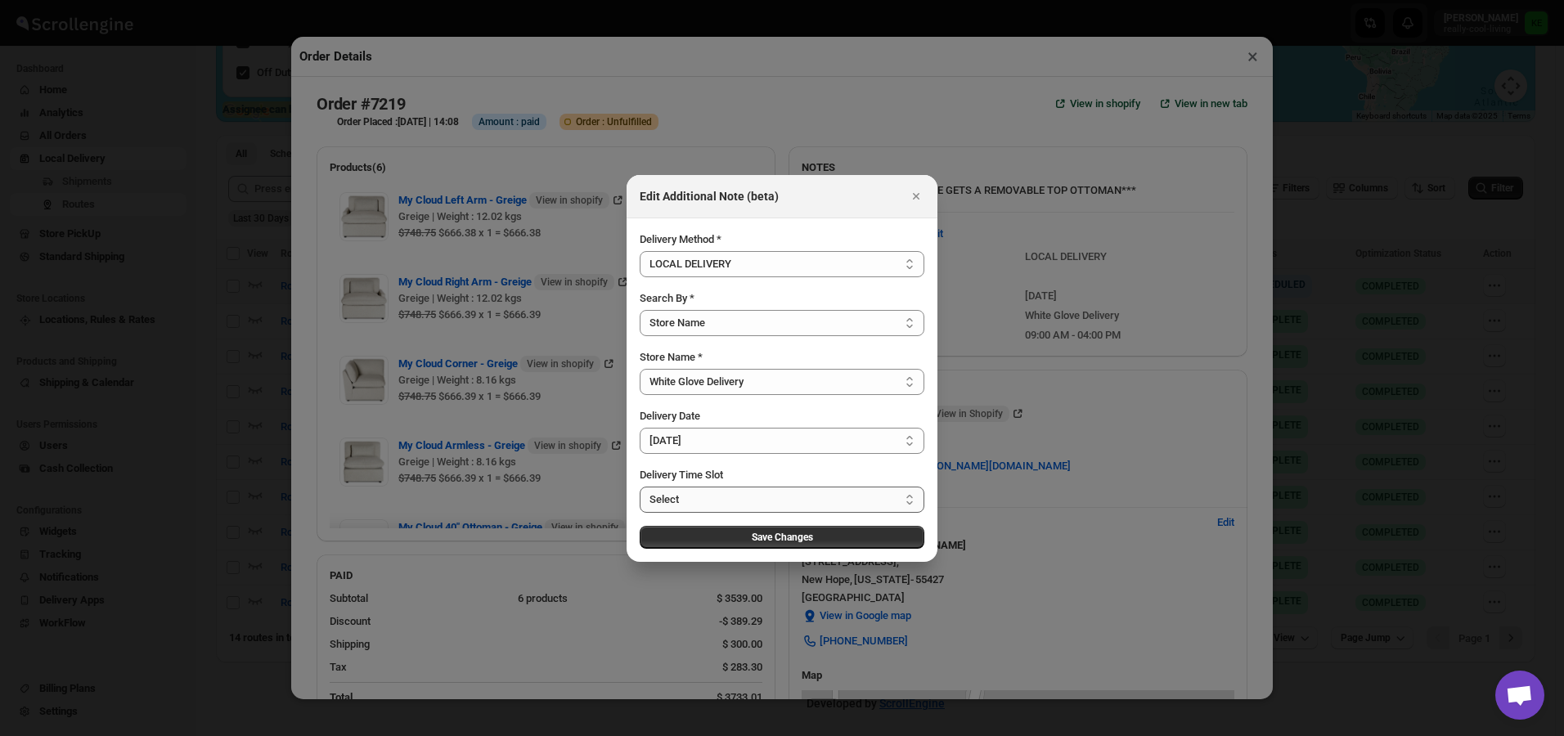
click at [908, 500] on select "Select 09:00 AM - 04:00 PM 09:00 AM - 12:00 PM 10:00 AM - 01:00 PM 11:00 AM - 0…" at bounding box center [782, 500] width 285 height 26
select select "67cf0f8b676fe980bfd59e12"
click at [640, 487] on select "Select 09:00 AM - 04:00 PM 09:00 AM - 12:00 PM 10:00 AM - 01:00 PM 11:00 AM - 0…" at bounding box center [782, 500] width 285 height 26
click at [816, 538] on button "Save Changes" at bounding box center [782, 537] width 285 height 23
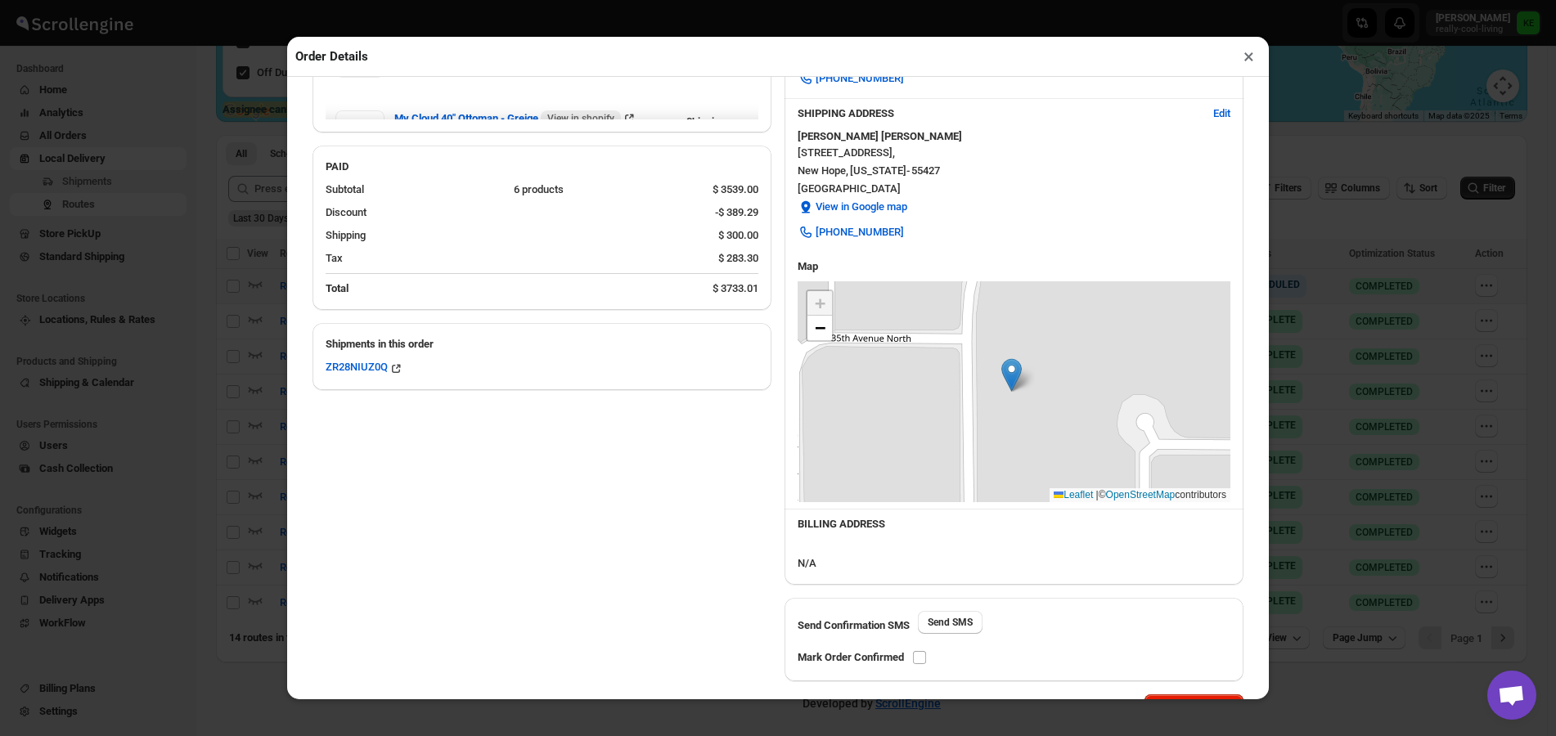
scroll to position [465, 0]
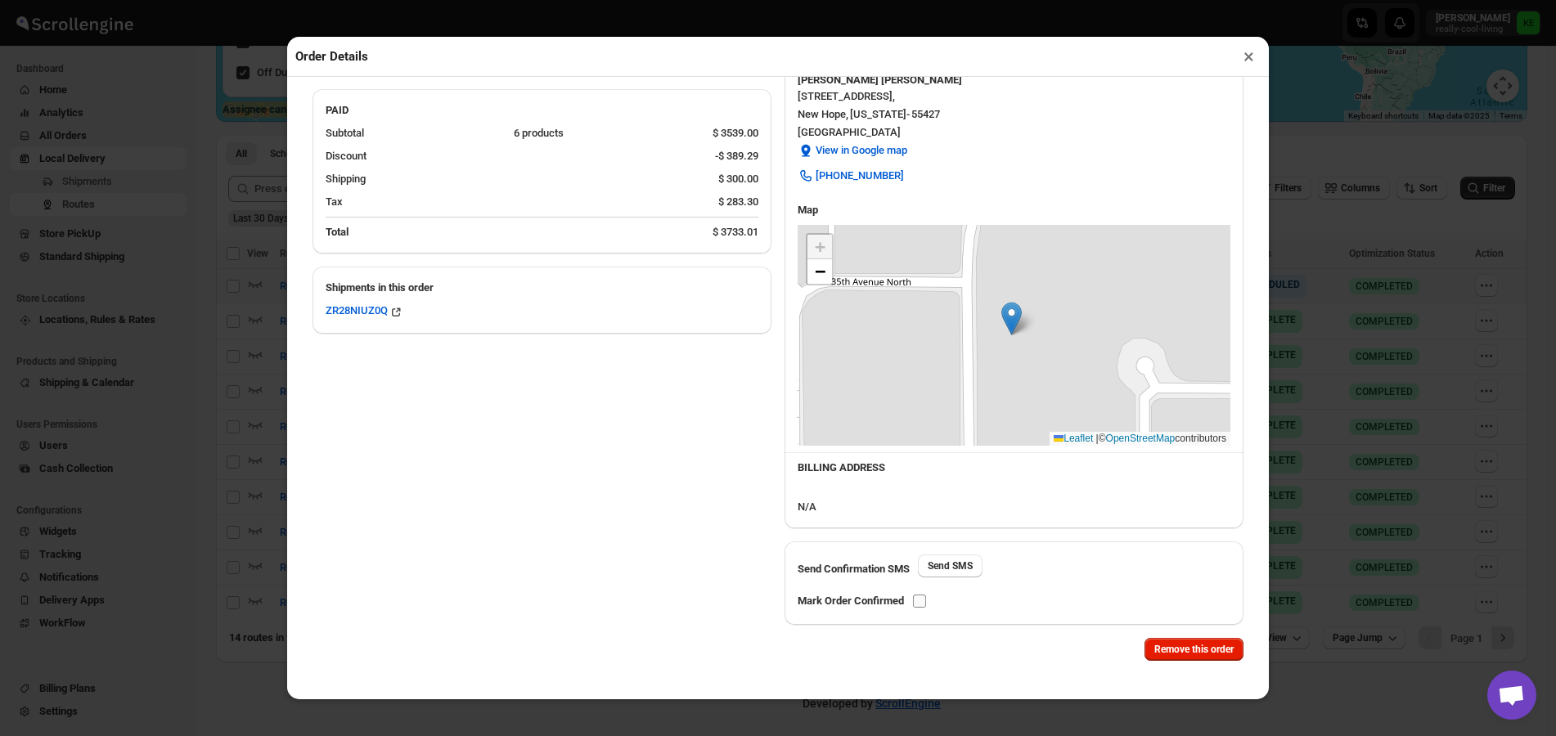
click at [920, 604] on input "checkbox" at bounding box center [919, 601] width 13 height 13
checkbox input "true"
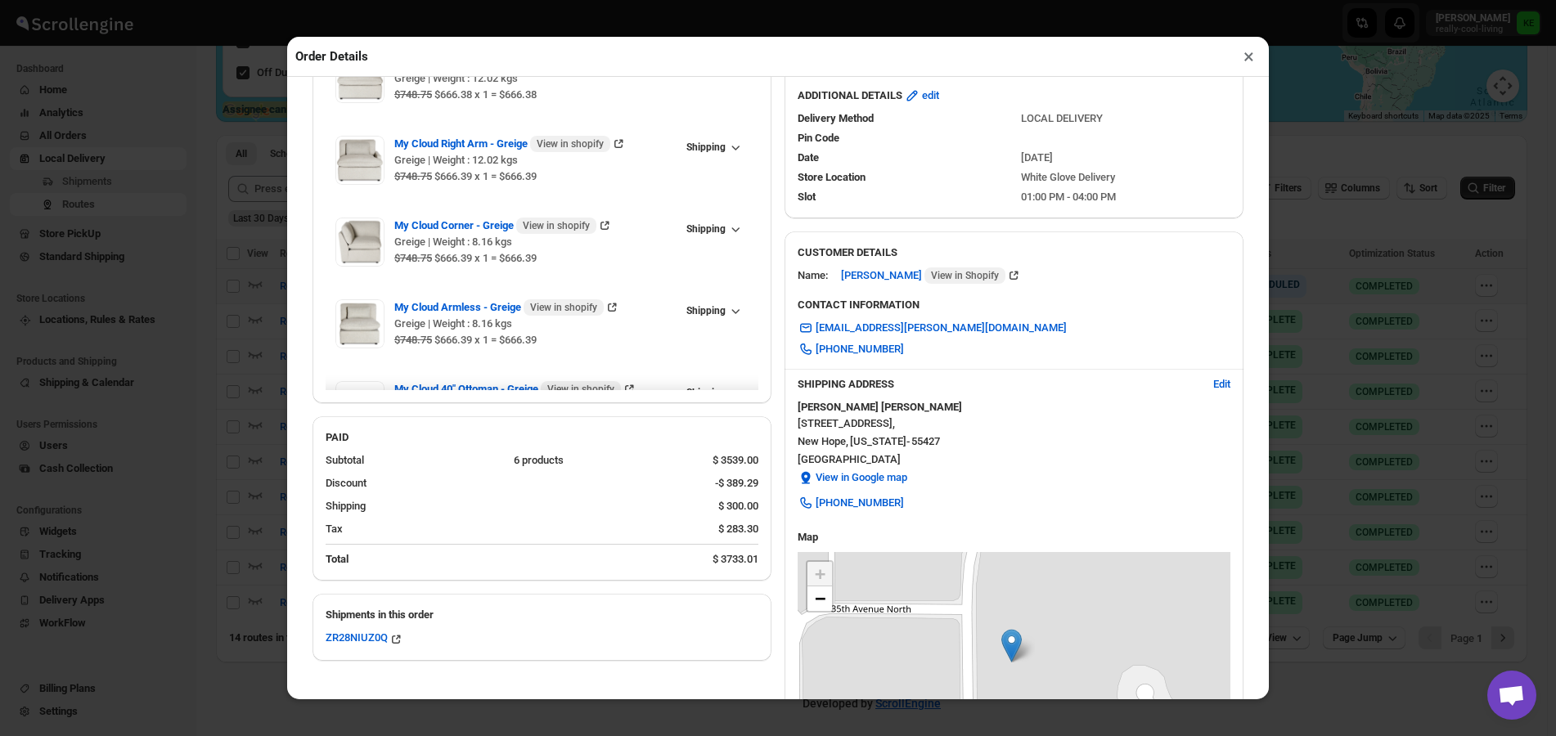
click at [1250, 64] on button "×" at bounding box center [1249, 56] width 24 height 23
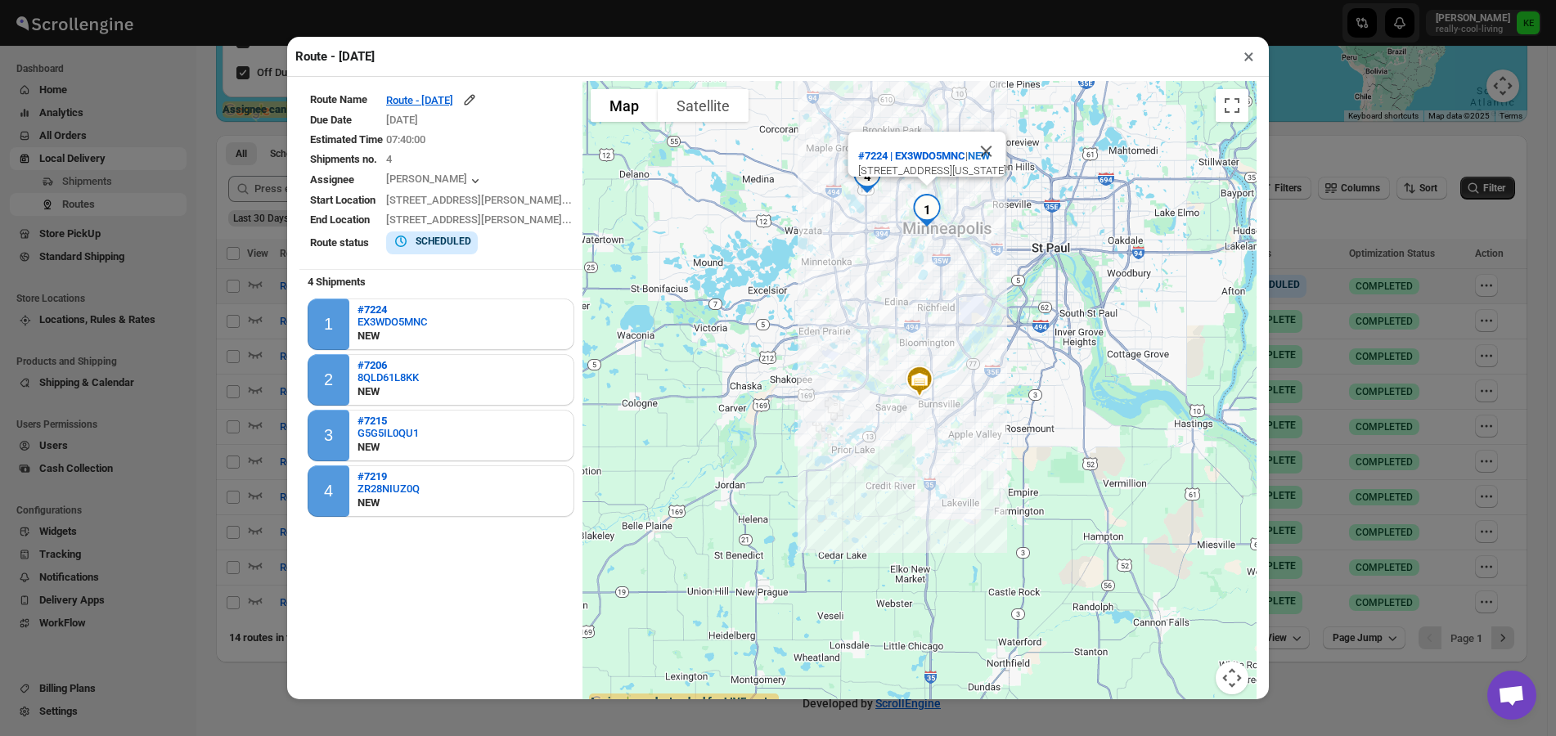
click at [1248, 65] on button "×" at bounding box center [1249, 56] width 24 height 23
